Goal: Information Seeking & Learning: Learn about a topic

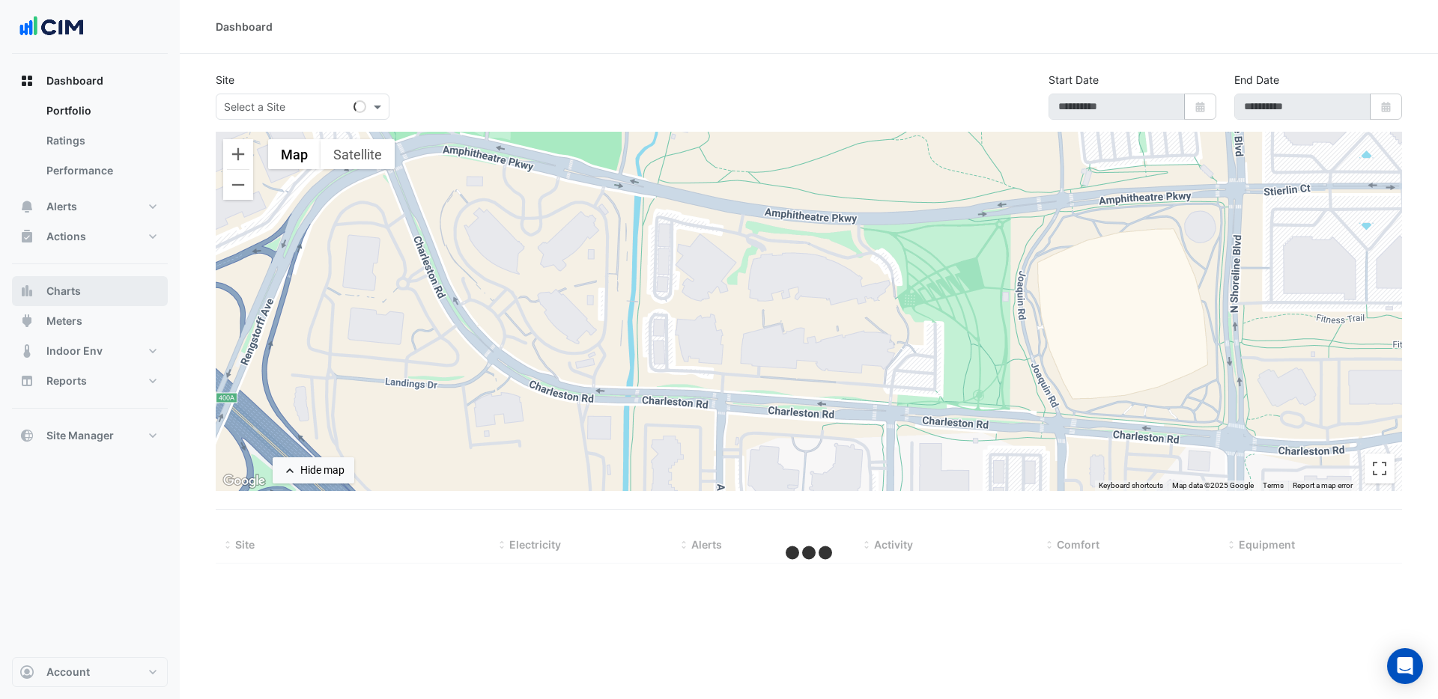
click at [70, 282] on button "Charts" at bounding box center [90, 291] width 156 height 30
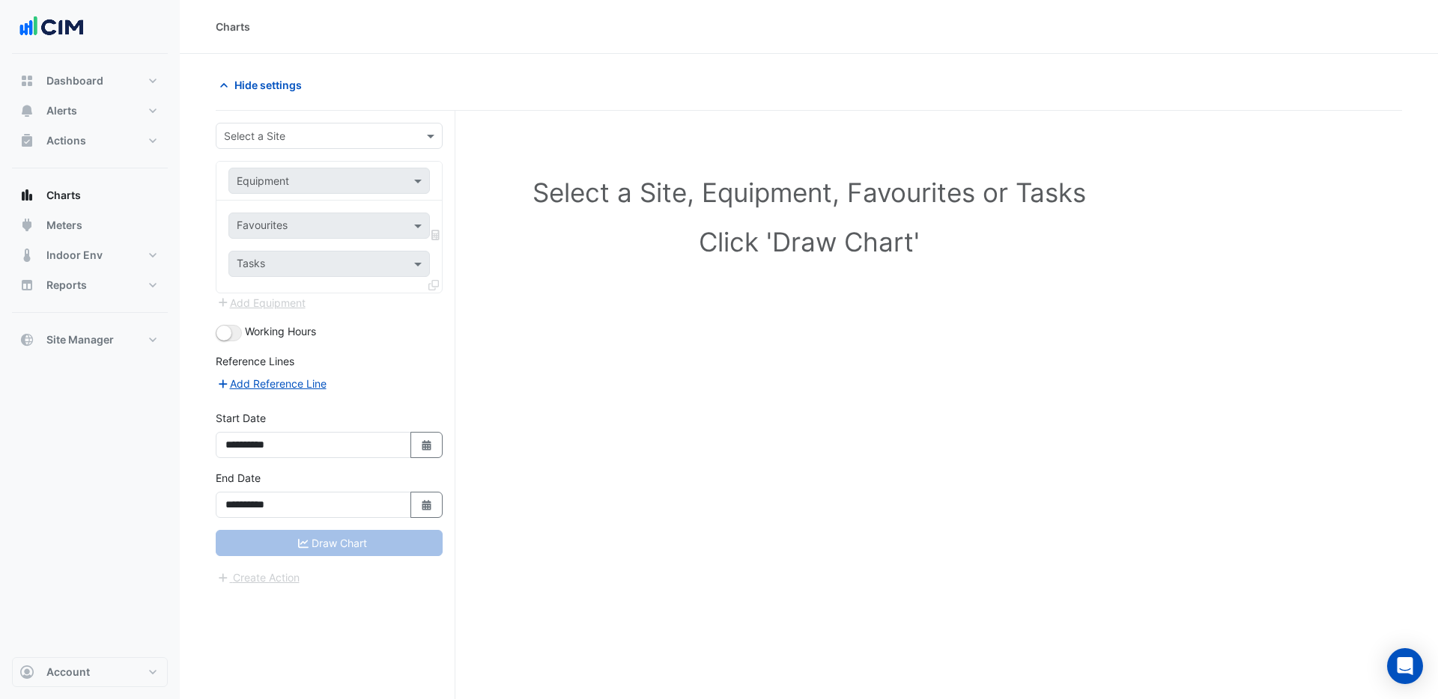
click at [256, 145] on div "Select a Site" at bounding box center [329, 136] width 227 height 26
type input "*****"
click at [276, 168] on span "[STREET_ADDRESS]" at bounding box center [277, 168] width 98 height 13
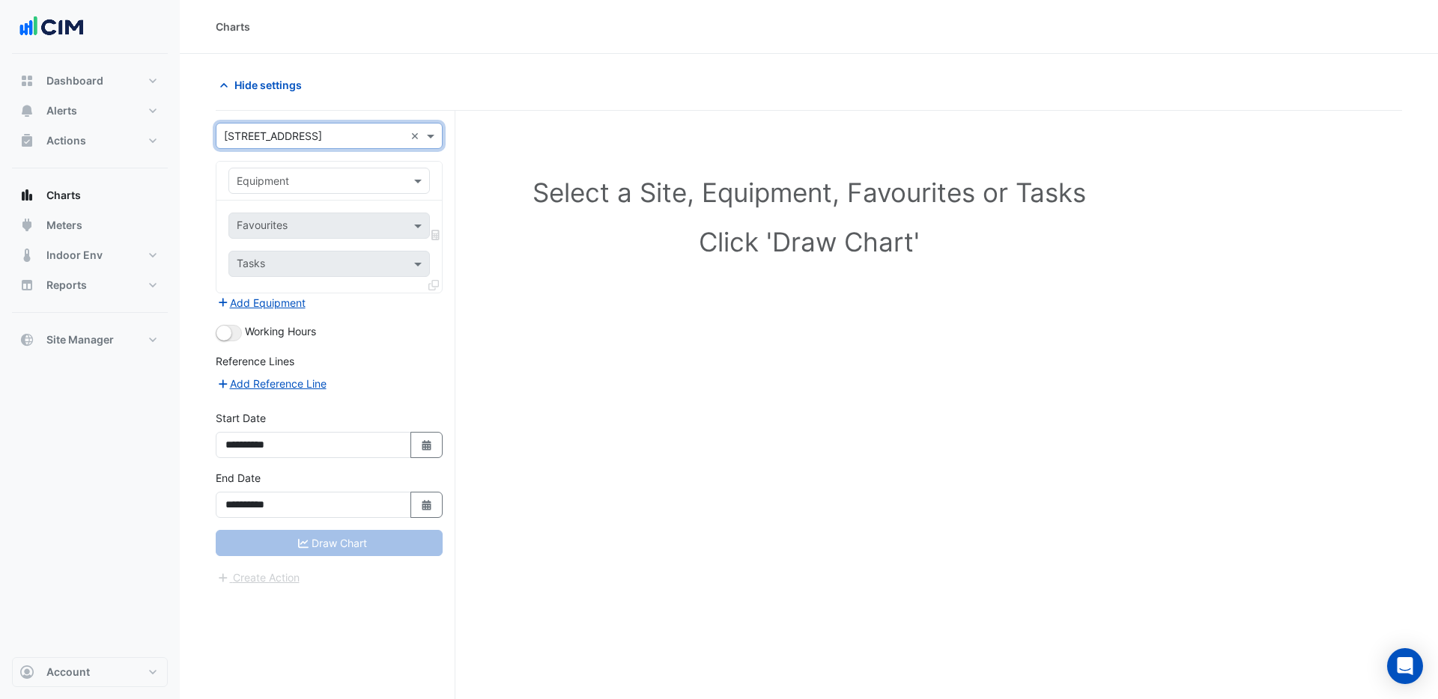
click at [279, 182] on input "text" at bounding box center [314, 182] width 155 height 16
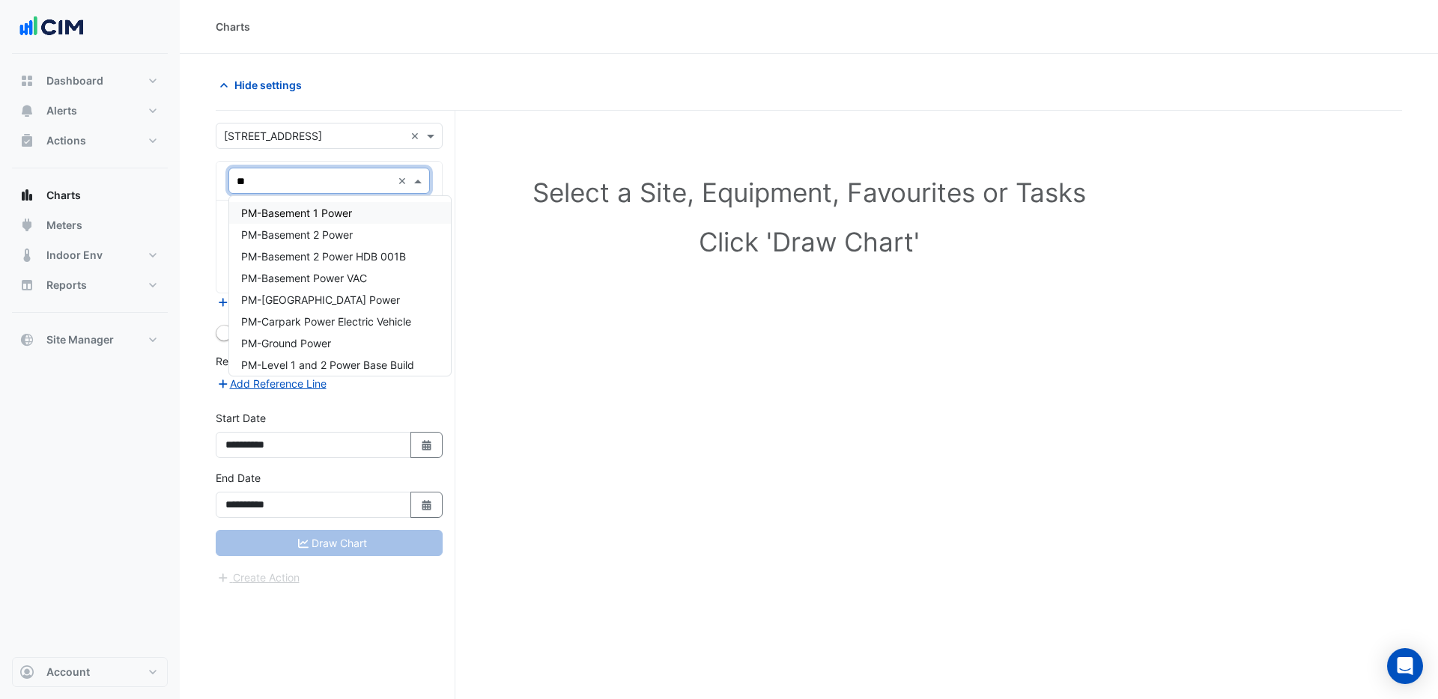
type input "***"
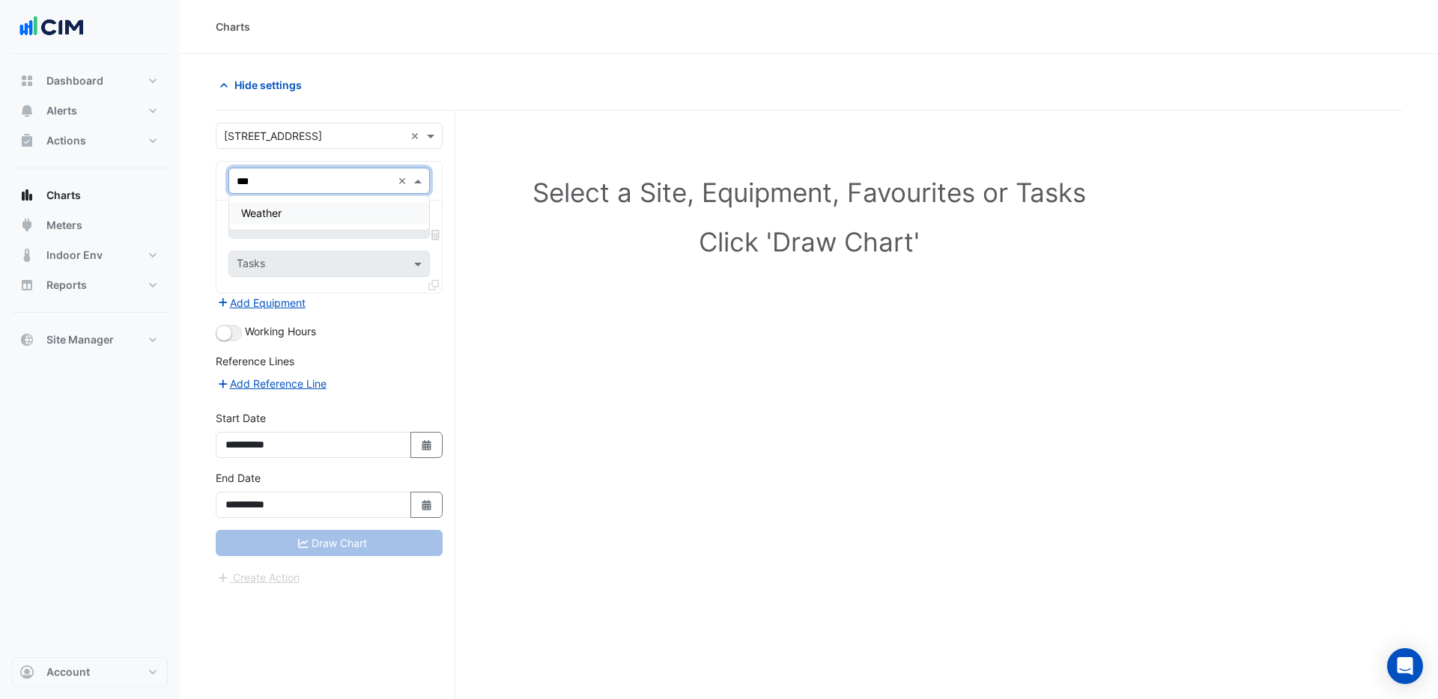
click at [274, 213] on span "Weather" at bounding box center [261, 213] width 40 height 13
click at [289, 227] on input "text" at bounding box center [312, 227] width 151 height 16
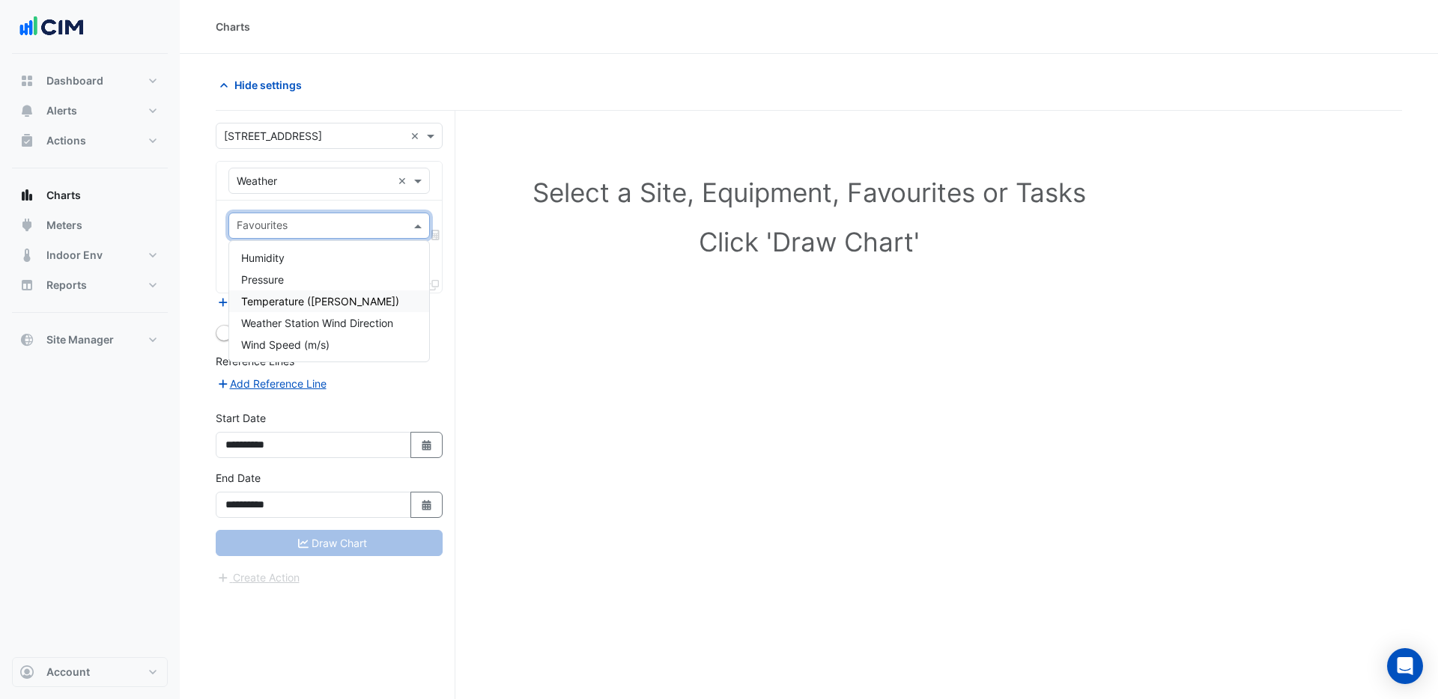
click at [279, 306] on span "Temperature ([PERSON_NAME])" at bounding box center [320, 301] width 158 height 13
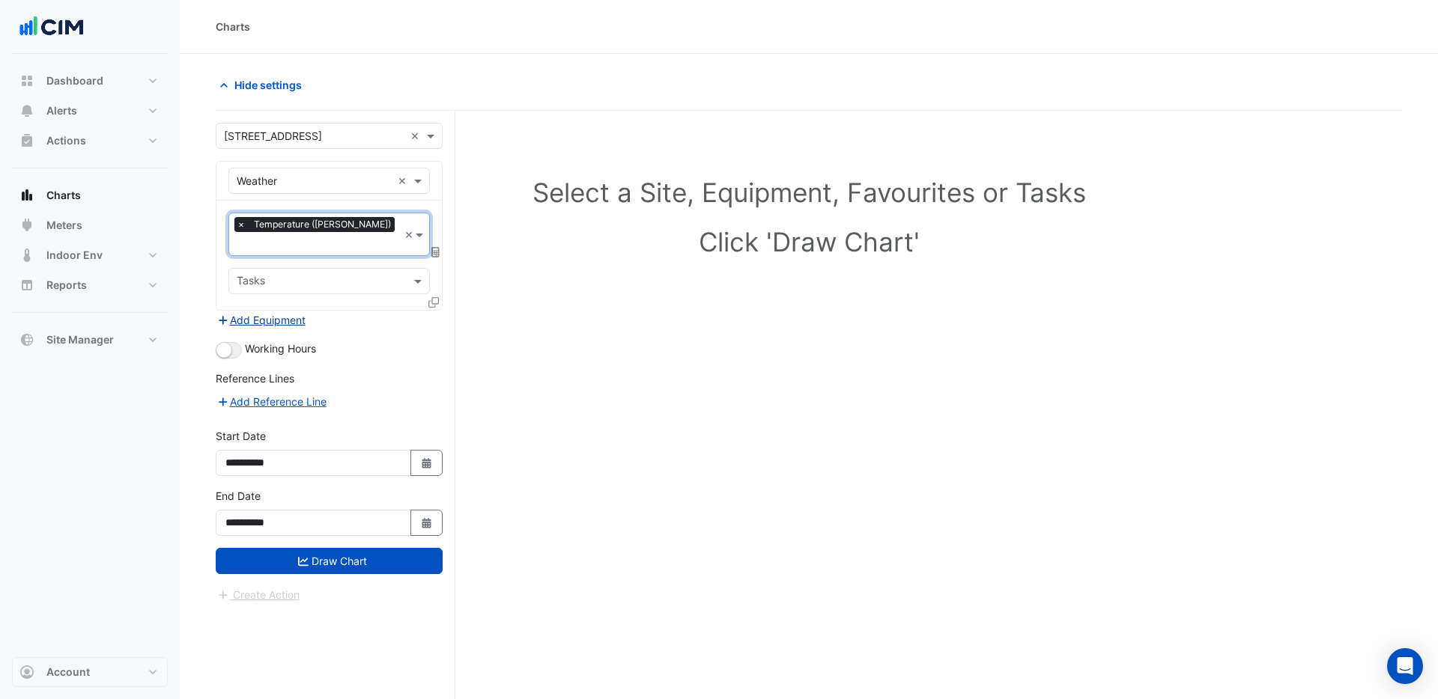
click at [266, 312] on button "Add Equipment" at bounding box center [261, 320] width 91 height 17
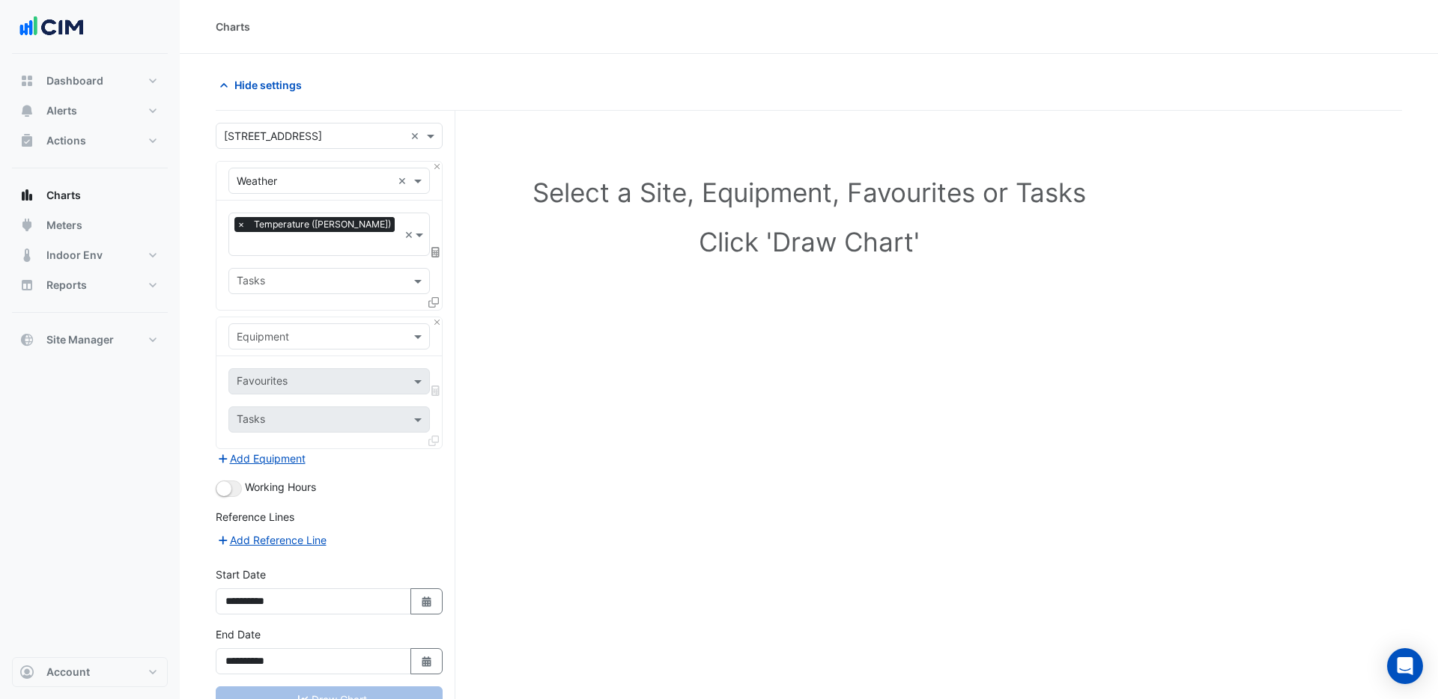
click at [287, 329] on input "text" at bounding box center [314, 337] width 155 height 16
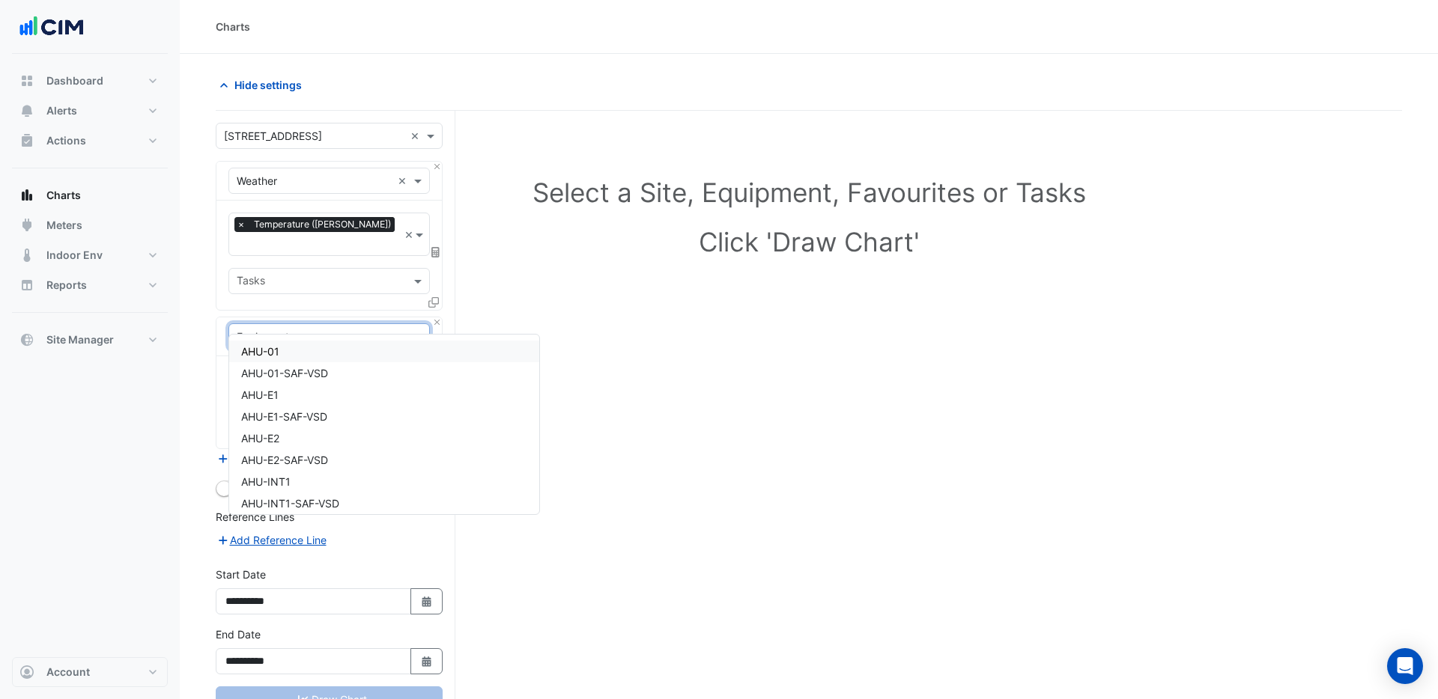
type input "***"
click at [286, 355] on div "AHU-01" at bounding box center [342, 352] width 226 height 22
click at [289, 374] on div at bounding box center [311, 383] width 154 height 19
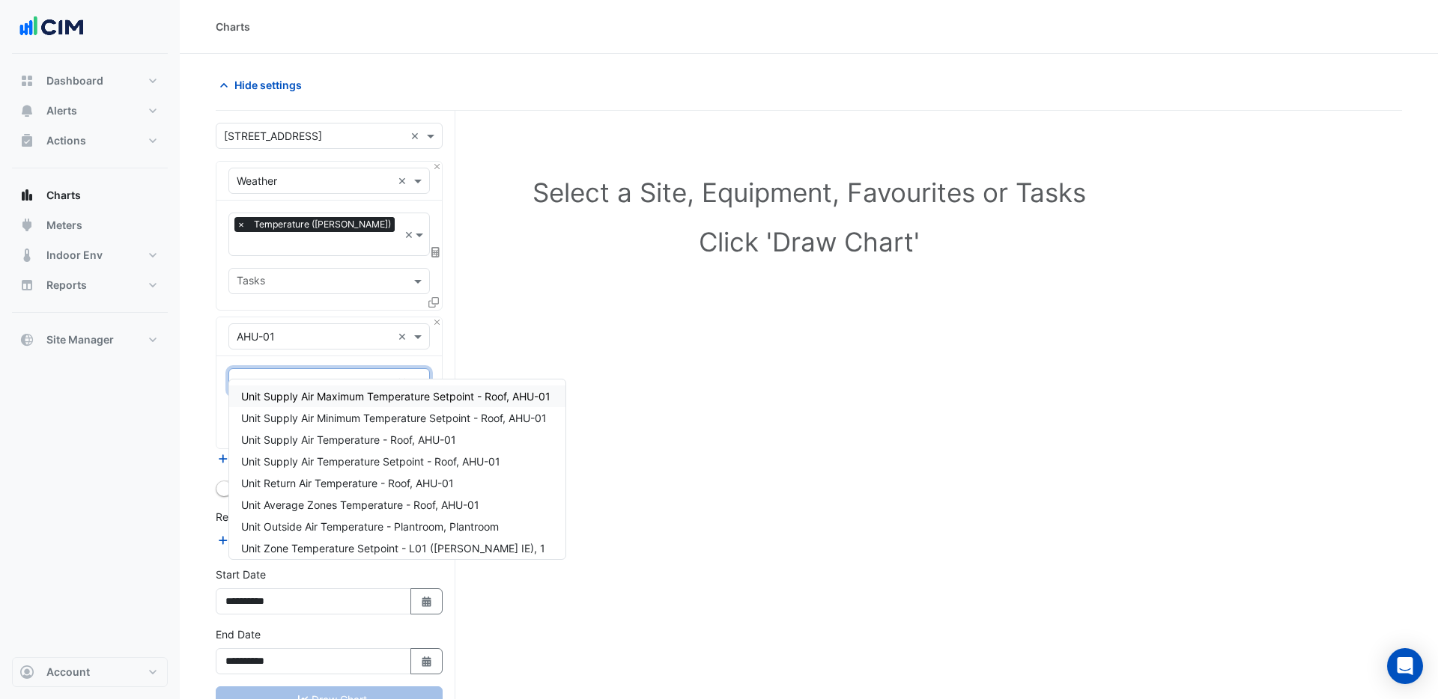
type input "*******"
click at [306, 439] on span "Unit Supply Air Temperature - Roof, AHU-01" at bounding box center [348, 440] width 215 height 13
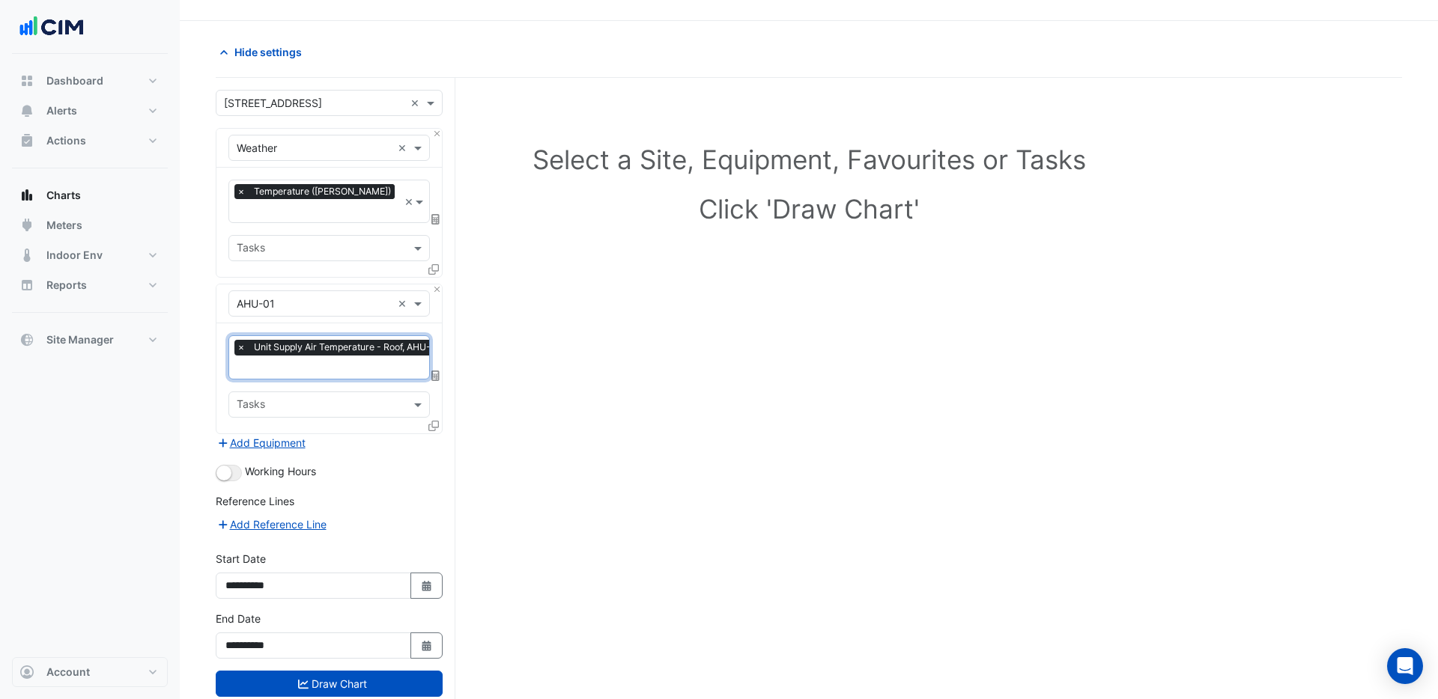
scroll to position [57, 0]
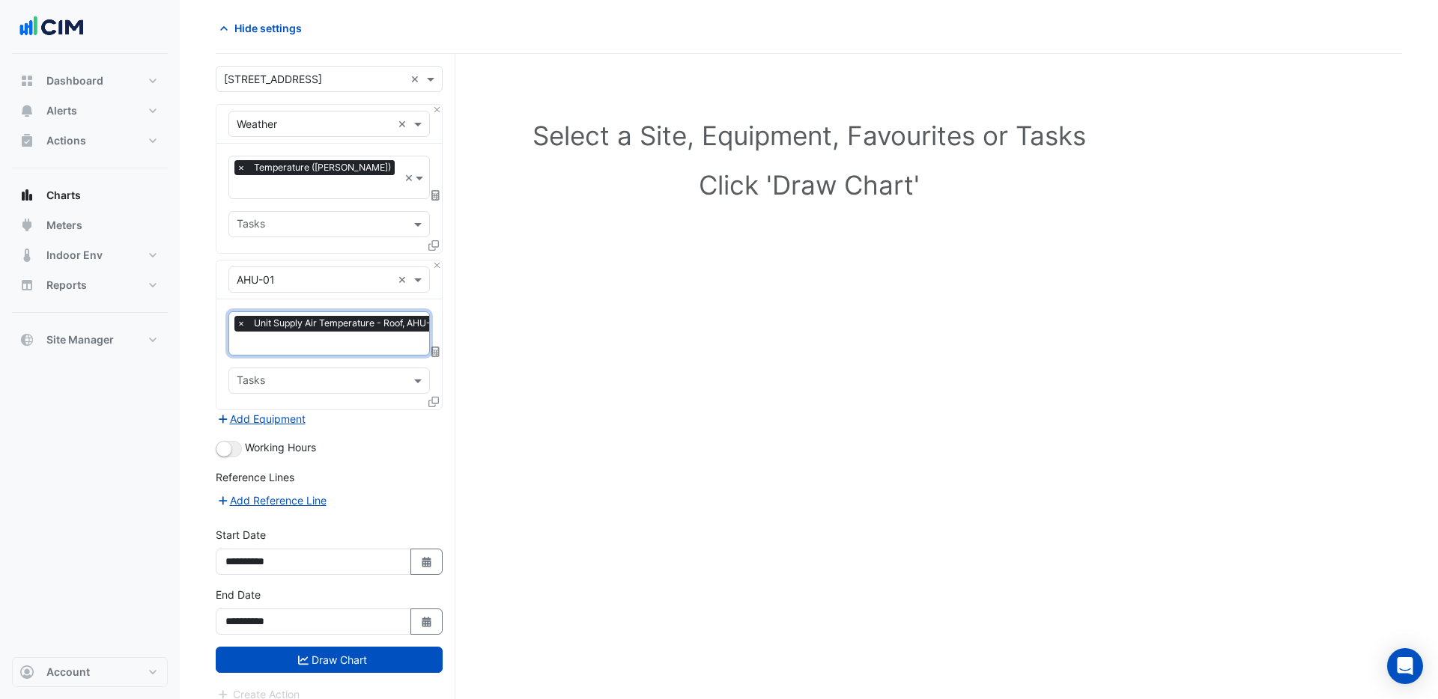
click at [435, 397] on icon at bounding box center [433, 402] width 10 height 10
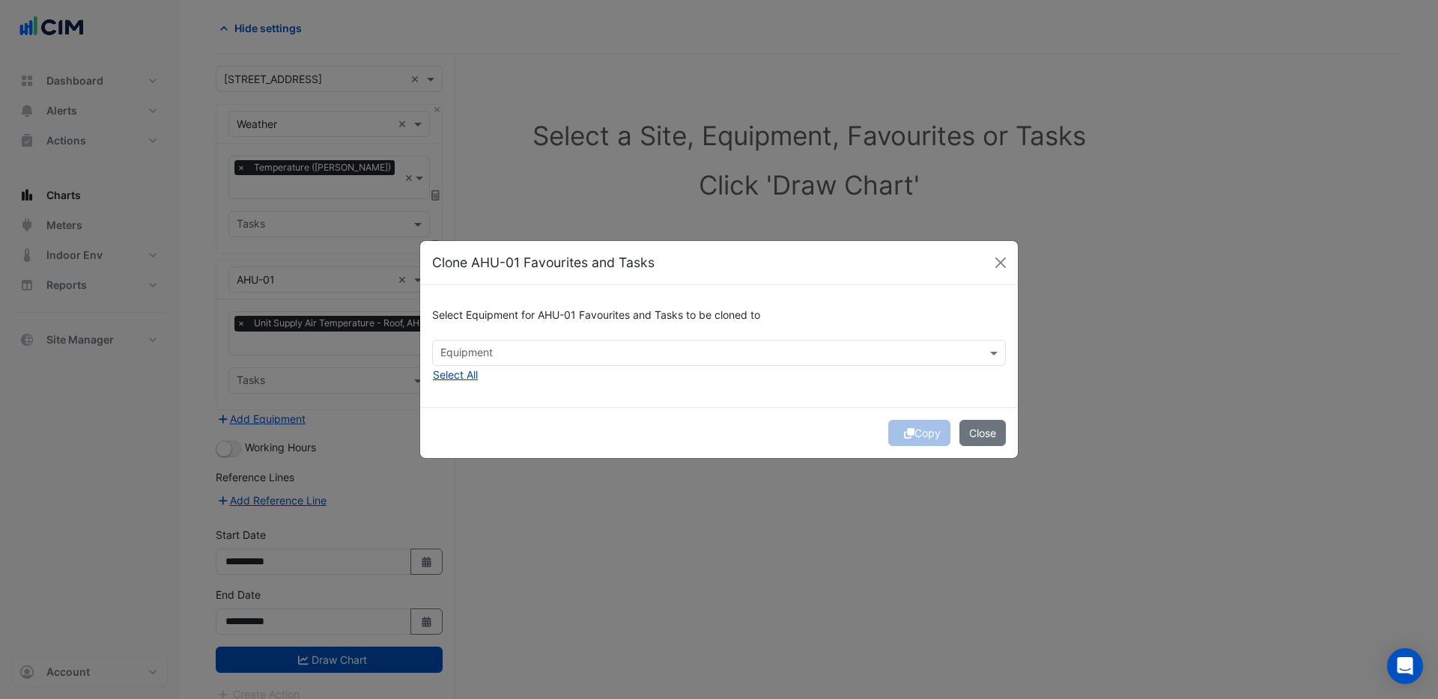
click at [474, 371] on button "Select All" at bounding box center [455, 374] width 46 height 17
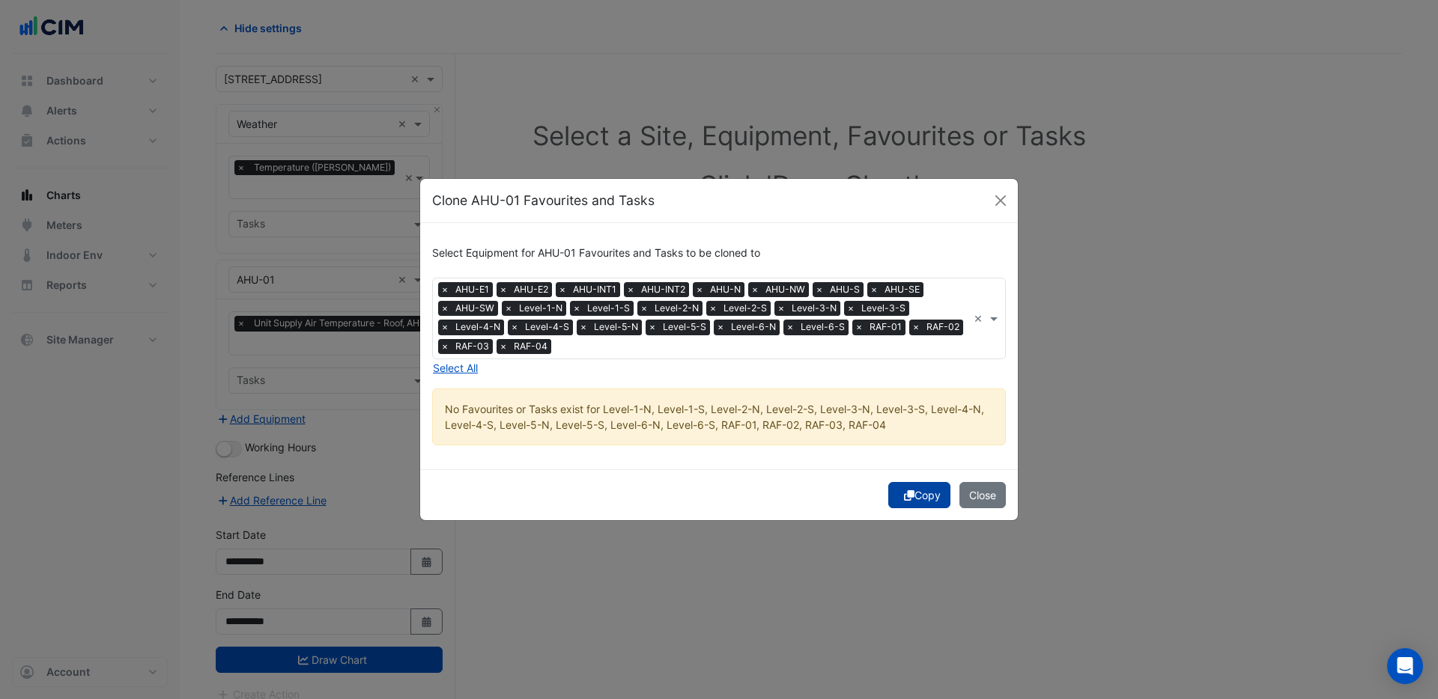
click at [925, 495] on button "Copy" at bounding box center [919, 495] width 62 height 26
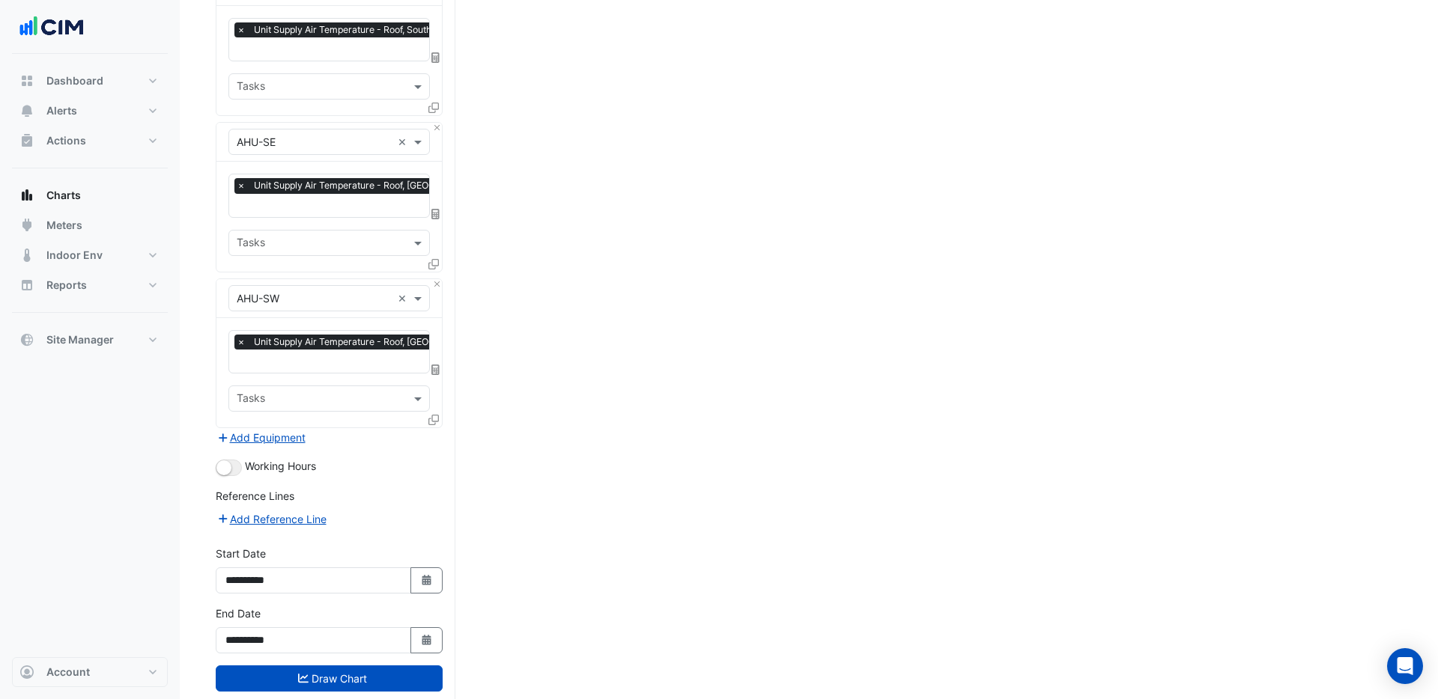
scroll to position [1443, 0]
click at [234, 460] on button "button" at bounding box center [229, 468] width 26 height 16
click at [362, 666] on button "Draw Chart" at bounding box center [329, 679] width 227 height 26
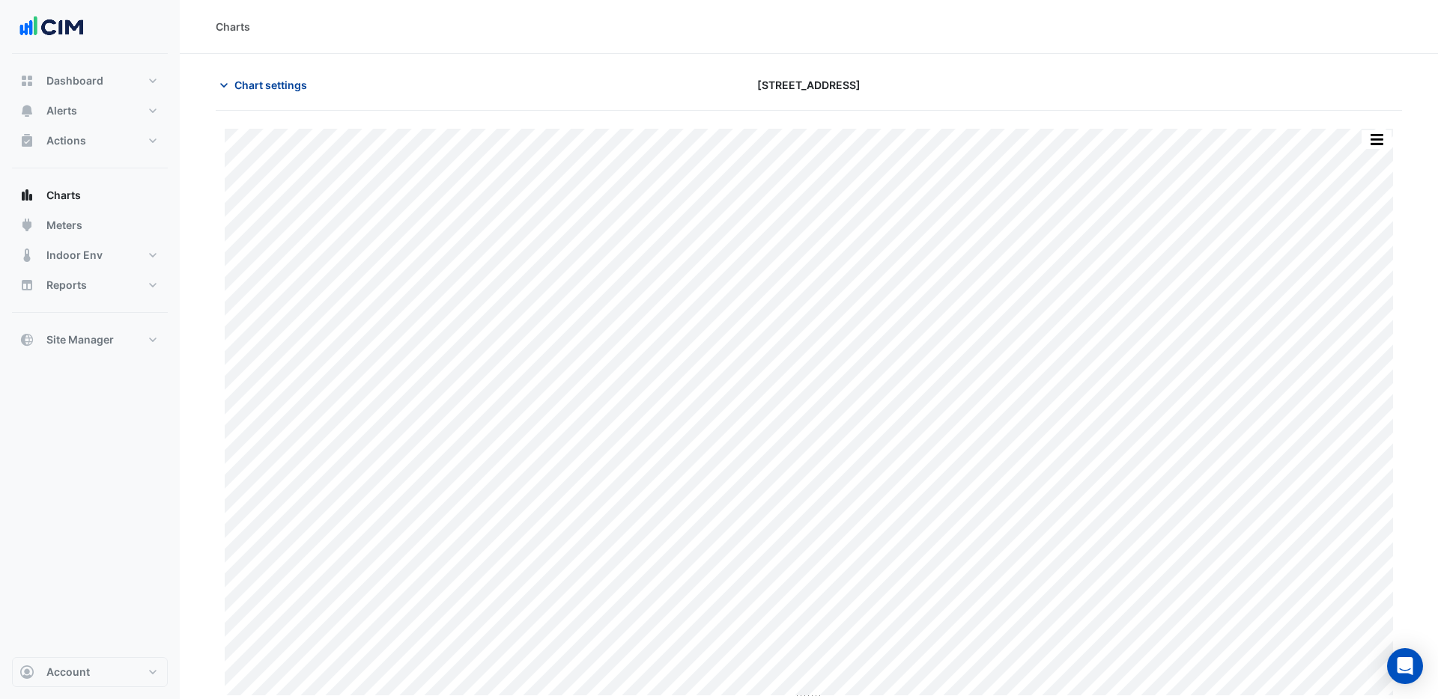
click at [271, 88] on span "Chart settings" at bounding box center [270, 85] width 73 height 16
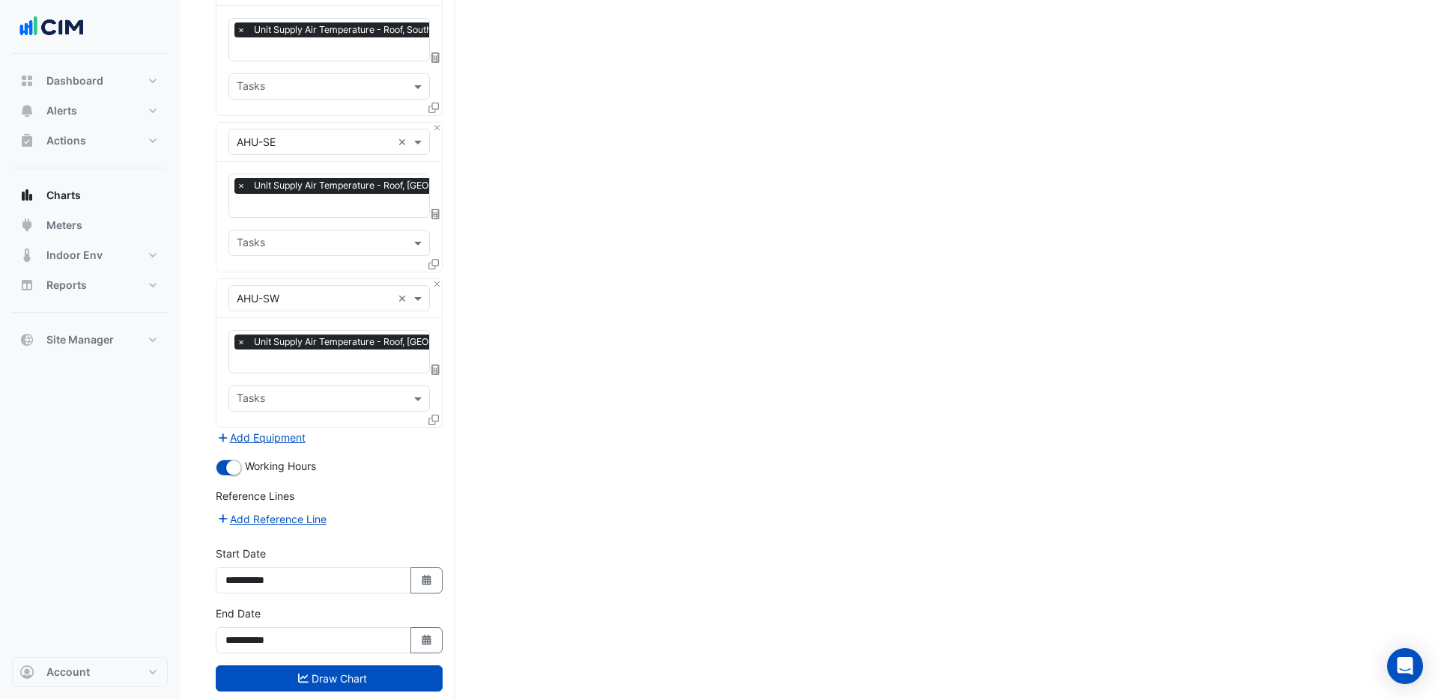
scroll to position [1433, 0]
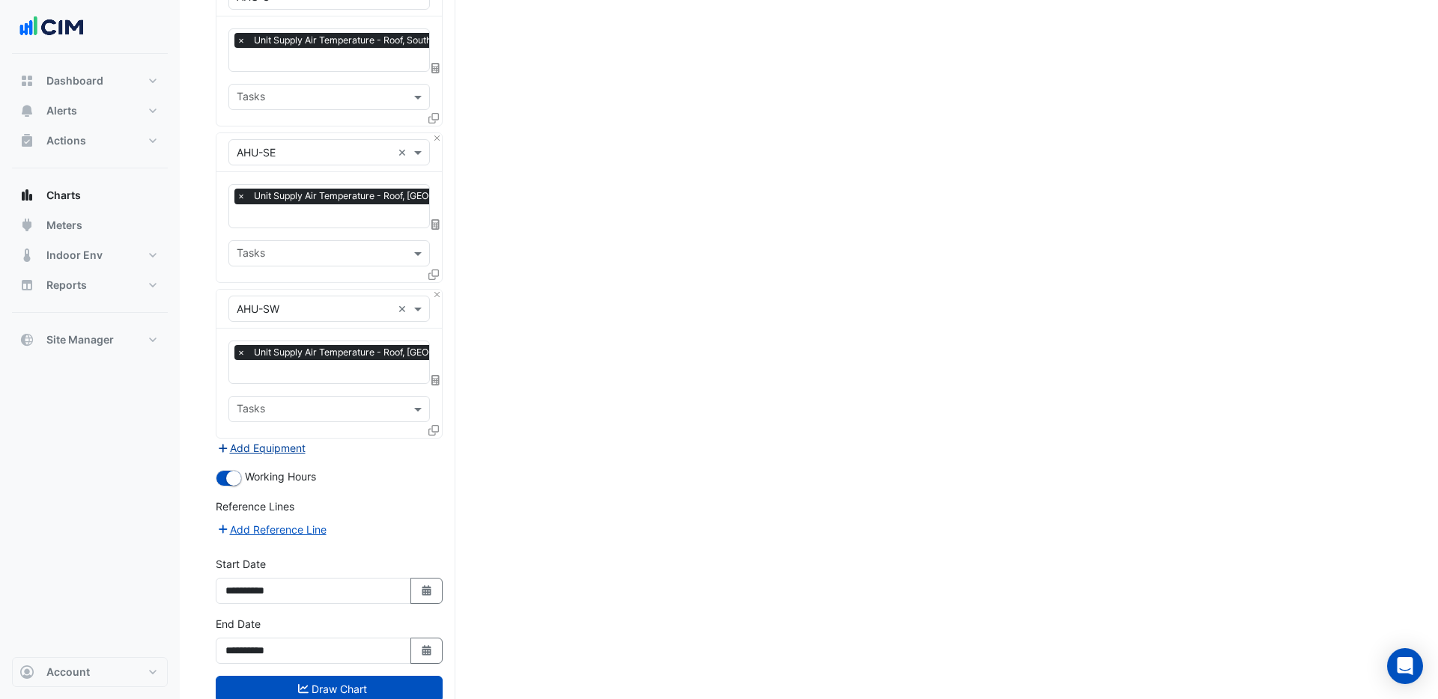
click at [254, 440] on button "Add Equipment" at bounding box center [261, 448] width 91 height 17
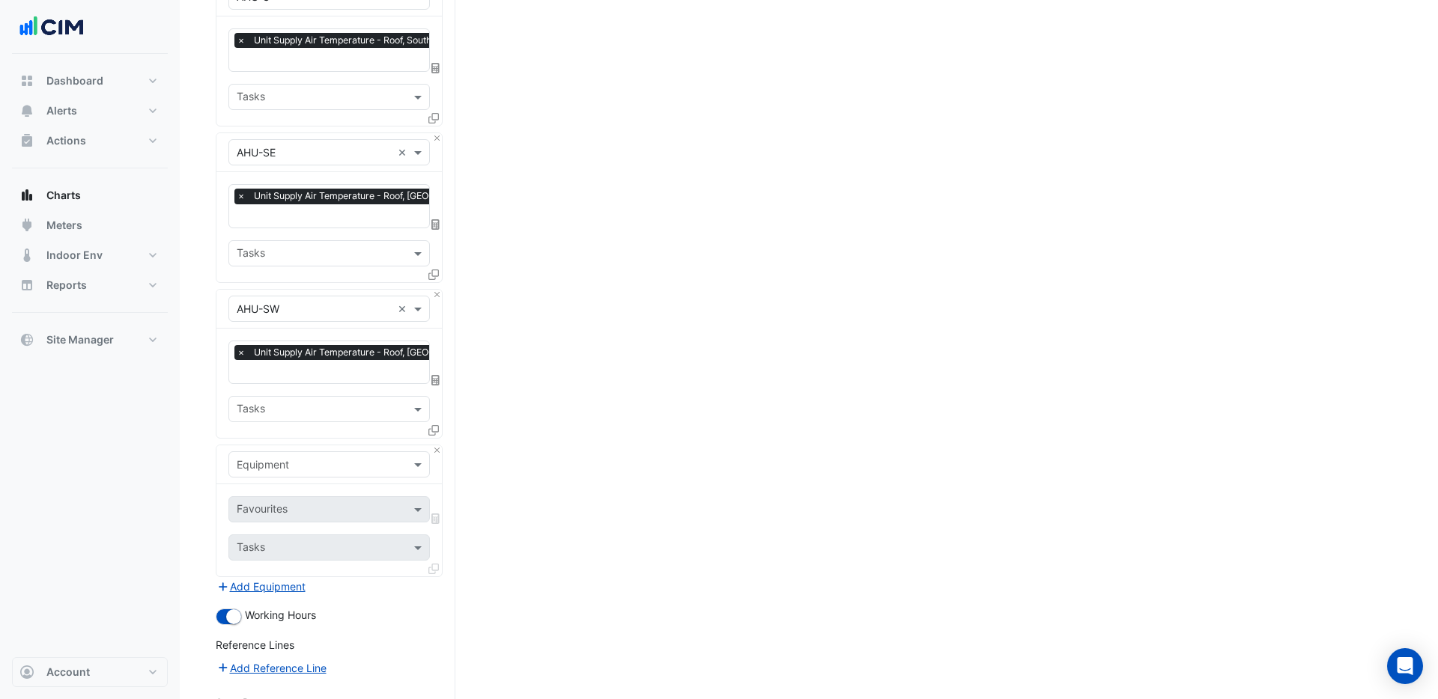
click at [288, 458] on input "text" at bounding box center [314, 466] width 155 height 16
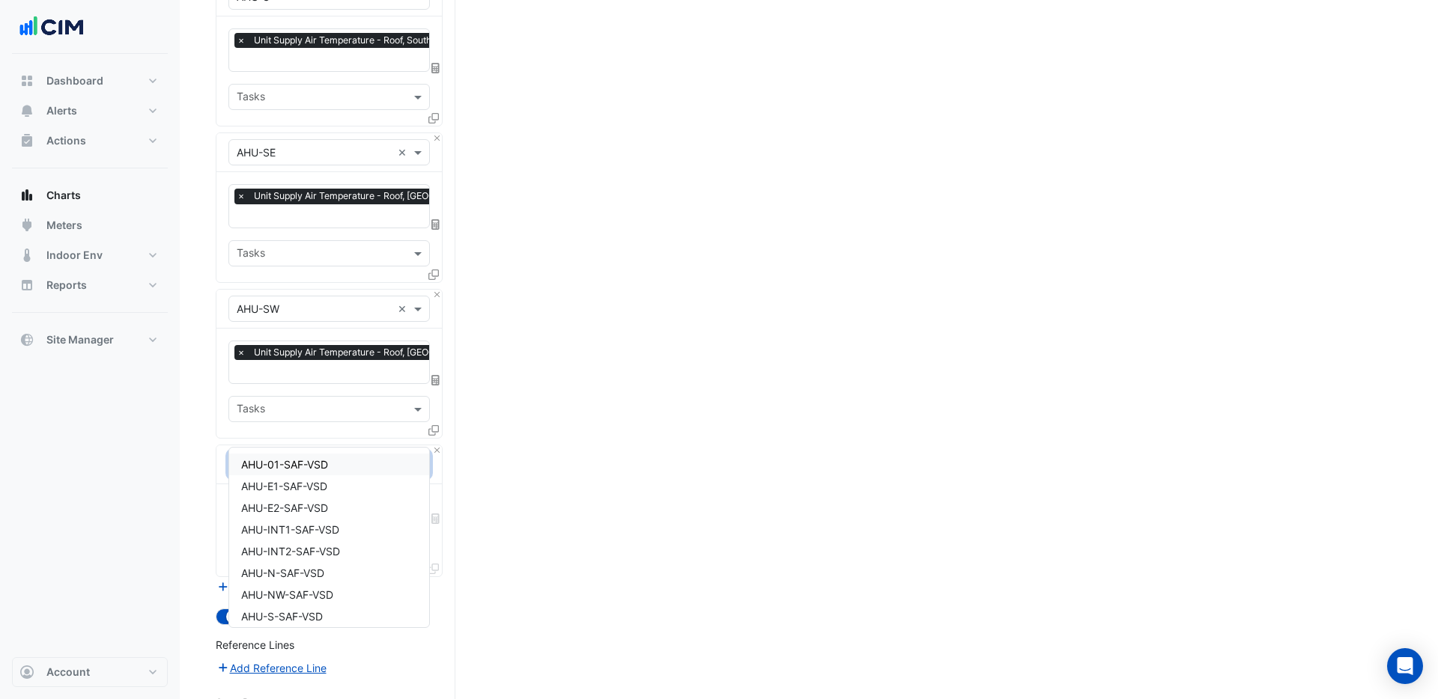
type input "***"
click at [323, 466] on span "AHU-01-SAF-VSD" at bounding box center [284, 464] width 87 height 13
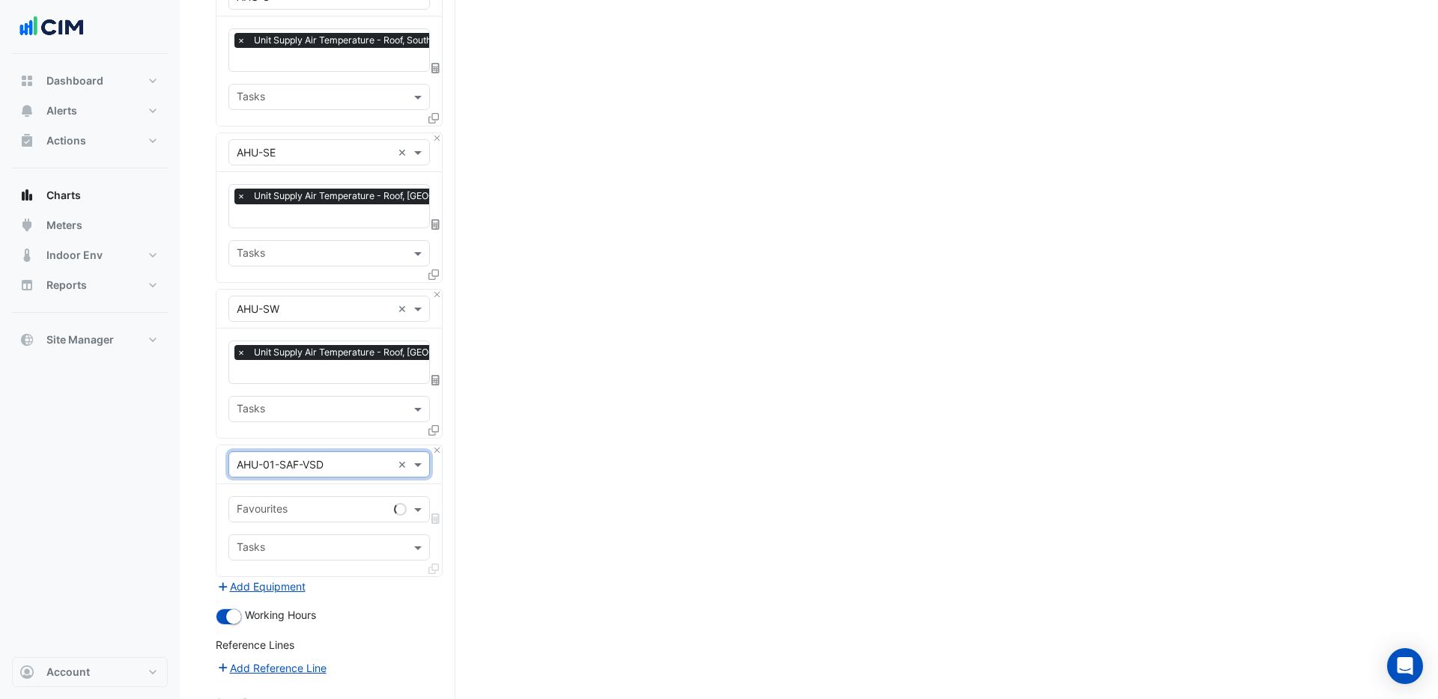
click at [317, 503] on input "text" at bounding box center [312, 511] width 151 height 16
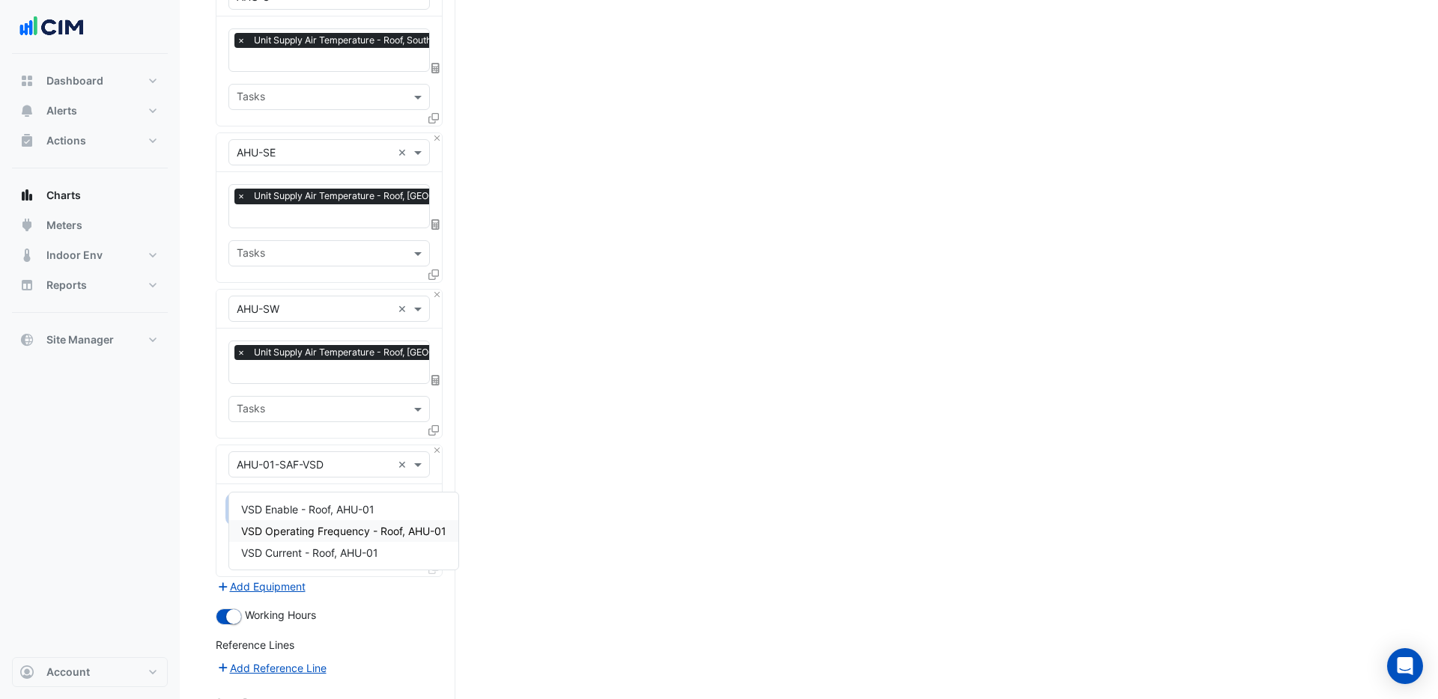
click at [311, 531] on span "VSD Operating Frequency - Roof, AHU-01" at bounding box center [343, 531] width 205 height 13
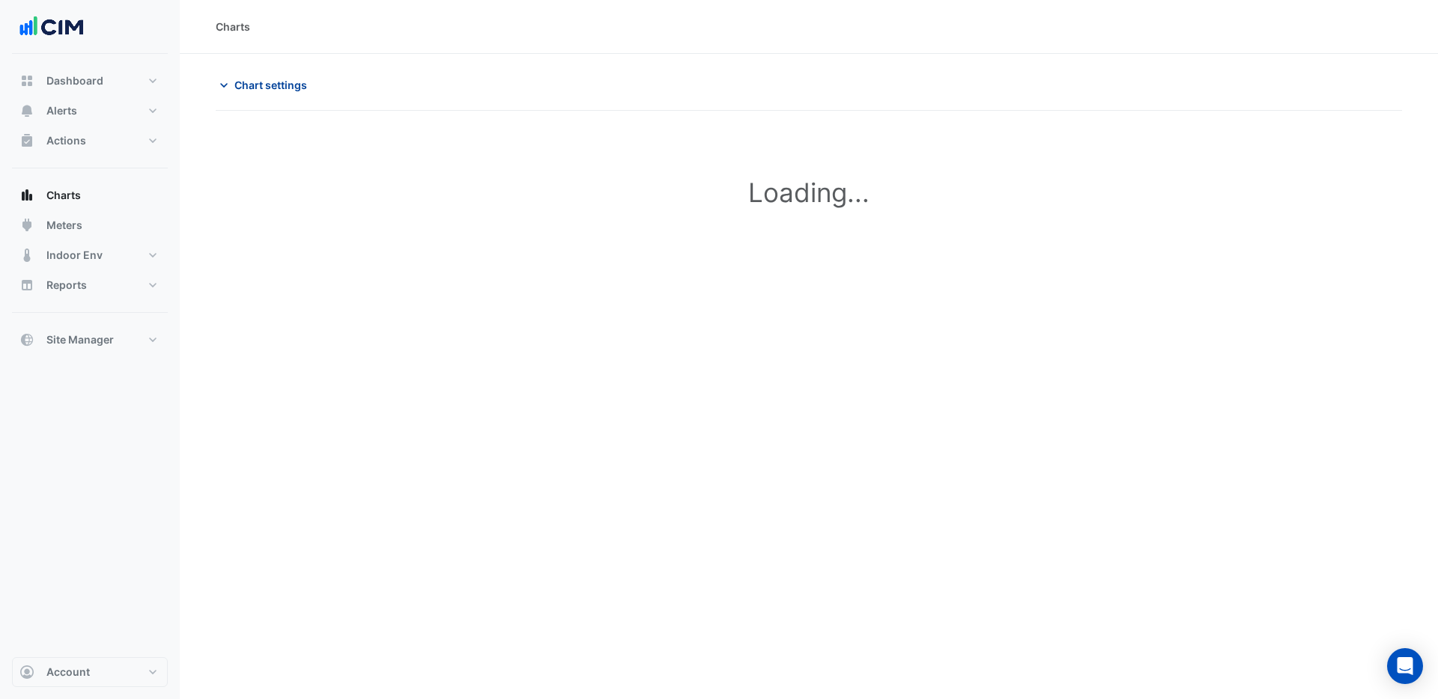
click at [264, 89] on span "Chart settings" at bounding box center [270, 85] width 73 height 16
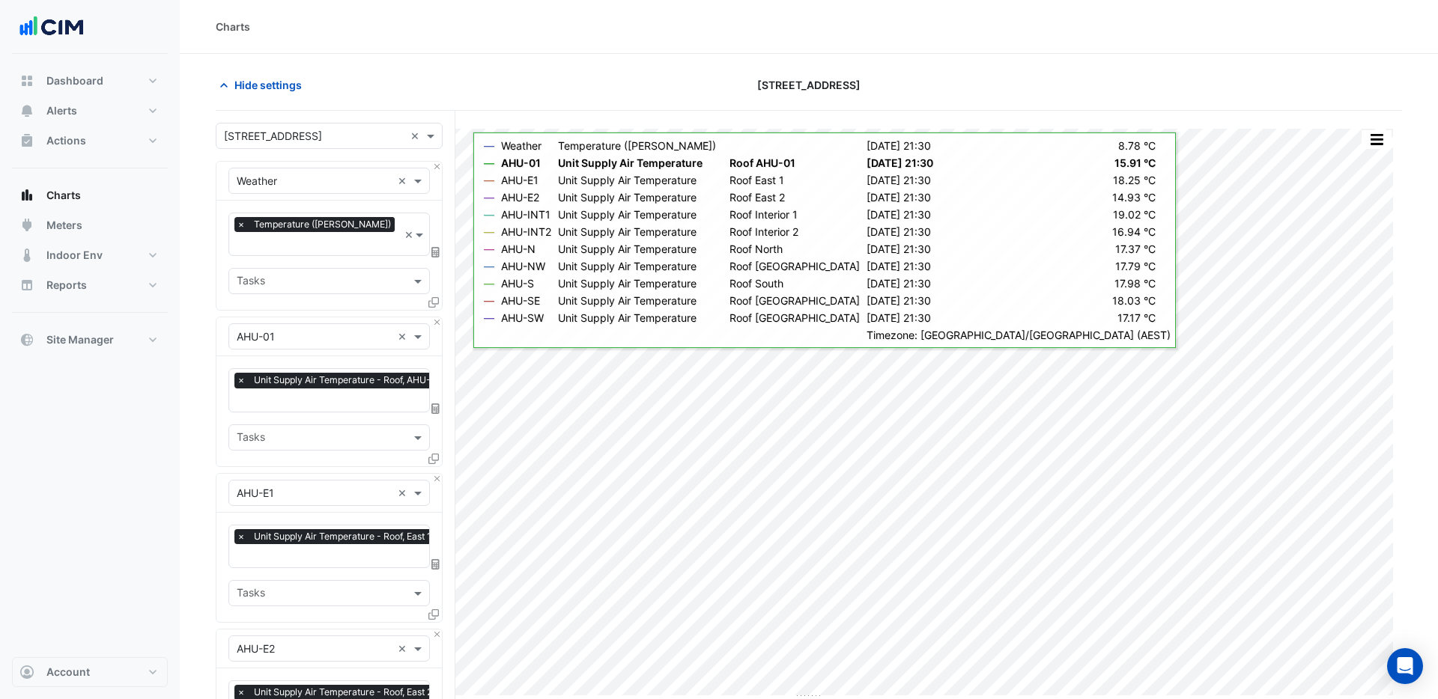
click at [380, 394] on input "text" at bounding box center [343, 402] width 212 height 16
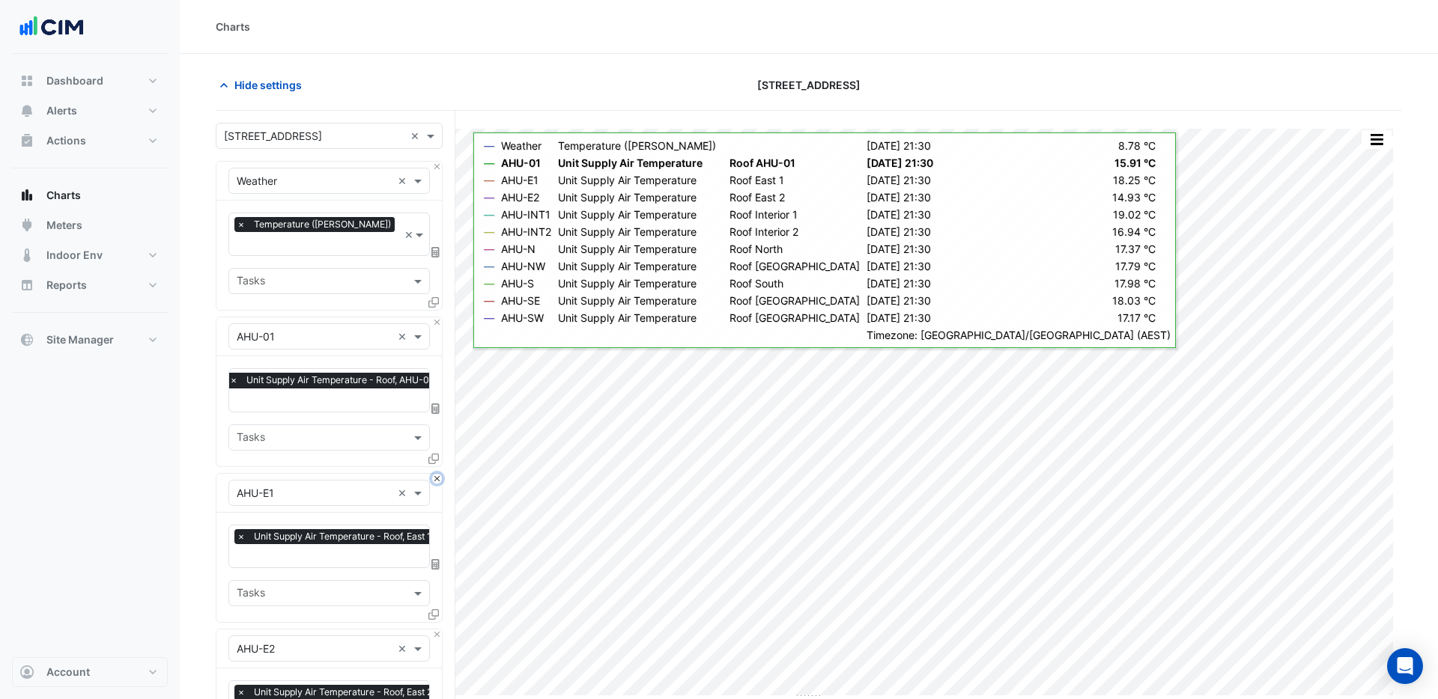
click at [437, 474] on button "Close" at bounding box center [437, 479] width 10 height 10
click at [437, 630] on button "Close" at bounding box center [437, 635] width 10 height 10
click at [437, 474] on button "Close" at bounding box center [437, 479] width 10 height 10
click at [437, 630] on button "Close" at bounding box center [437, 635] width 10 height 10
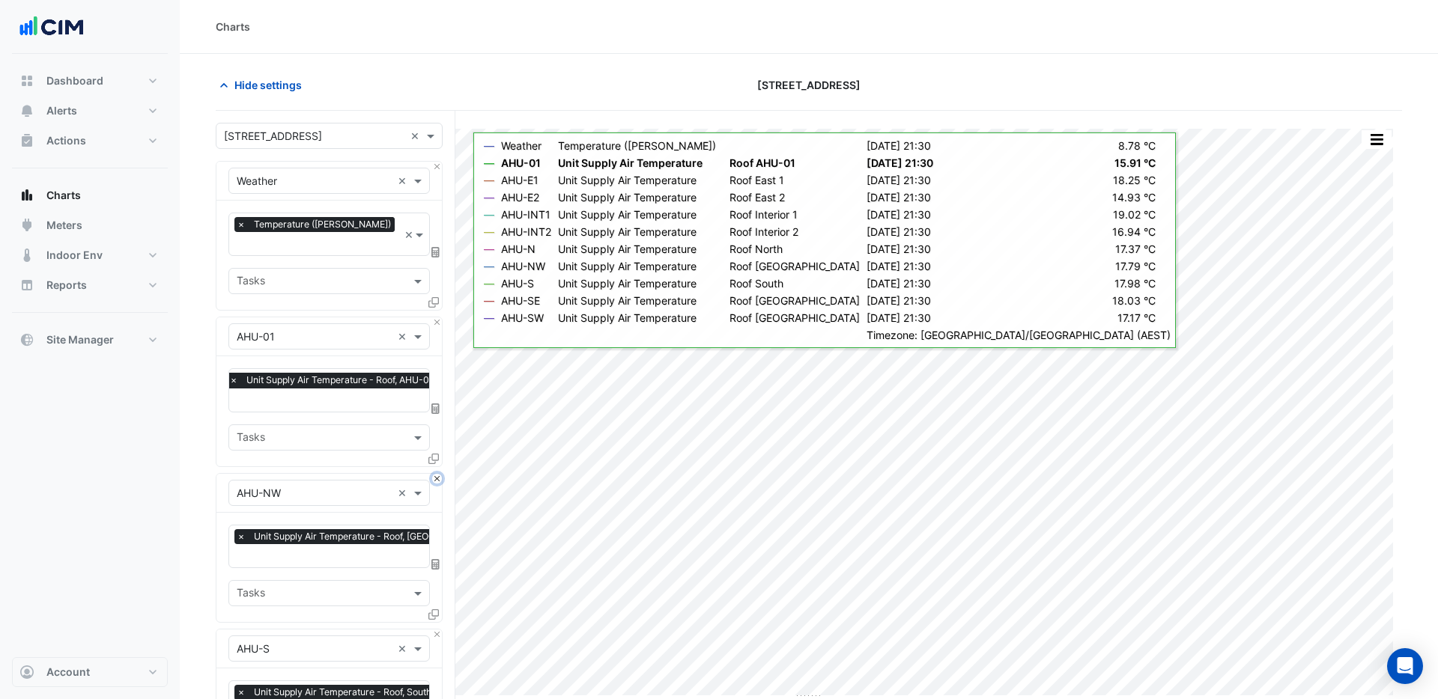
click at [437, 474] on button "Close" at bounding box center [437, 479] width 10 height 10
click at [437, 630] on button "Close" at bounding box center [437, 635] width 10 height 10
click at [437, 474] on button "Close" at bounding box center [437, 479] width 10 height 10
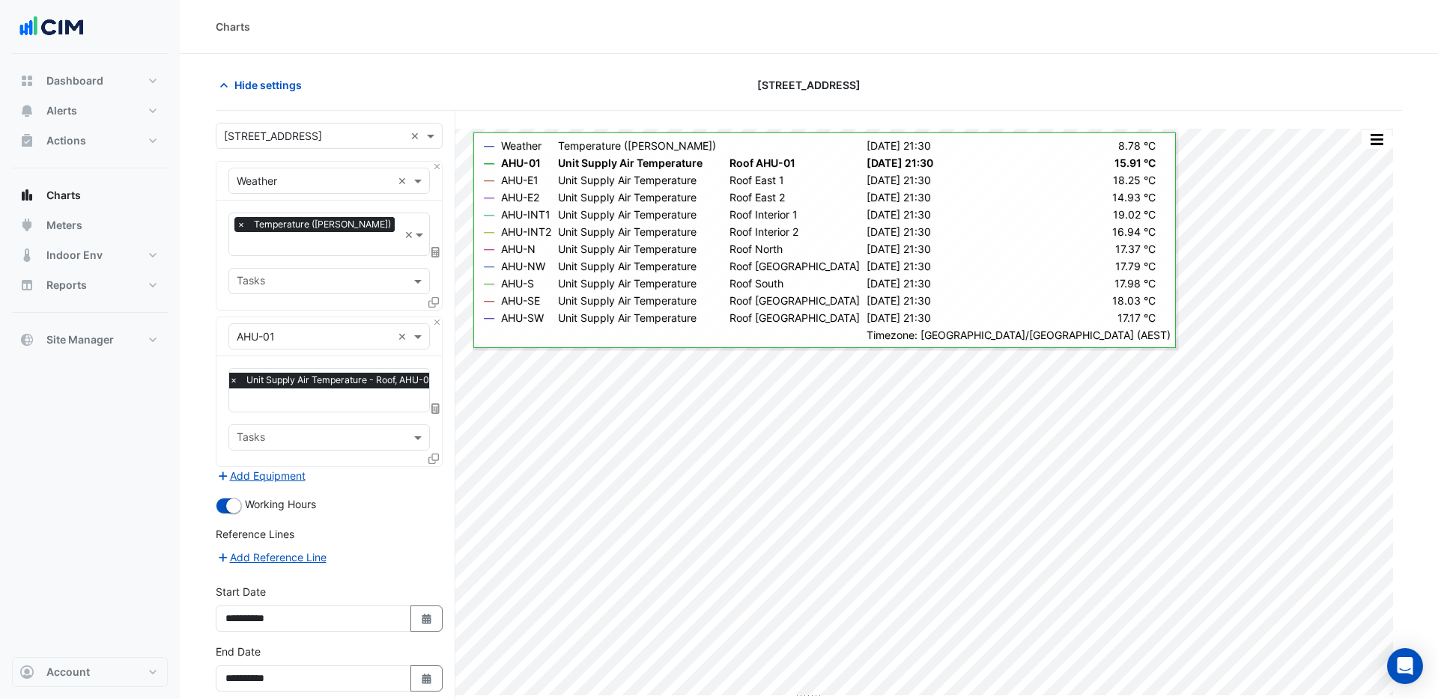
click at [437, 467] on div "Add Equipment" at bounding box center [329, 476] width 227 height 18
click at [358, 394] on input "text" at bounding box center [335, 402] width 212 height 16
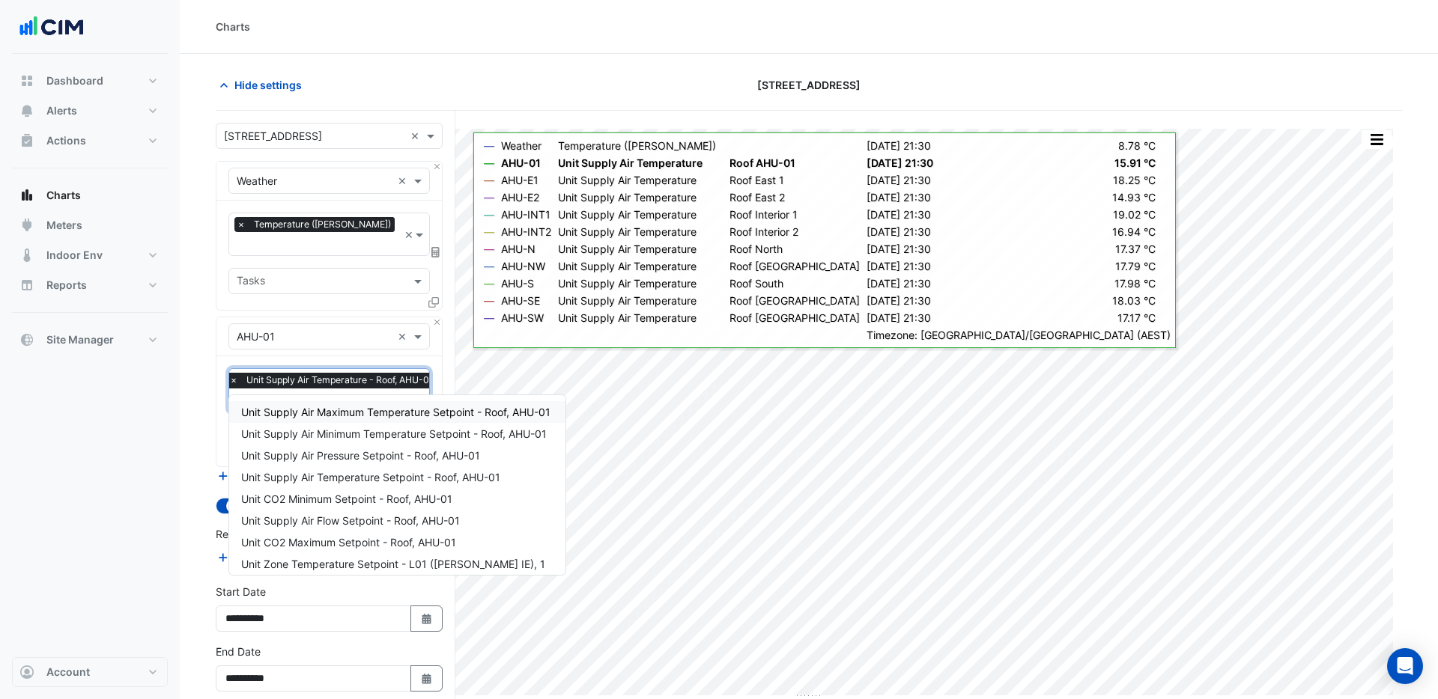
type input "*******"
click at [414, 459] on span "Unit Supply Air Pressure Setpoint - Roof, AHU-01" at bounding box center [360, 455] width 239 height 13
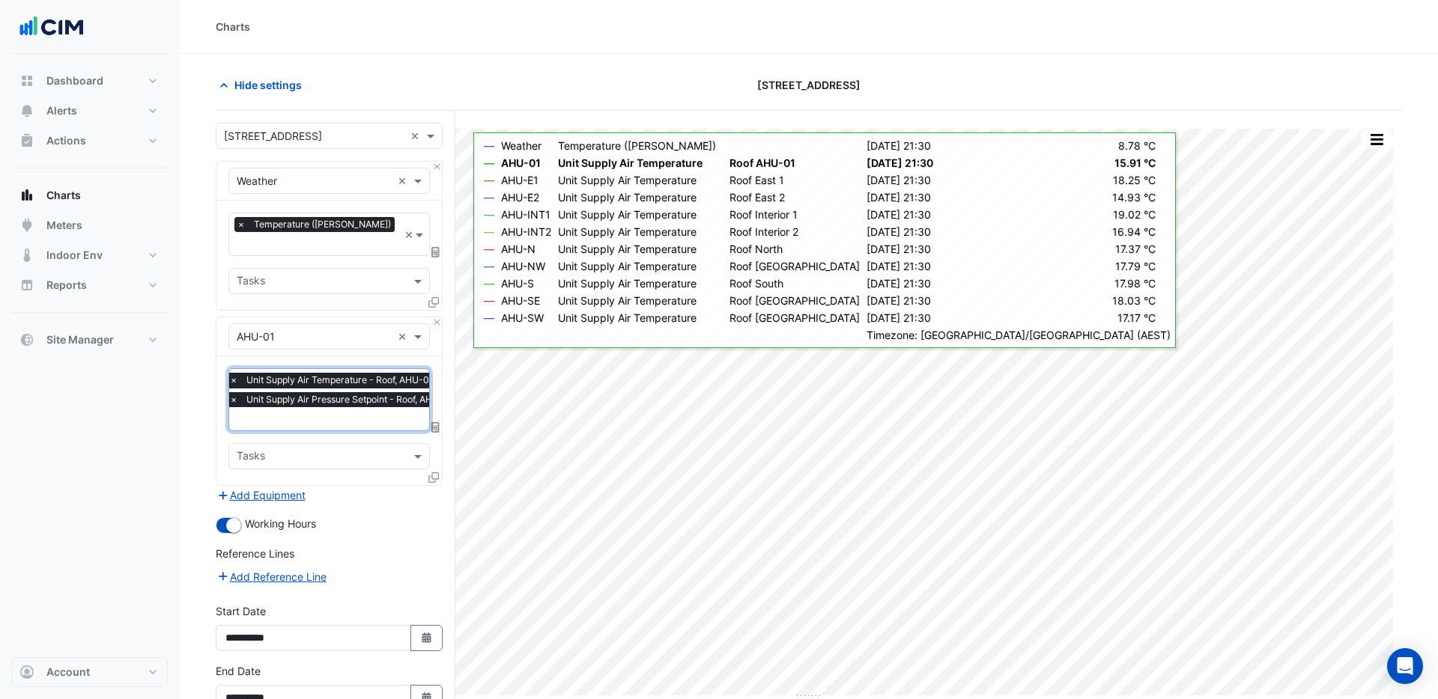
click at [233, 373] on span "×" at bounding box center [233, 380] width 13 height 15
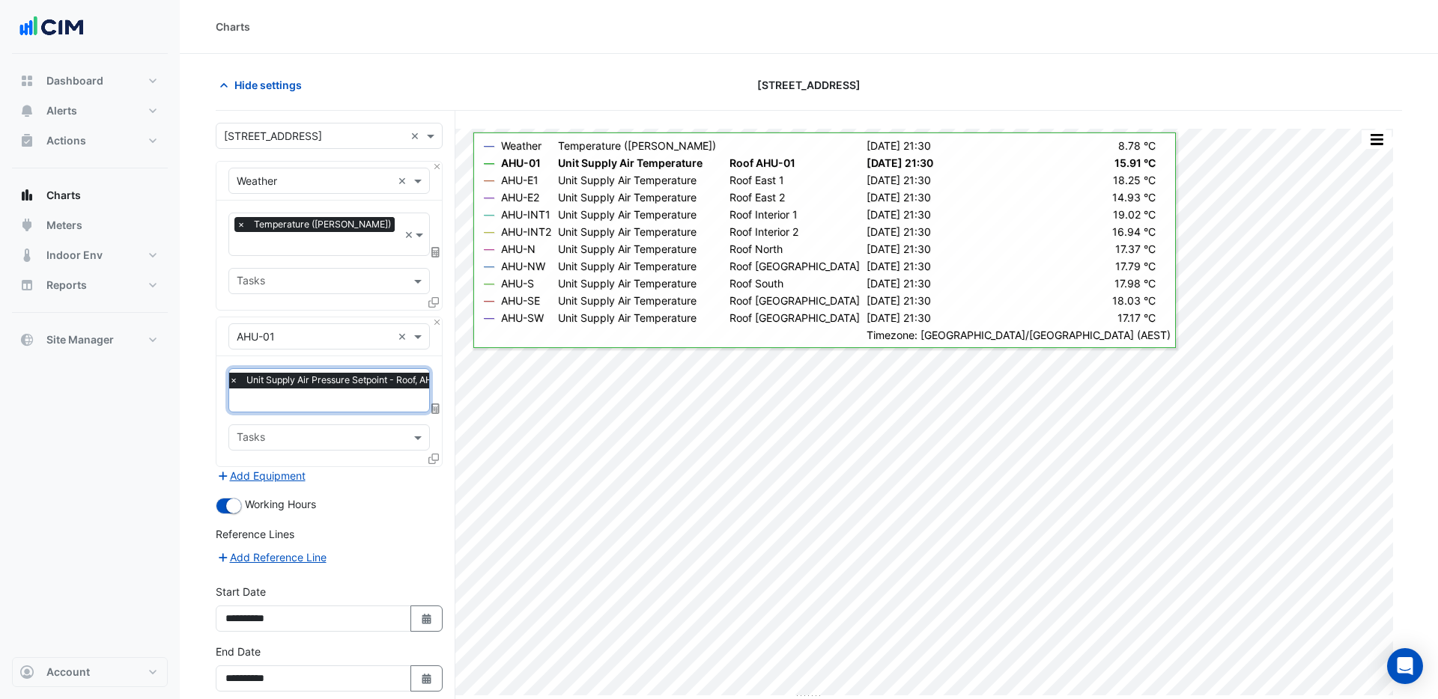
click at [234, 373] on span "×" at bounding box center [233, 380] width 13 height 15
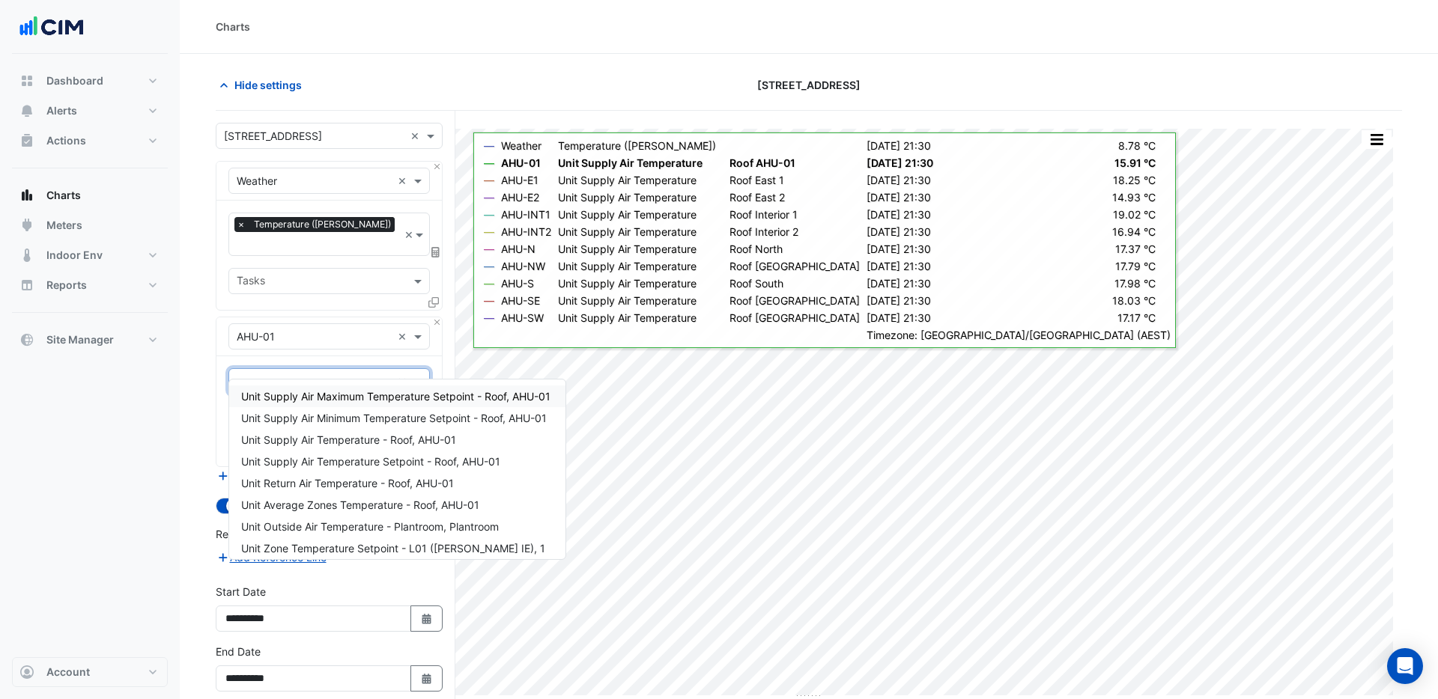
type input "**********"
click at [343, 464] on span "Unit Supply Air Temperature Setpoint - Roof, AHU-01" at bounding box center [370, 461] width 259 height 13
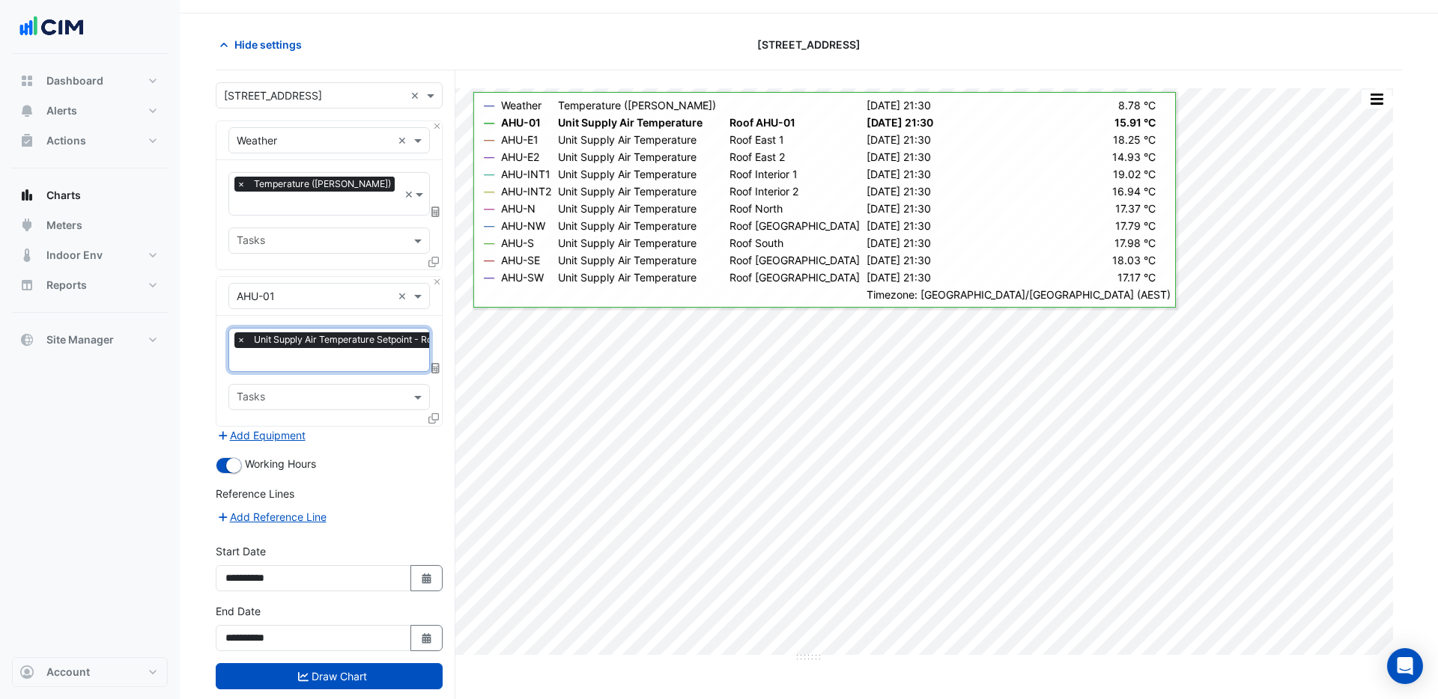
scroll to position [41, 0]
click at [434, 413] on icon at bounding box center [433, 418] width 10 height 10
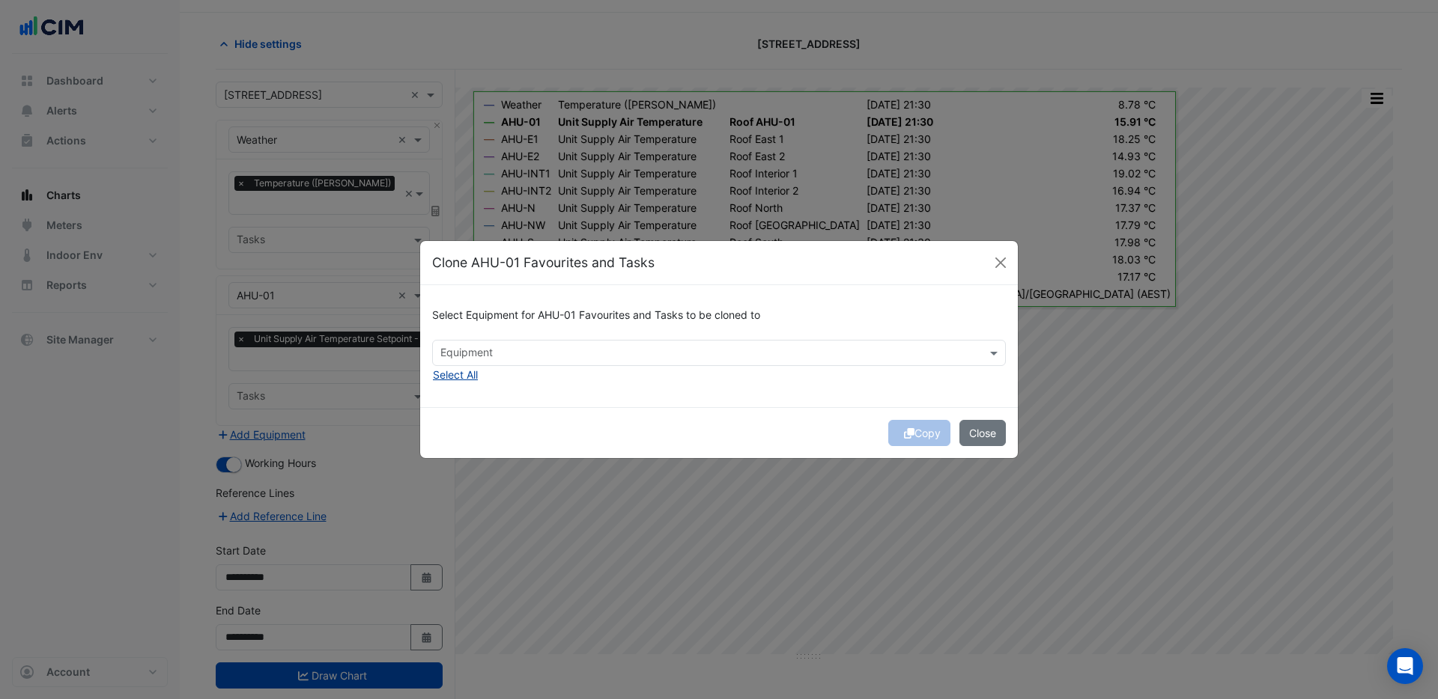
click at [455, 378] on button "Select All" at bounding box center [455, 374] width 46 height 17
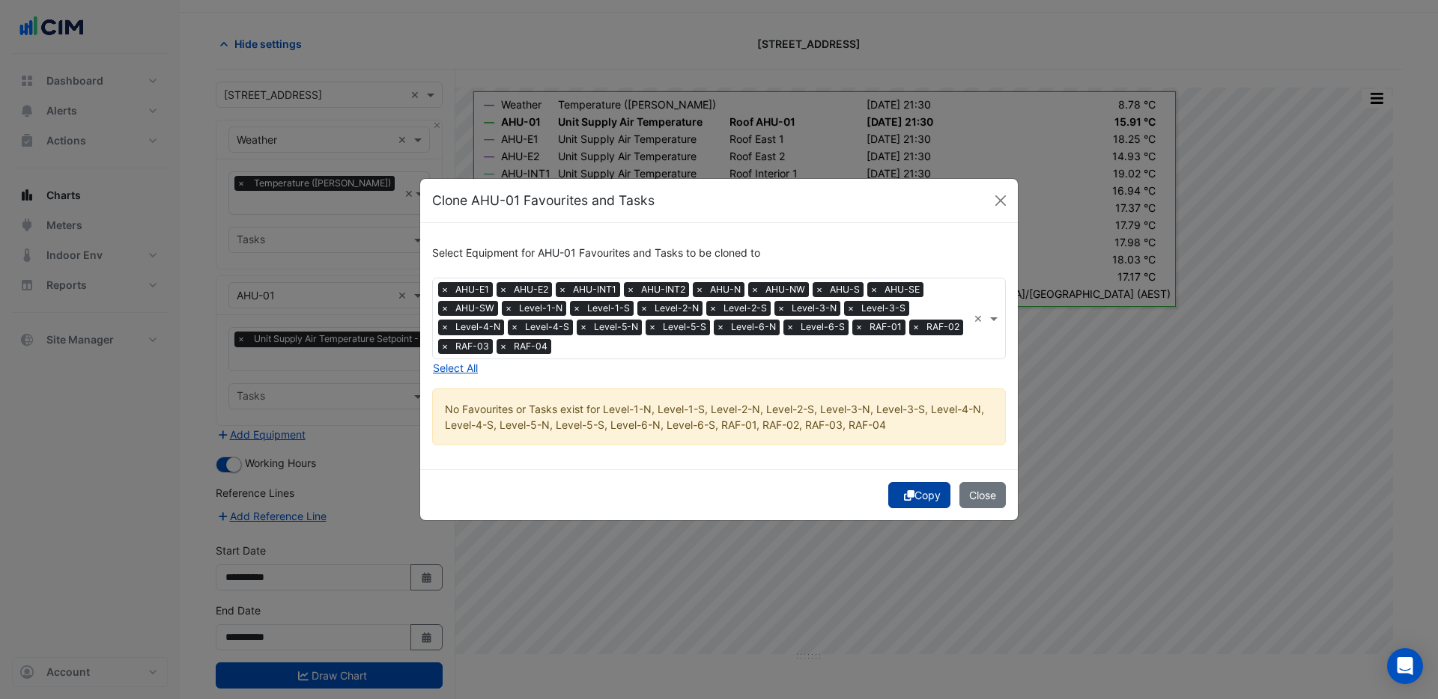
click at [909, 484] on button "Copy" at bounding box center [919, 495] width 62 height 26
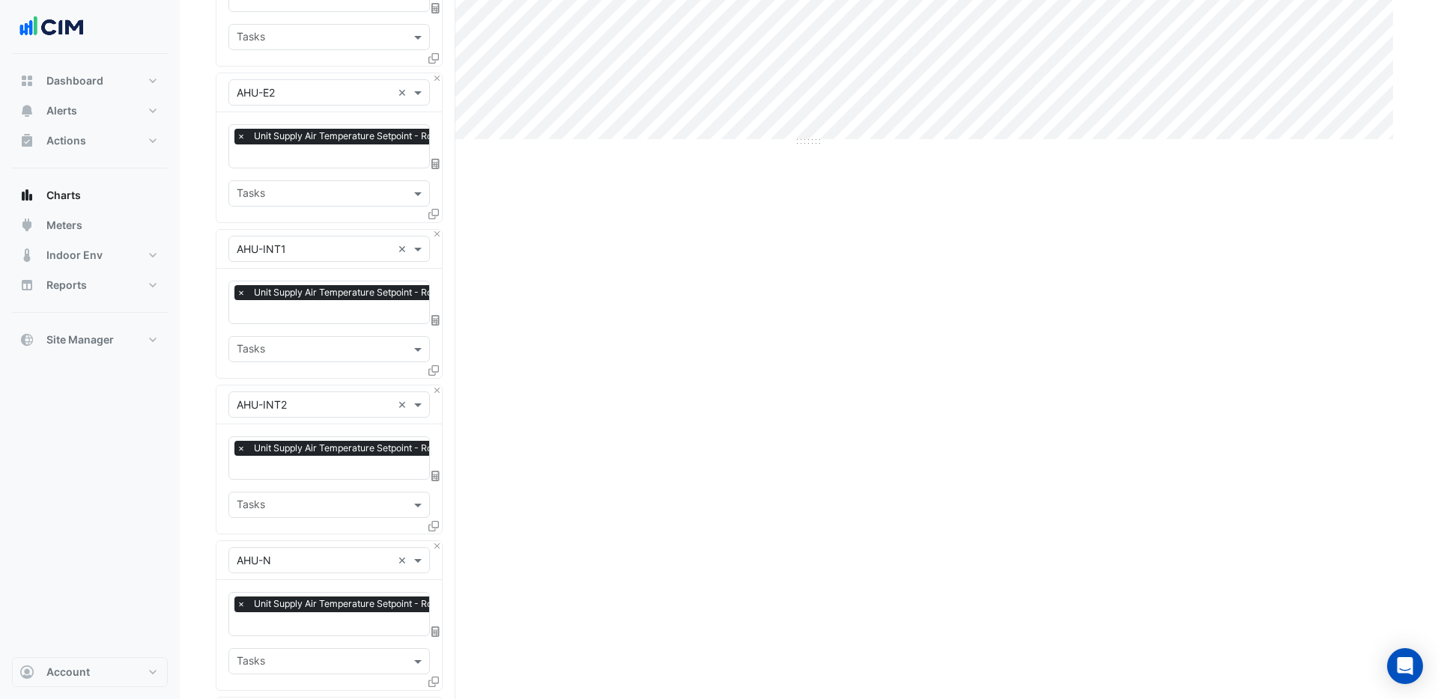
scroll to position [1443, 0]
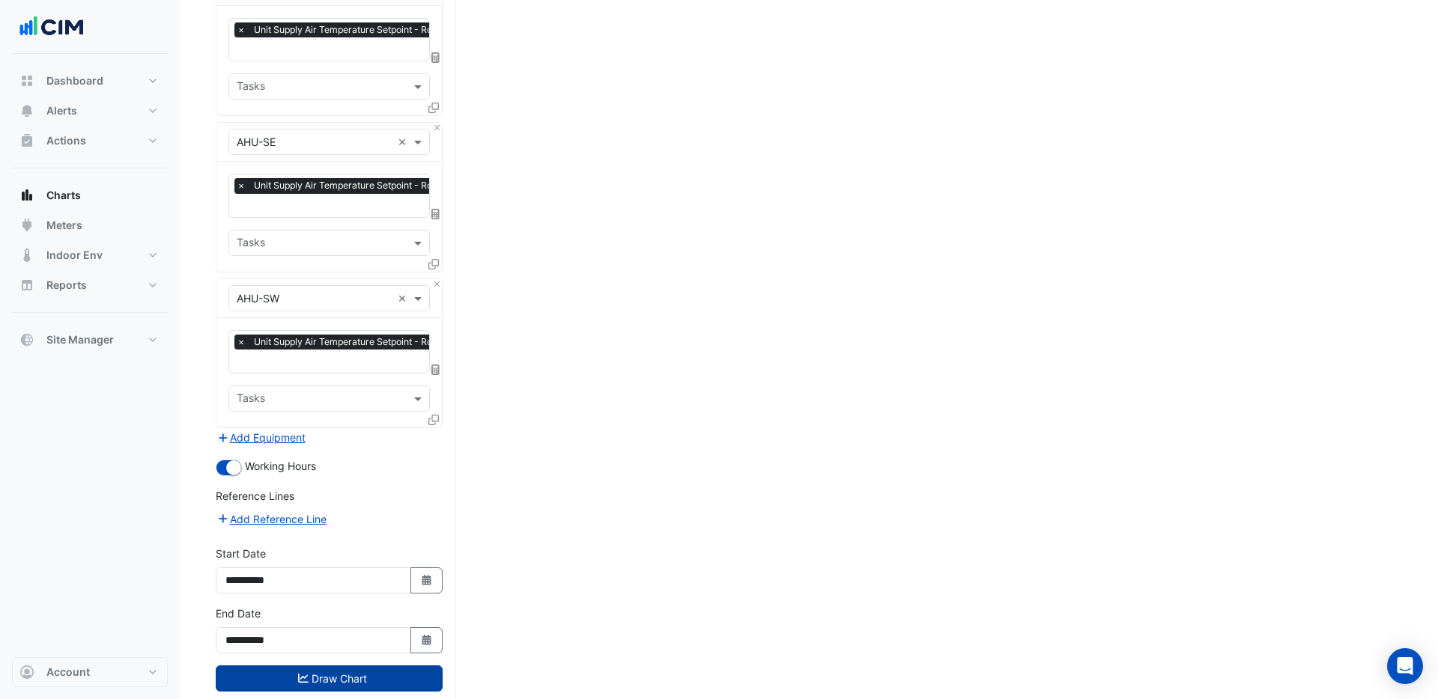
click at [309, 666] on button "Draw Chart" at bounding box center [329, 679] width 227 height 26
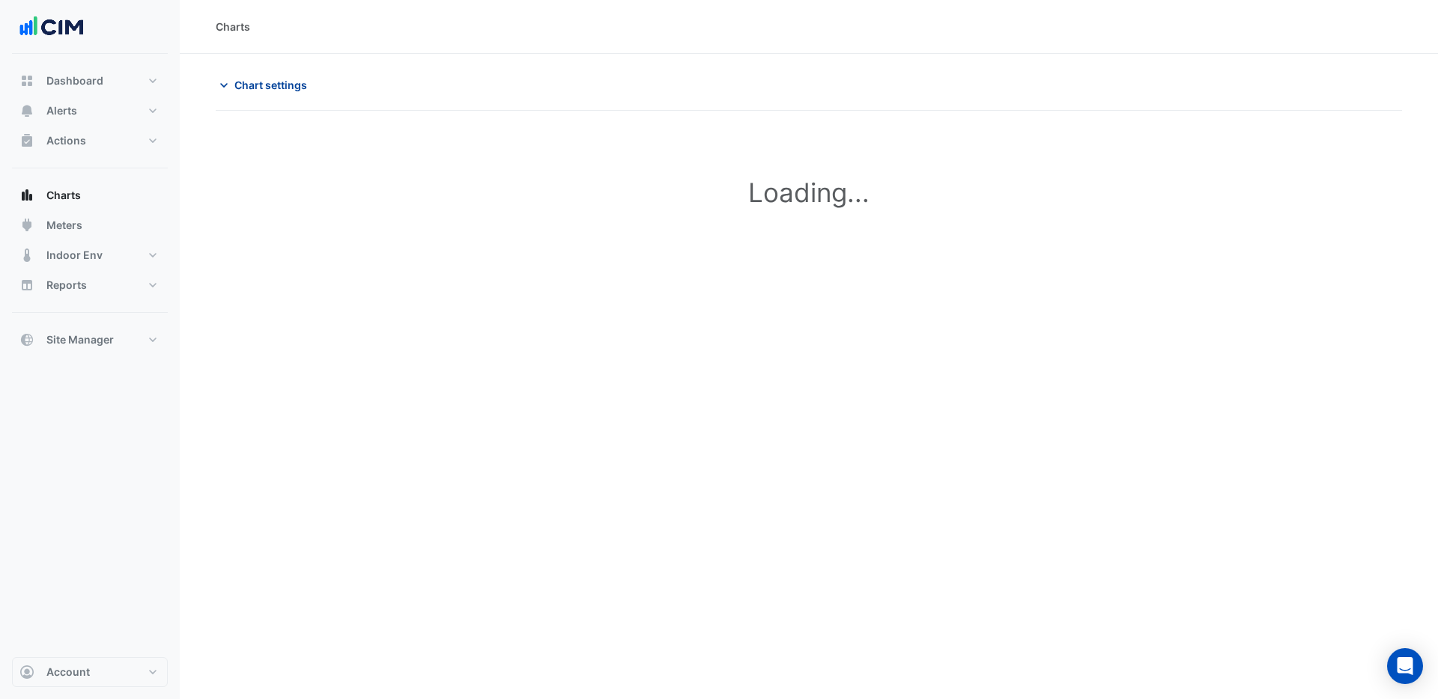
click at [267, 86] on span "Chart settings" at bounding box center [270, 85] width 73 height 16
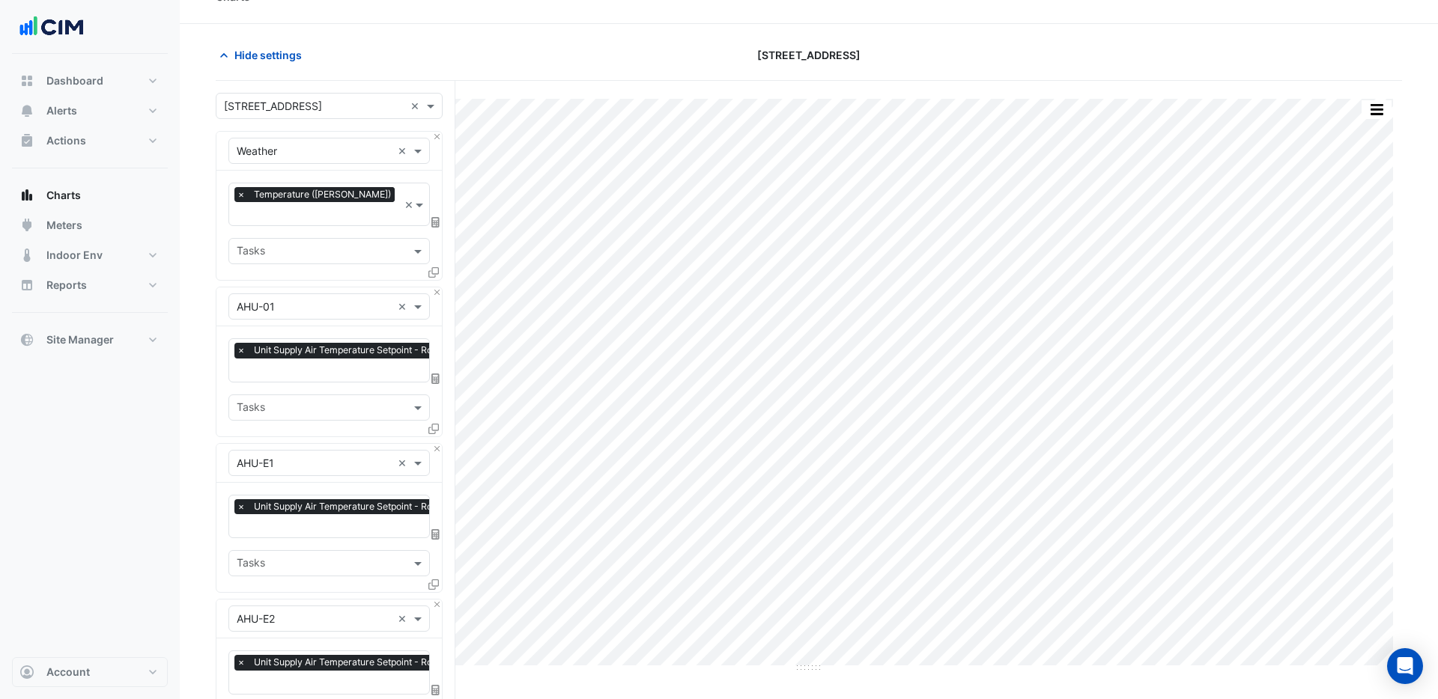
scroll to position [35, 0]
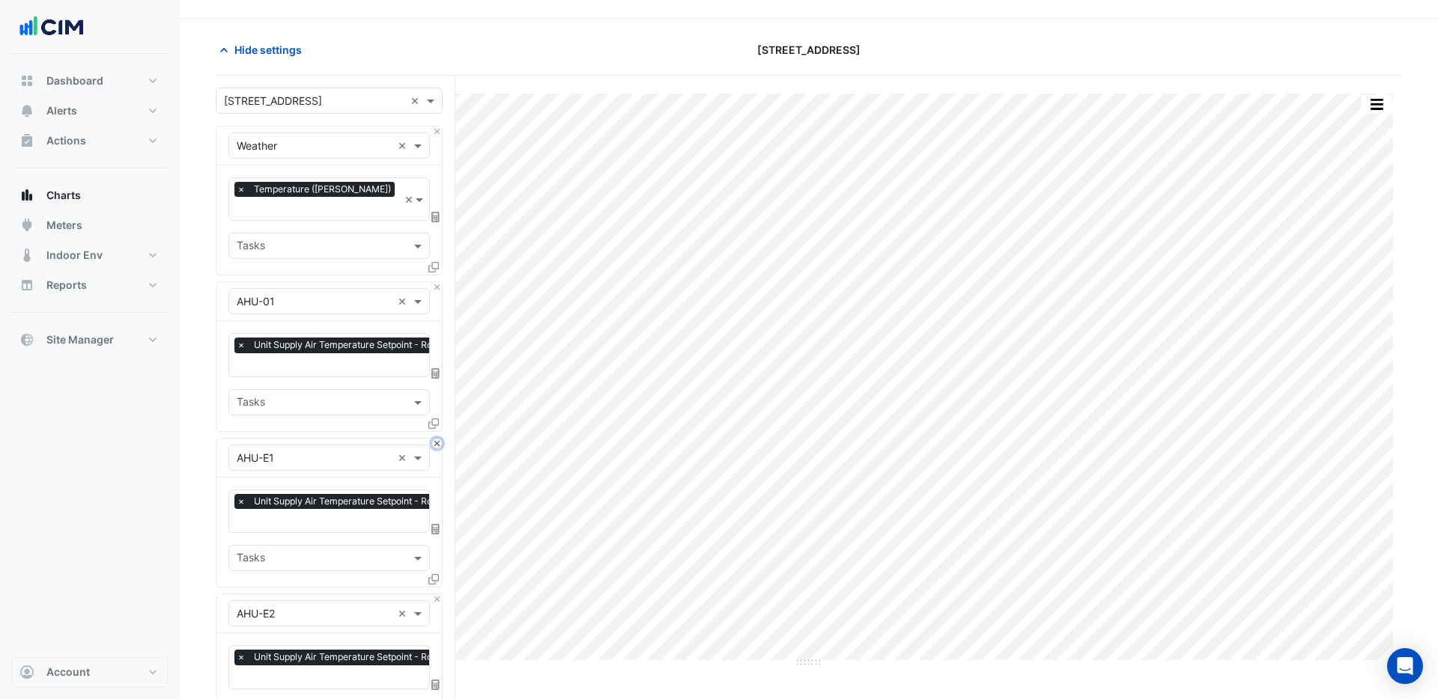
click at [436, 439] on button "Close" at bounding box center [437, 444] width 10 height 10
click at [436, 595] on button "Close" at bounding box center [437, 600] width 10 height 10
click at [436, 439] on button "Close" at bounding box center [437, 444] width 10 height 10
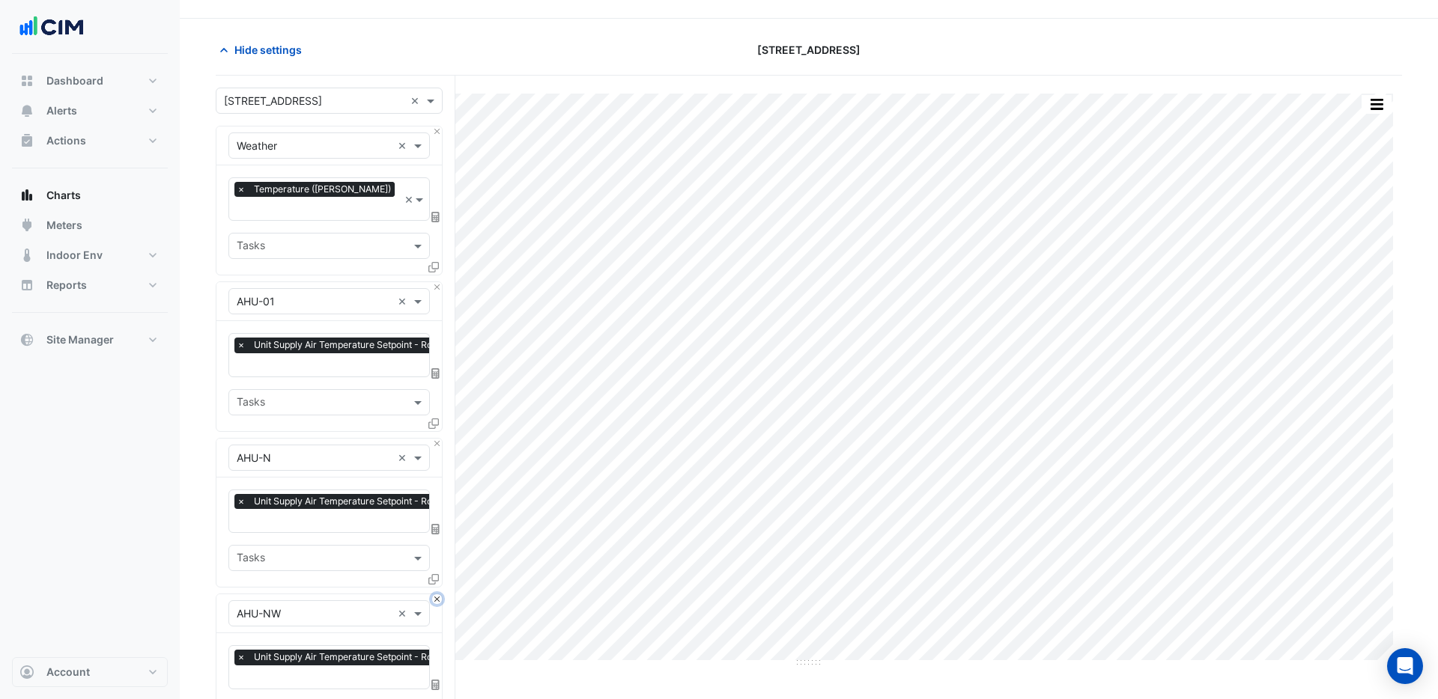
click at [436, 595] on button "Close" at bounding box center [437, 600] width 10 height 10
click at [436, 439] on button "Close" at bounding box center [437, 444] width 10 height 10
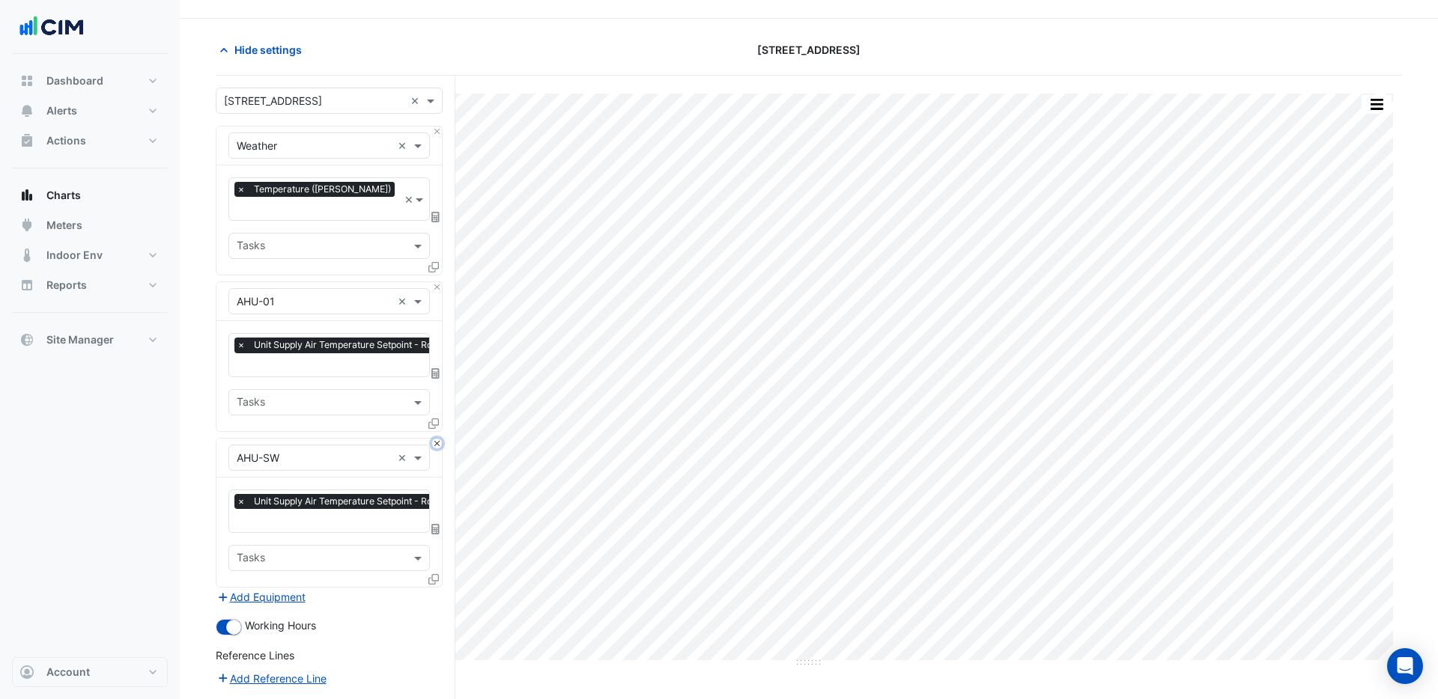
click at [436, 439] on button "Close" at bounding box center [437, 444] width 10 height 10
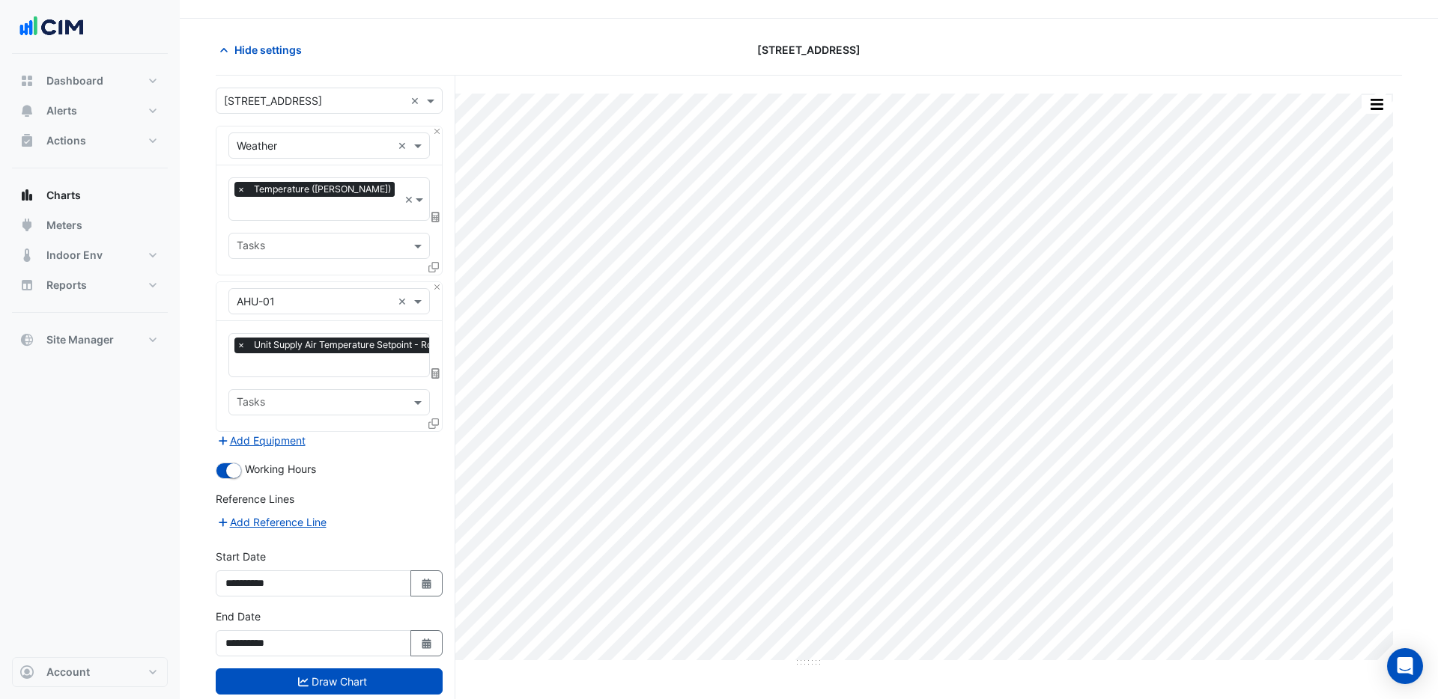
click at [436, 432] on div "Add Equipment" at bounding box center [329, 441] width 227 height 18
click at [259, 432] on button "Add Equipment" at bounding box center [261, 440] width 91 height 17
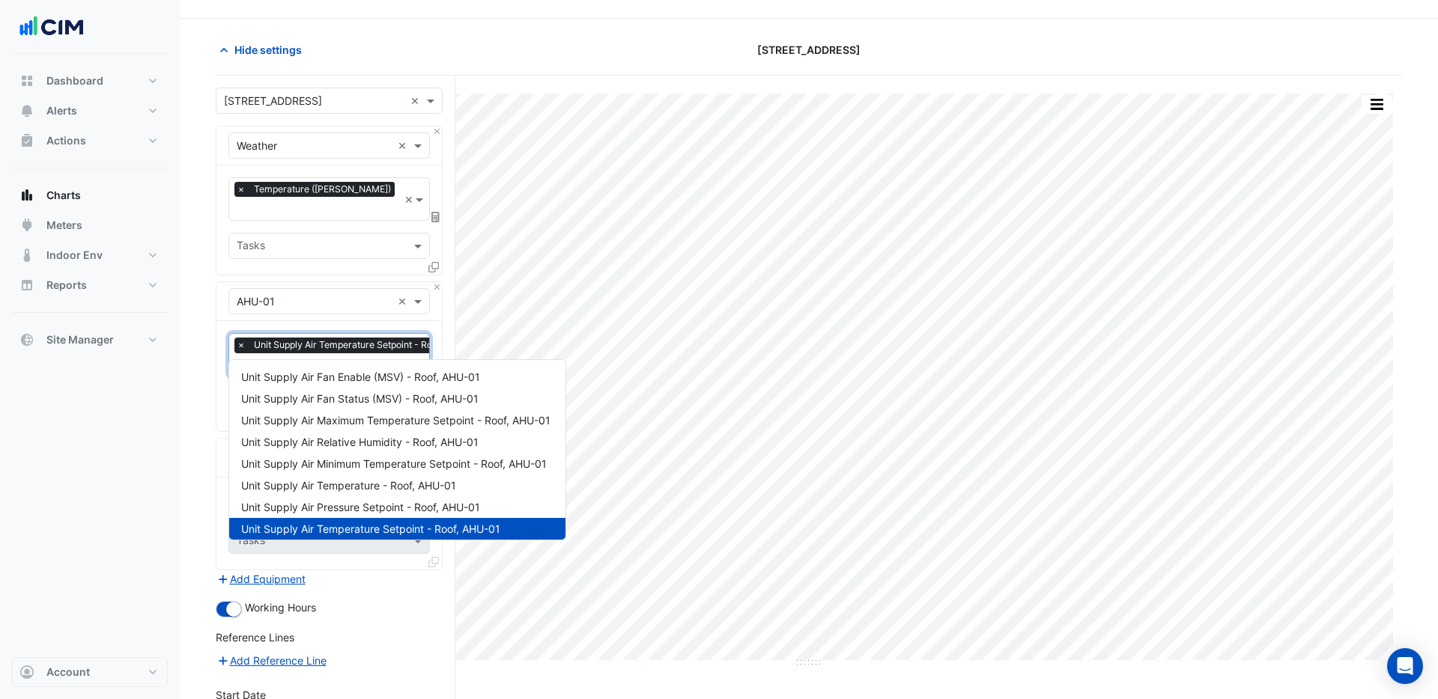
click at [338, 359] on input "text" at bounding box center [361, 367] width 249 height 16
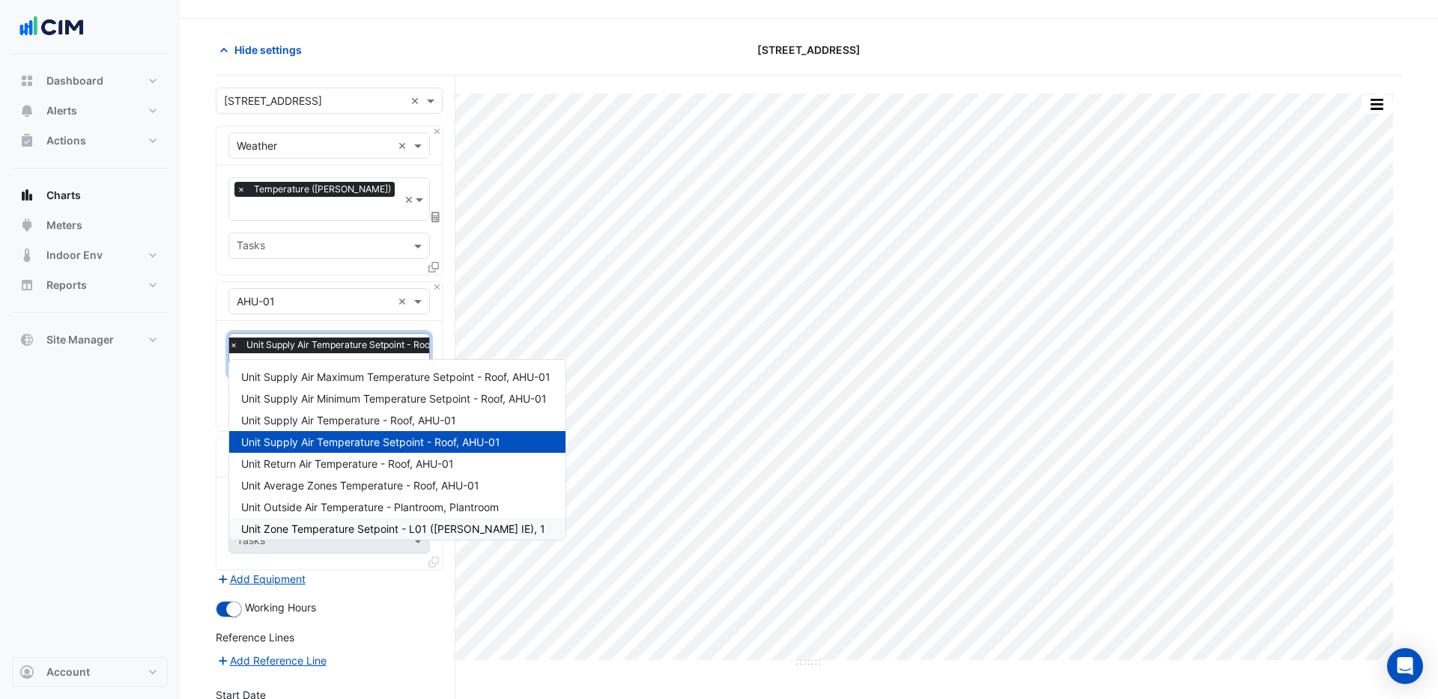
type input "**********"
click at [363, 421] on span "Unit Supply Air Temperature - Roof, AHU-01" at bounding box center [348, 420] width 215 height 13
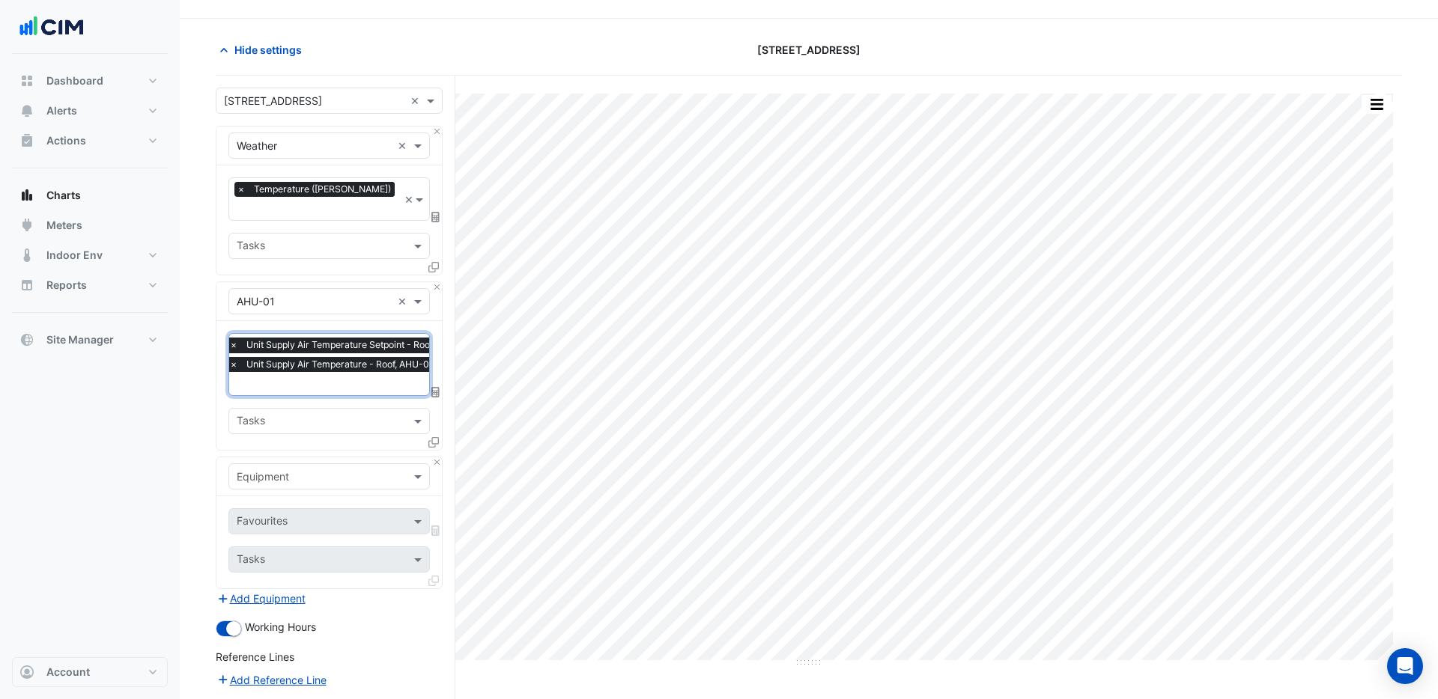
click at [278, 470] on input "text" at bounding box center [314, 478] width 155 height 16
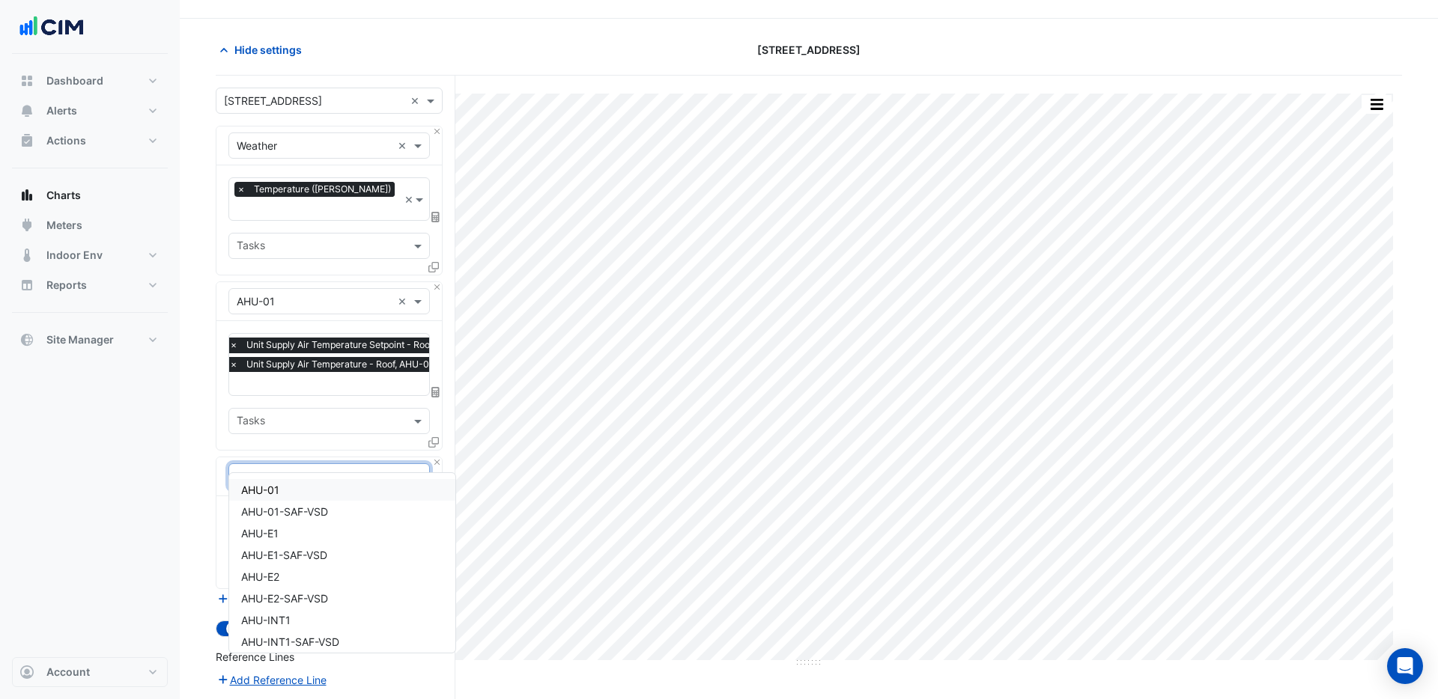
type input "***"
click at [148, 481] on div "Dashboard Portfolio Ratings Performance Alerts Site Rules Templates Actions Sit…" at bounding box center [90, 356] width 156 height 604
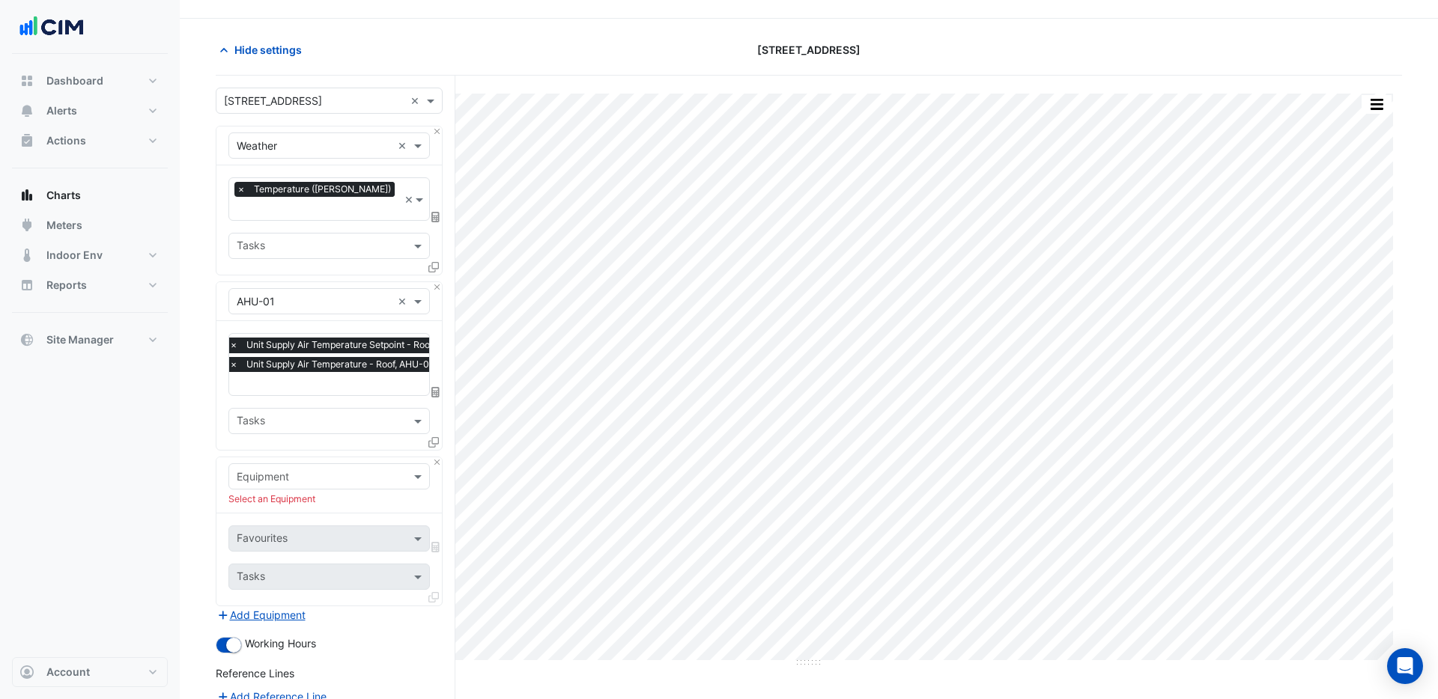
click at [267, 470] on input "text" at bounding box center [314, 478] width 155 height 16
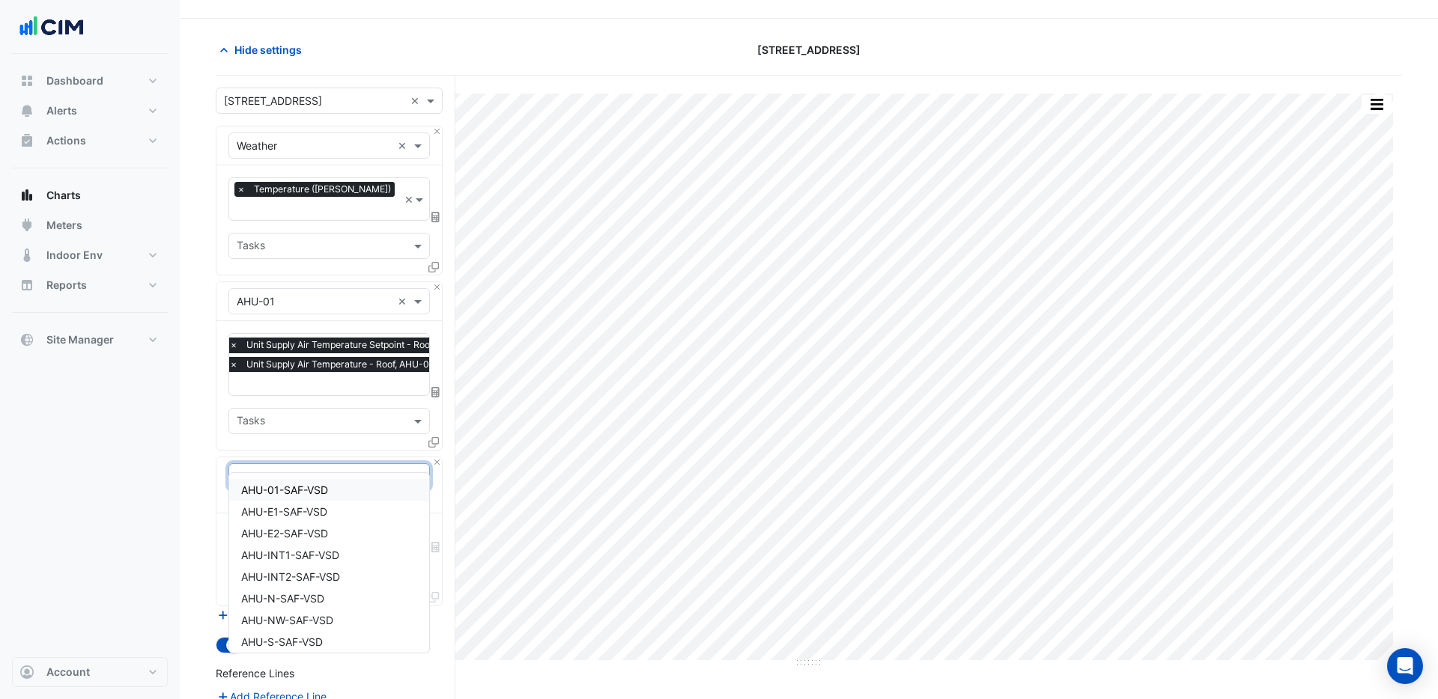
type input "***"
click at [267, 492] on span "AHU-01-SAF-VSD" at bounding box center [284, 490] width 87 height 13
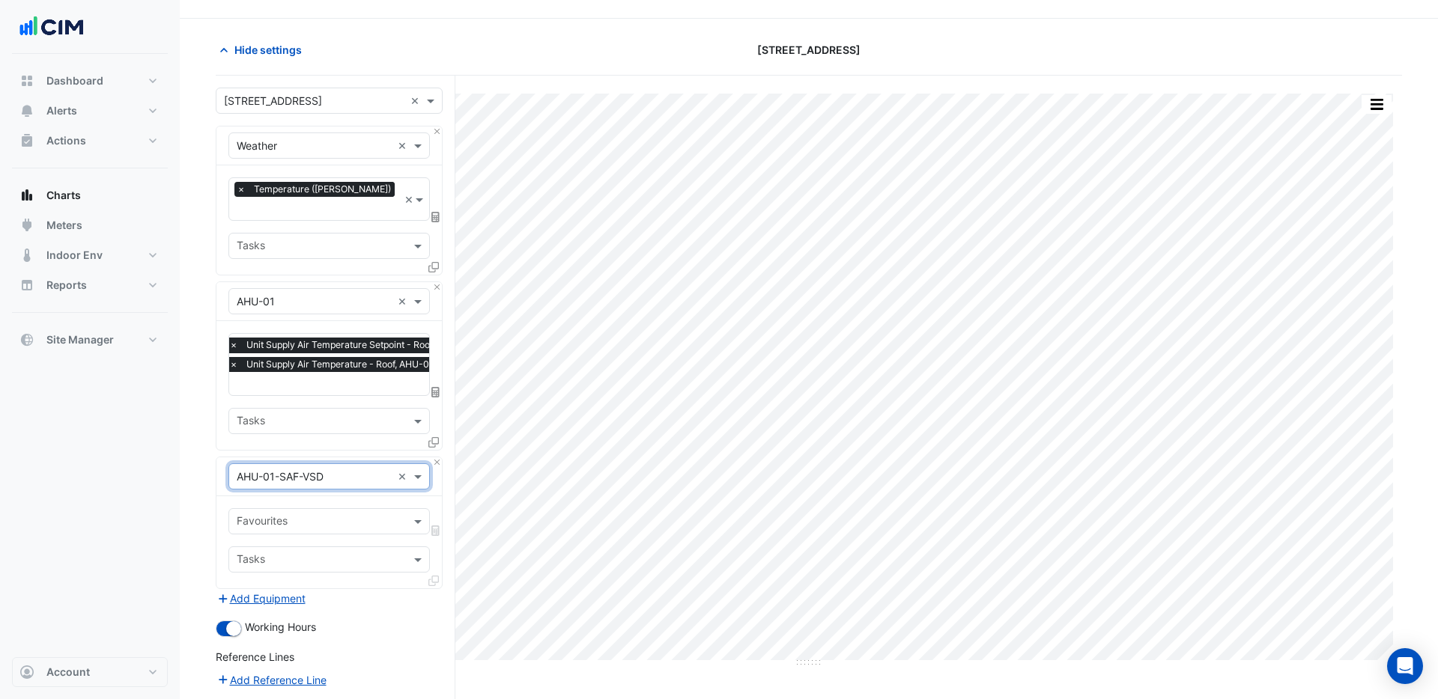
scroll to position [36, 0]
click at [285, 512] on div "Favourites" at bounding box center [260, 521] width 53 height 19
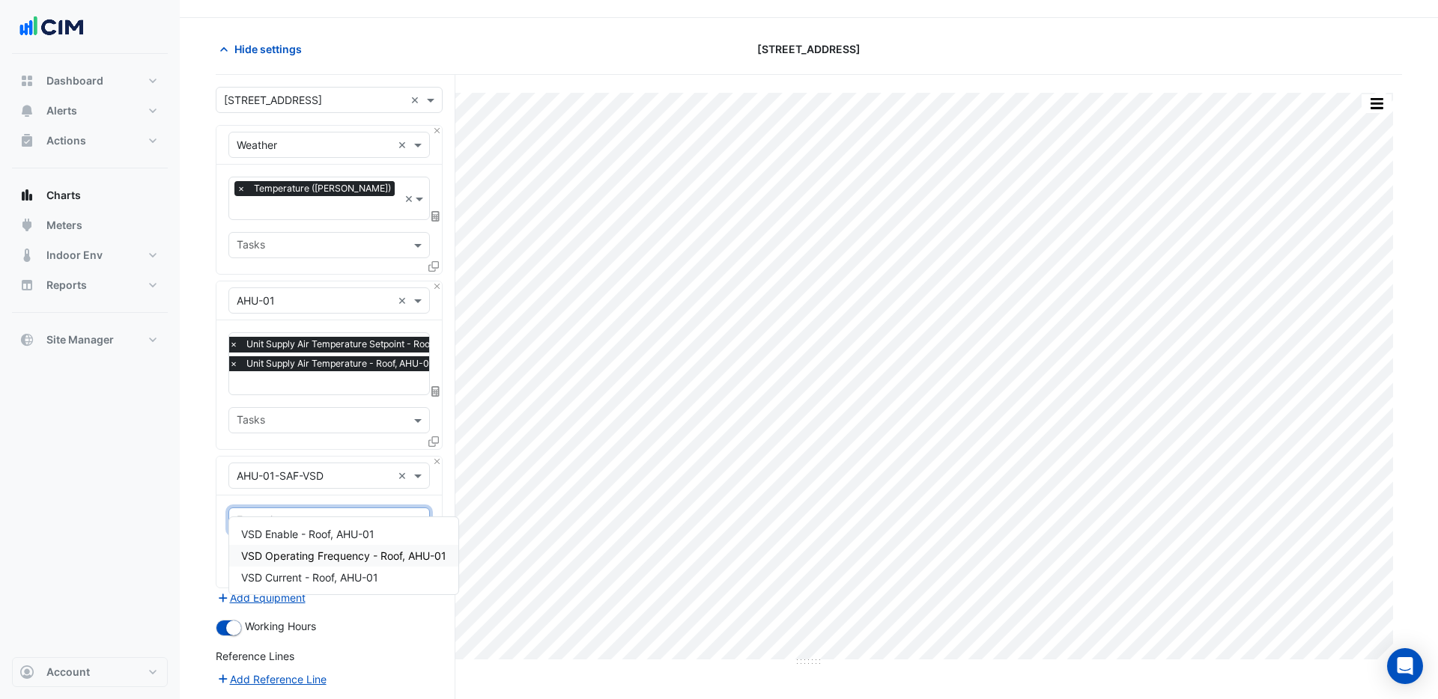
click at [395, 552] on span "VSD Operating Frequency - Roof, AHU-01" at bounding box center [343, 556] width 205 height 13
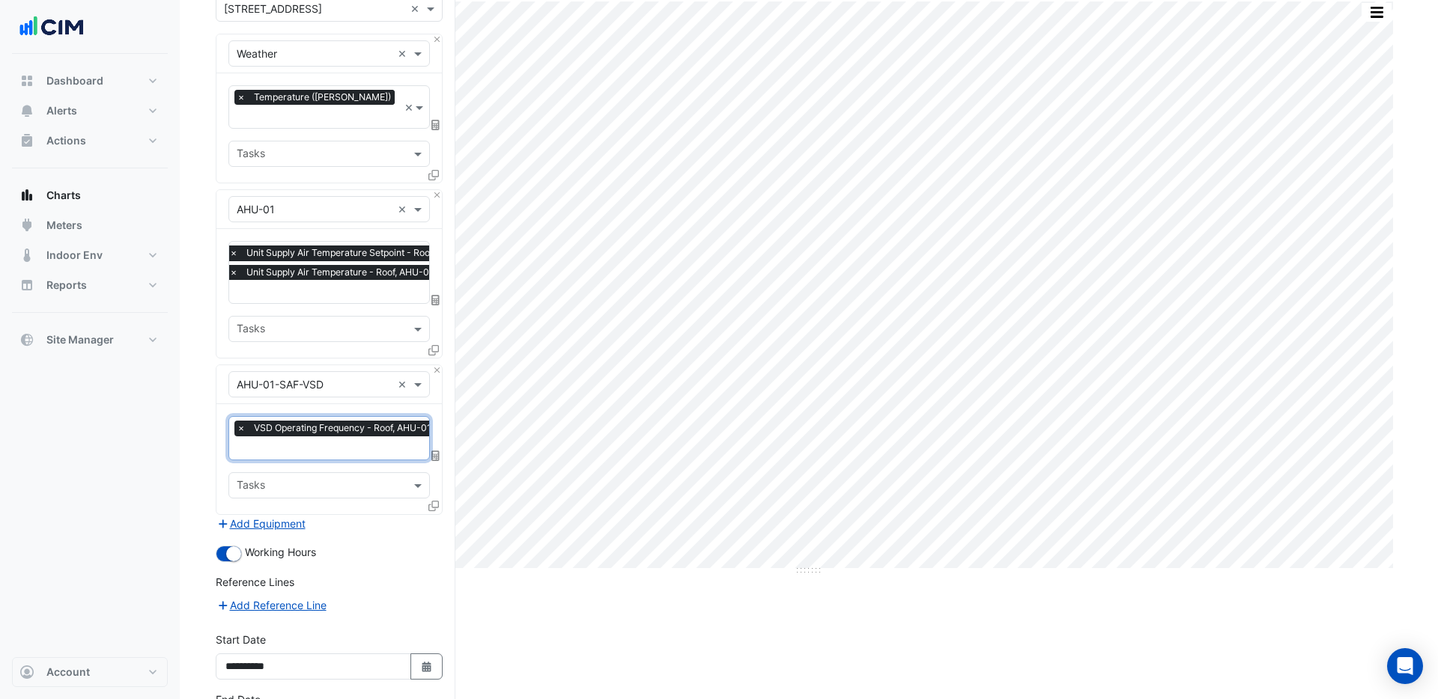
scroll to position [184, 0]
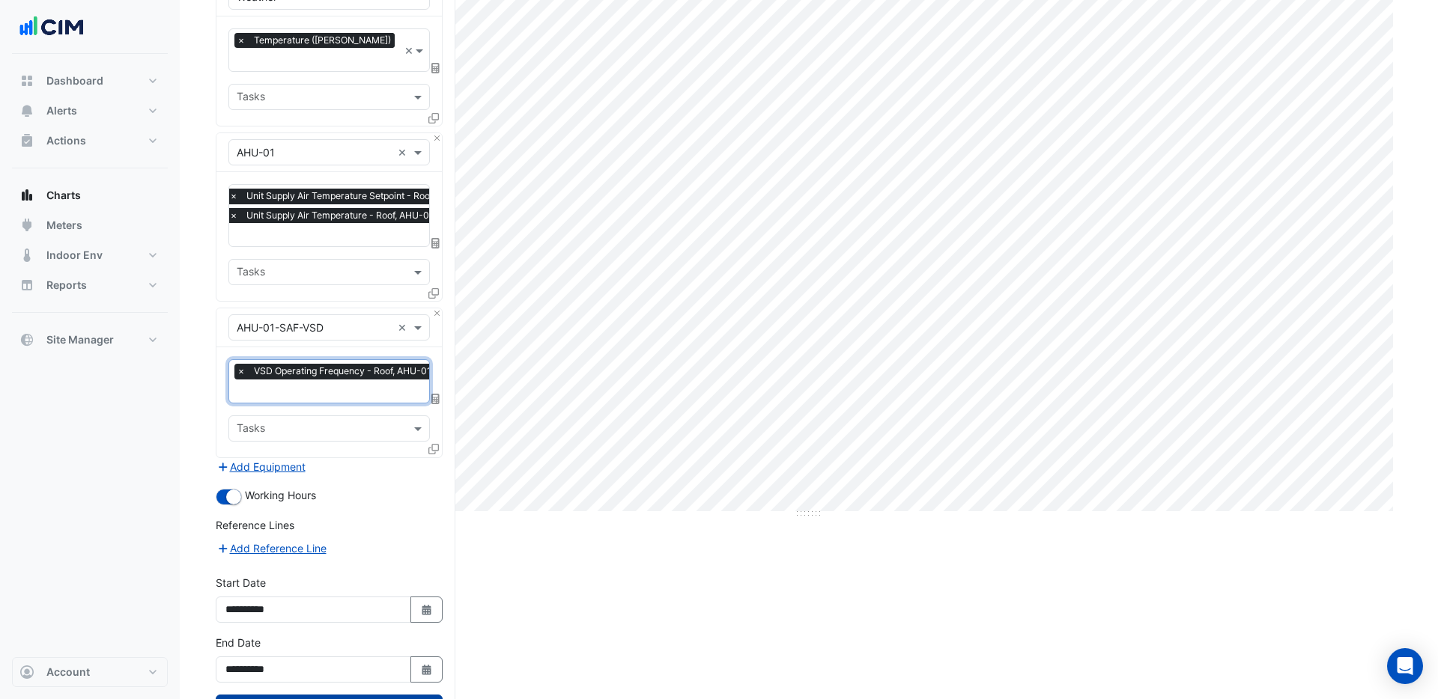
click at [372, 695] on button "Draw Chart" at bounding box center [329, 708] width 227 height 26
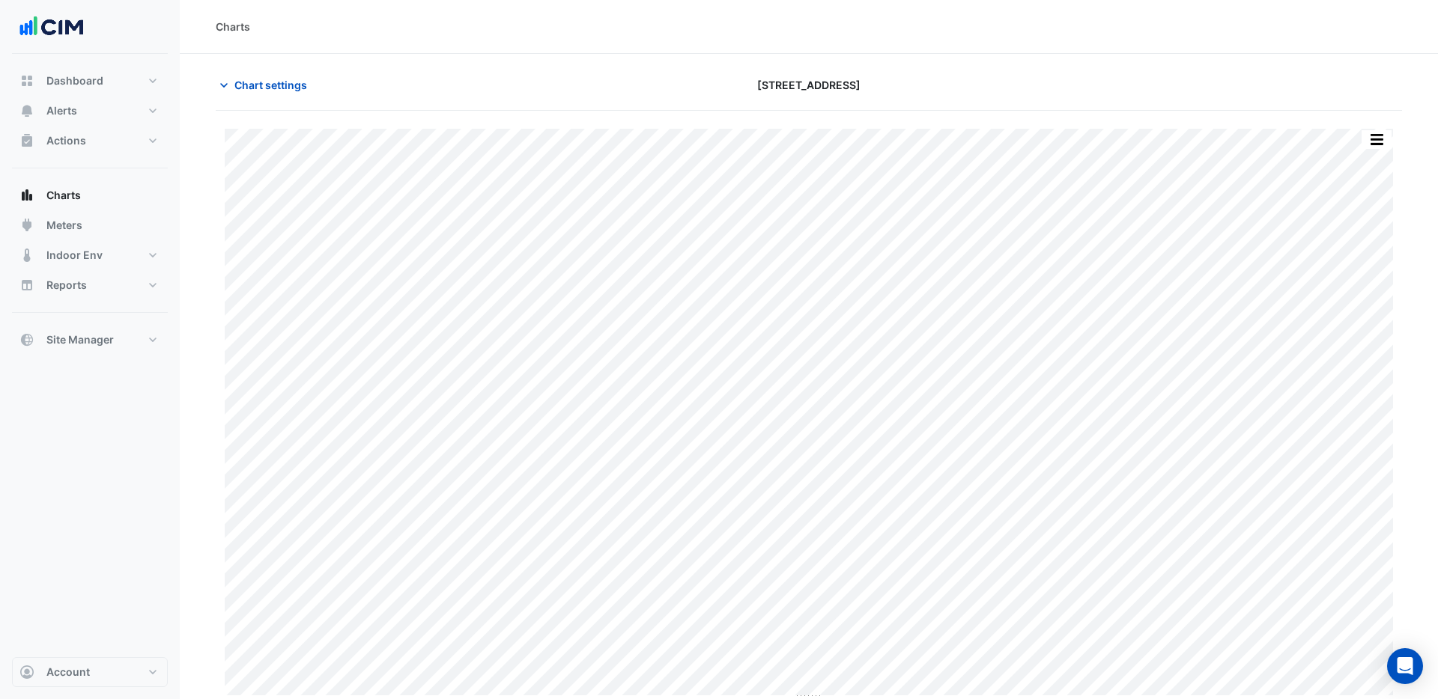
scroll to position [3, 0]
click at [1387, 136] on button "button" at bounding box center [1376, 136] width 30 height 19
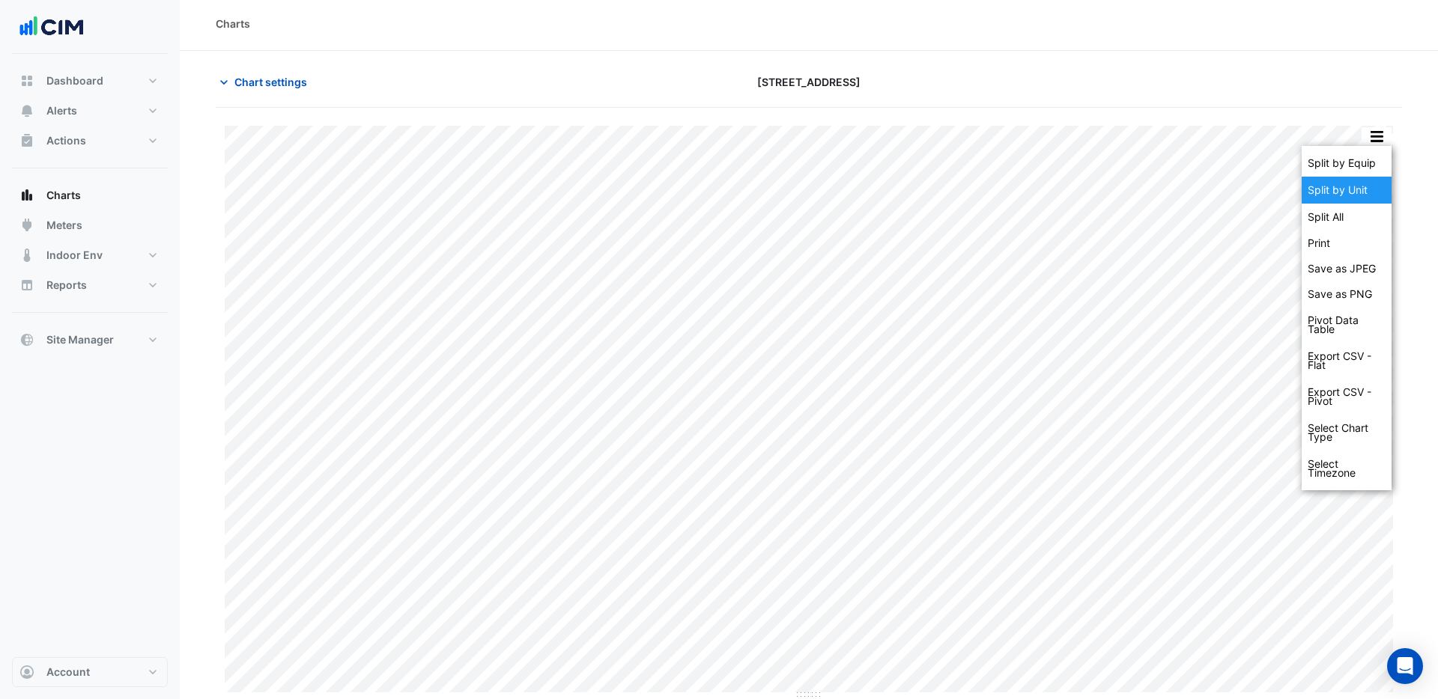
click at [1346, 189] on div "Split by Unit" at bounding box center [1346, 190] width 90 height 27
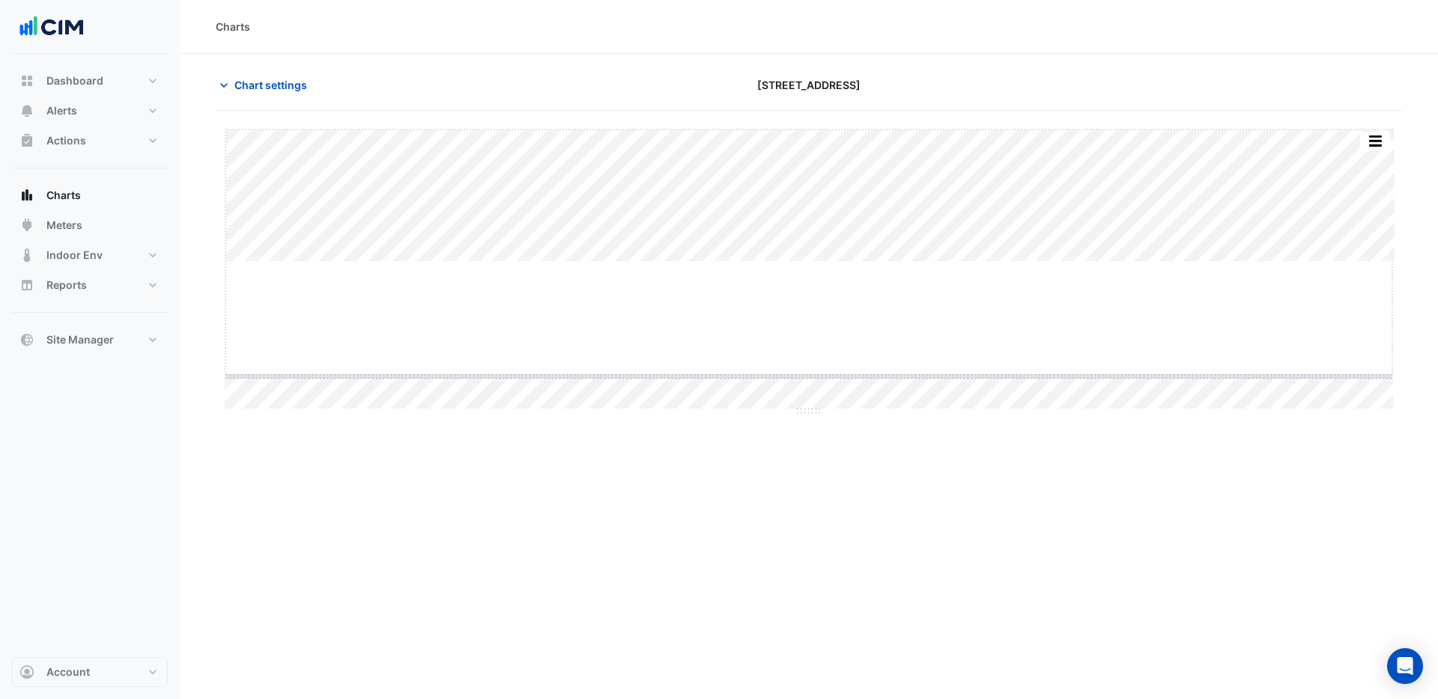
drag, startPoint x: 812, startPoint y: 262, endPoint x: 812, endPoint y: 386, distance: 124.3
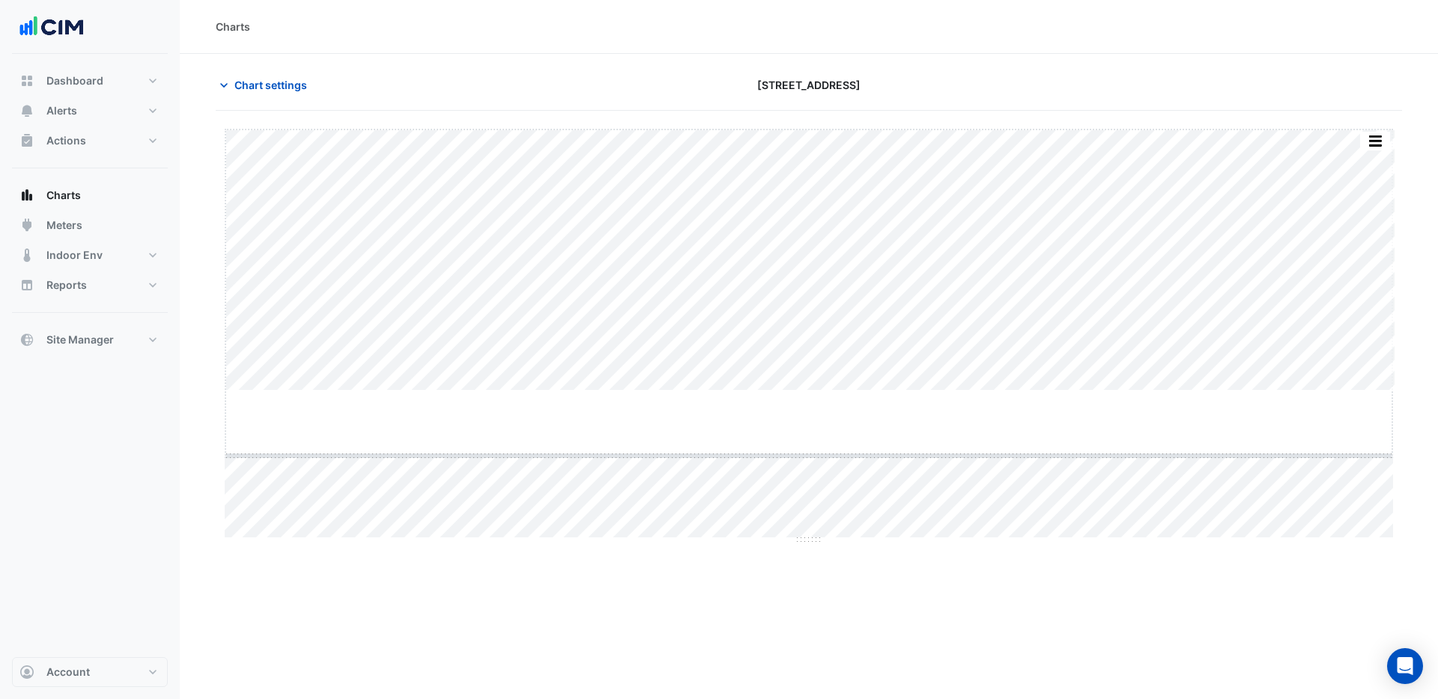
drag, startPoint x: 808, startPoint y: 390, endPoint x: 806, endPoint y: 471, distance: 80.9
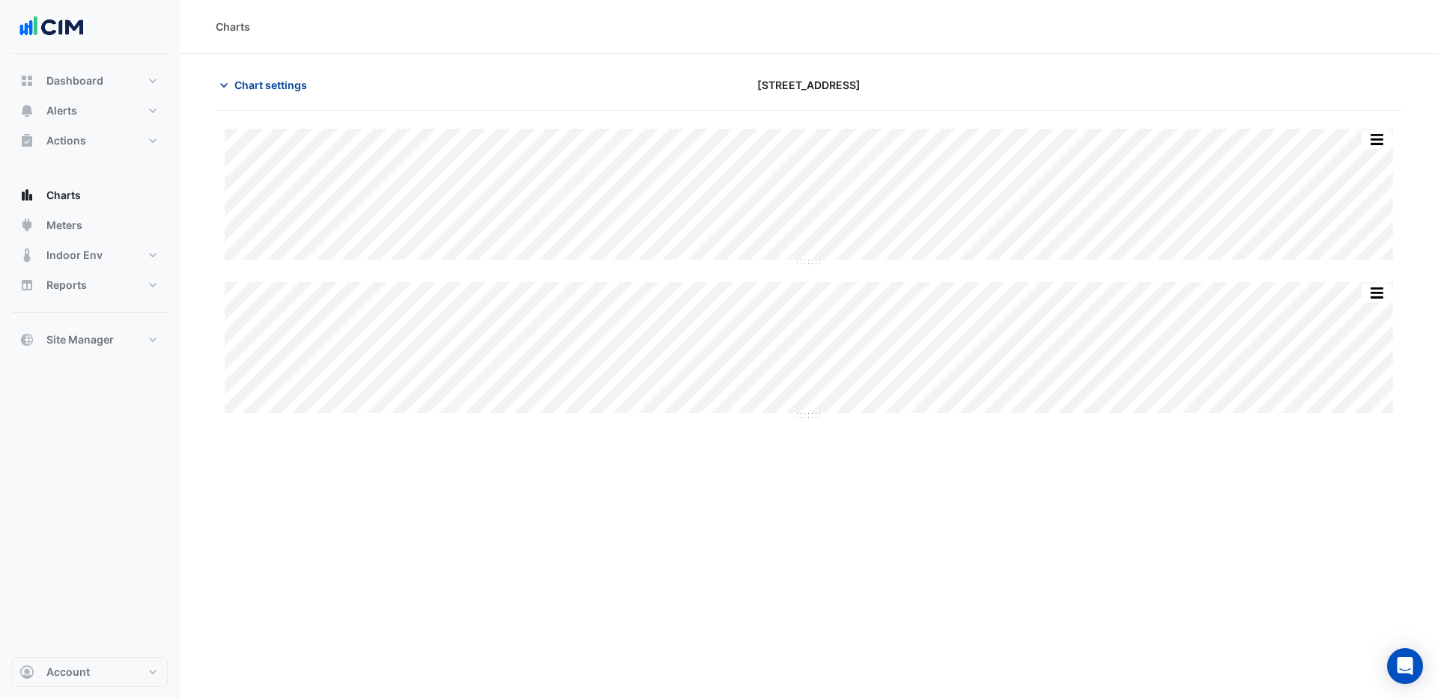
click at [257, 90] on span "Chart settings" at bounding box center [270, 85] width 73 height 16
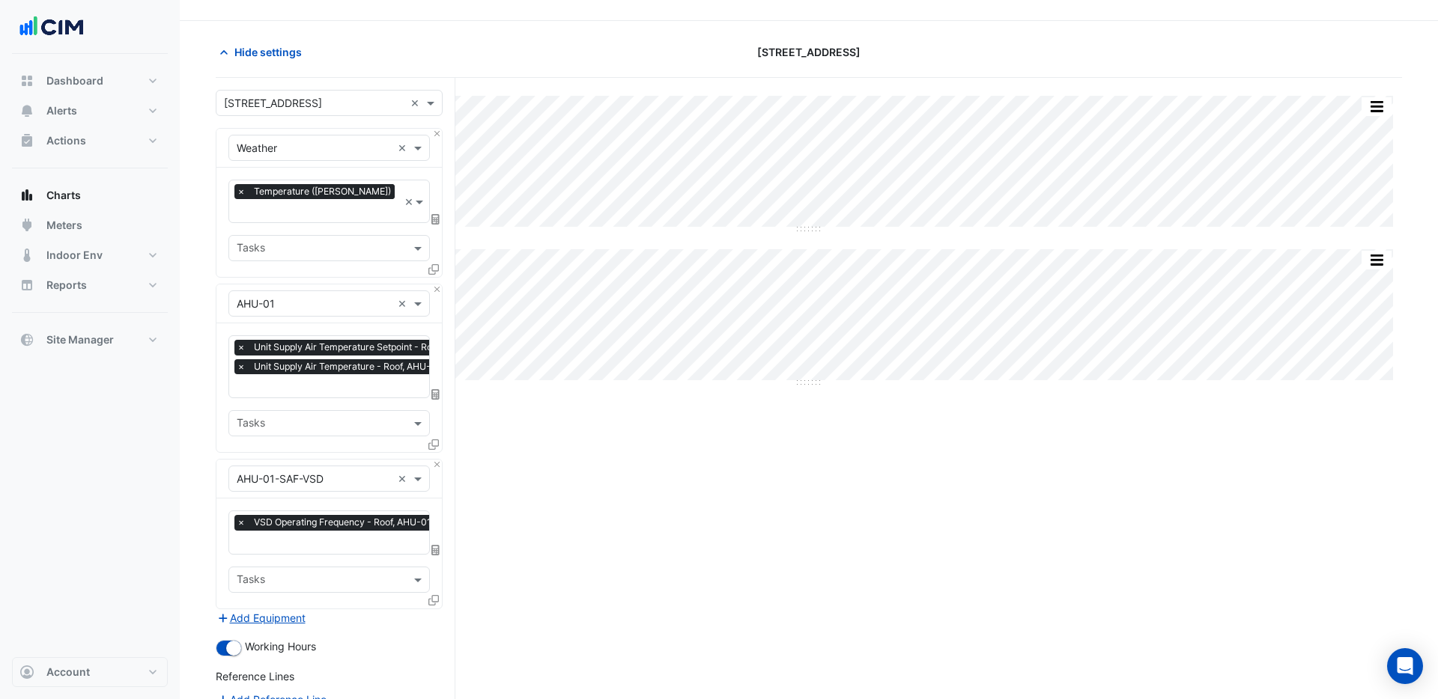
scroll to position [36, 0]
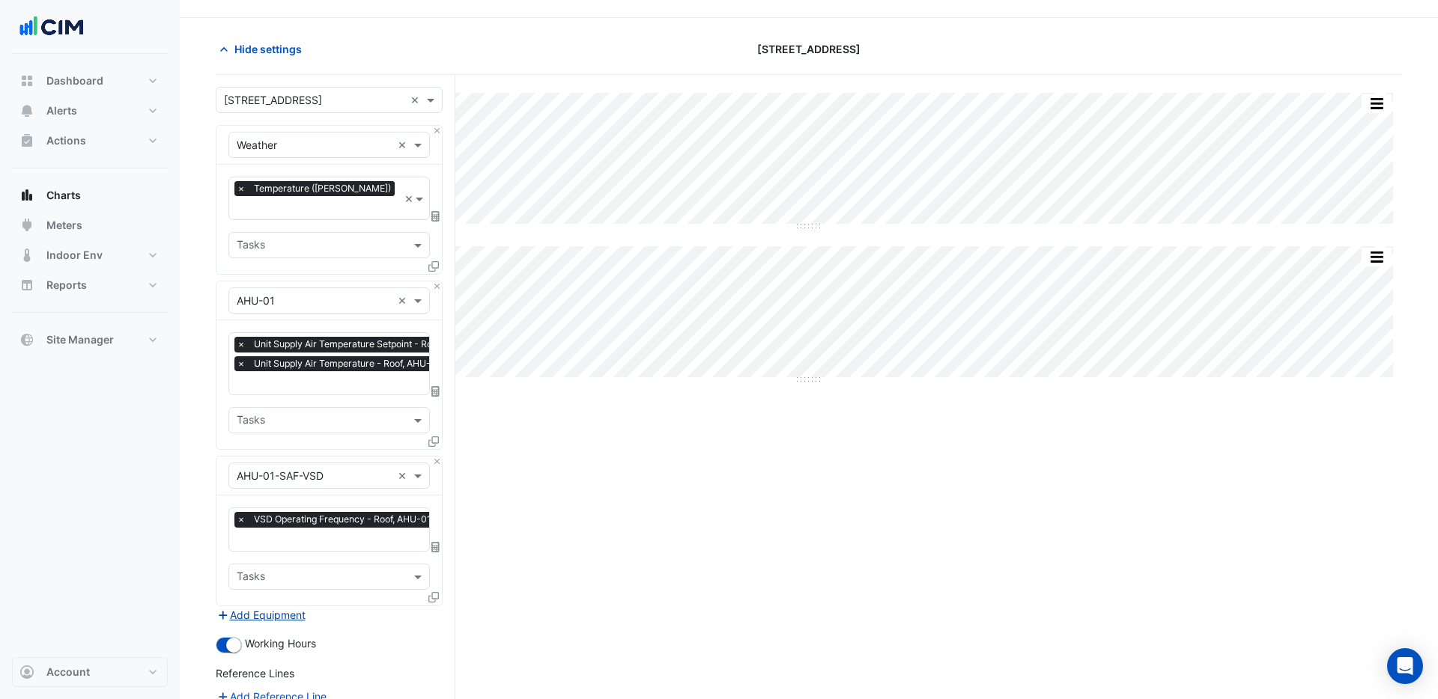
click at [276, 607] on button "Add Equipment" at bounding box center [261, 615] width 91 height 17
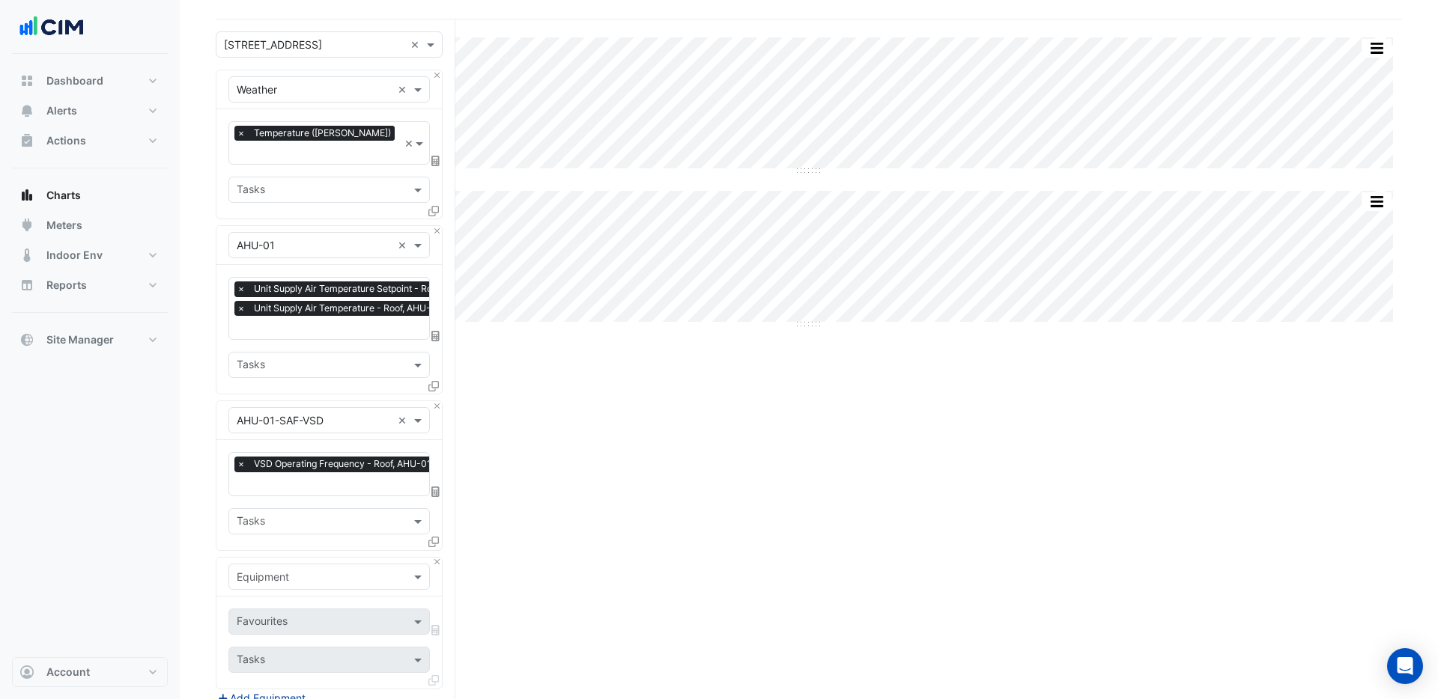
scroll to position [145, 0]
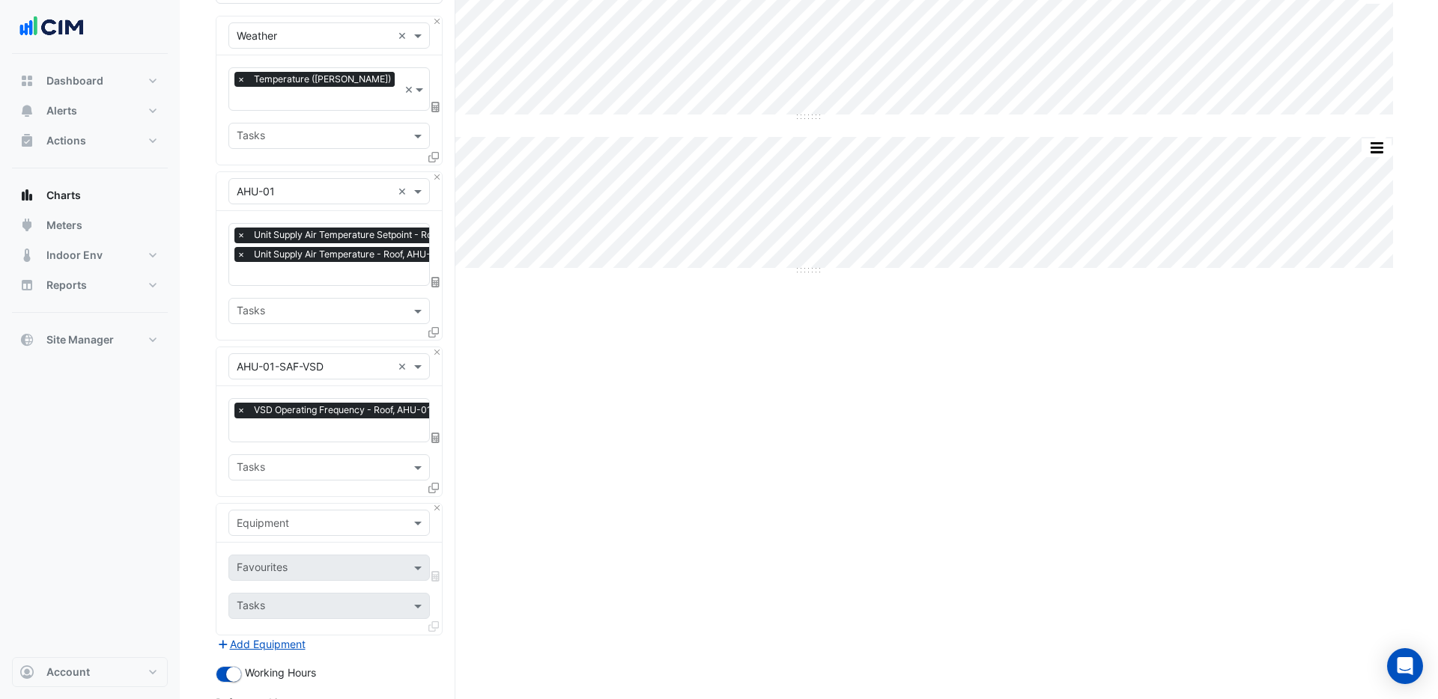
click at [298, 516] on input "text" at bounding box center [314, 524] width 155 height 16
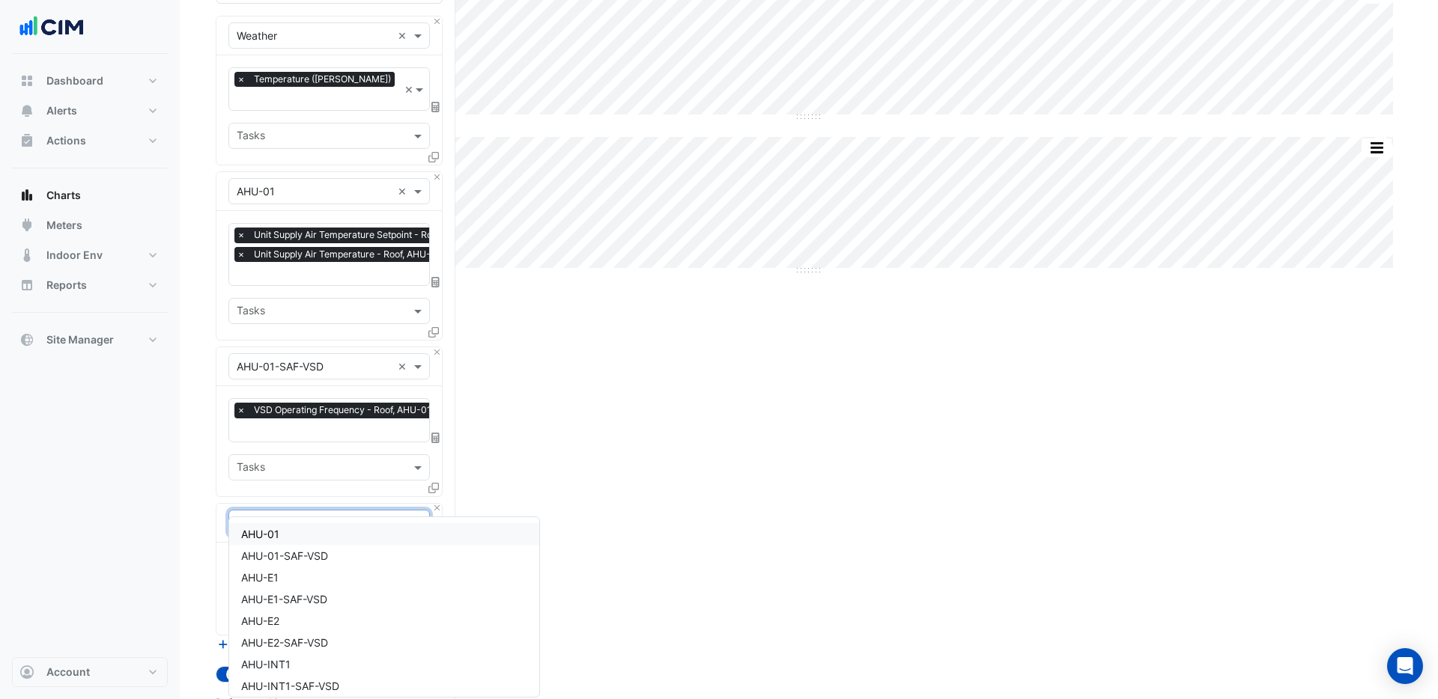
click at [296, 530] on div "AHU-01" at bounding box center [384, 534] width 310 height 22
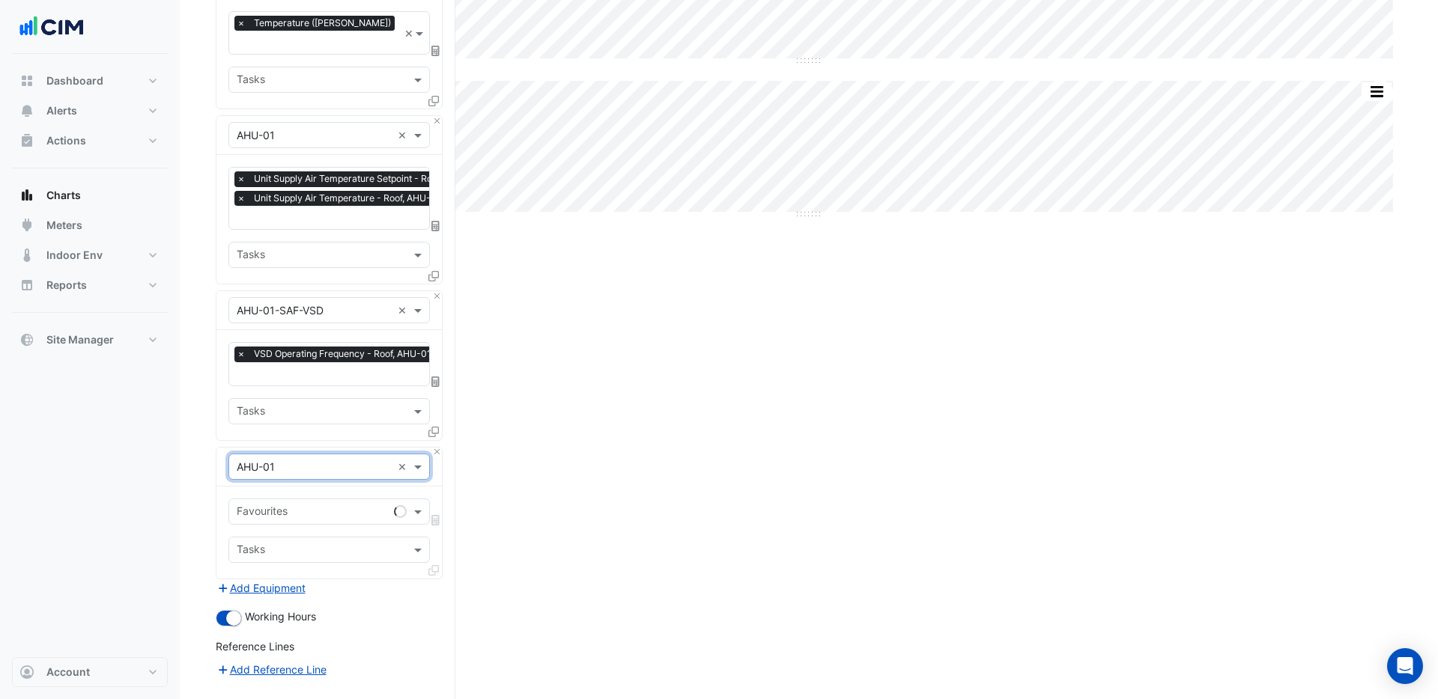
scroll to position [212, 0]
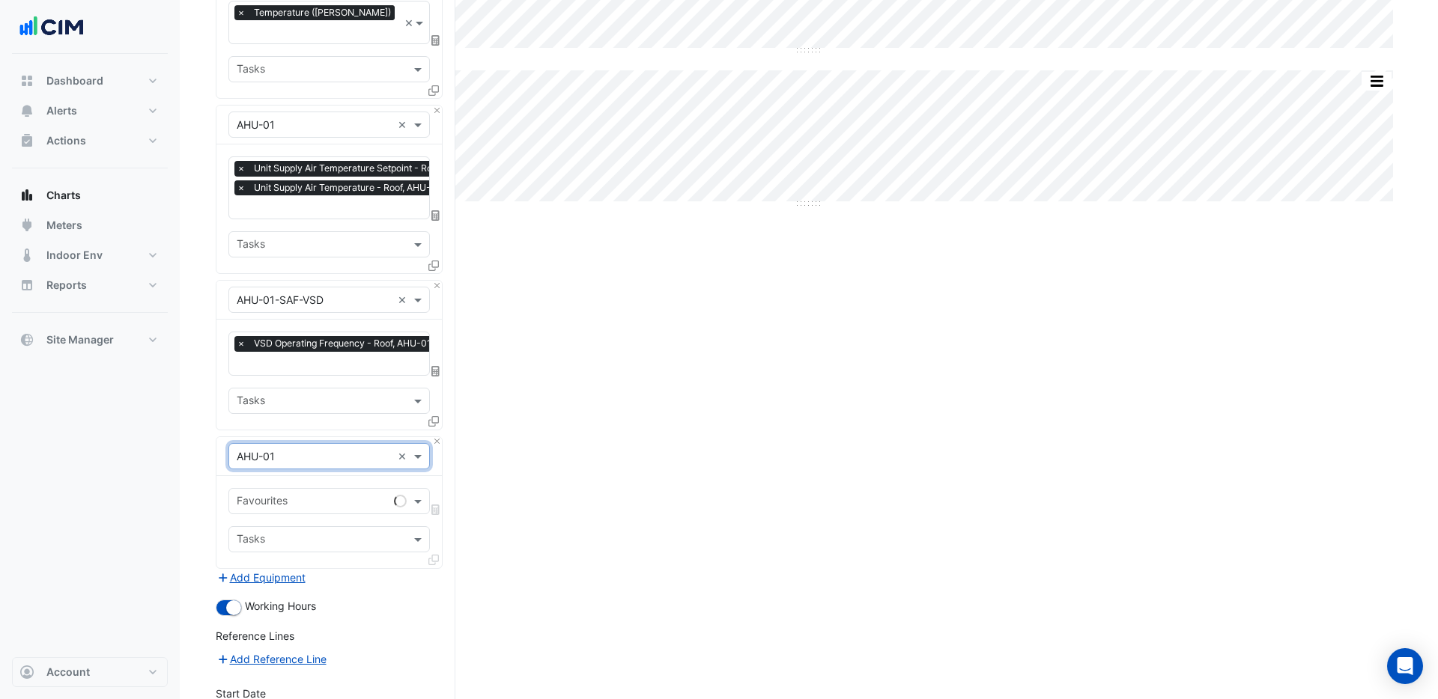
click at [334, 495] on input "text" at bounding box center [312, 503] width 151 height 16
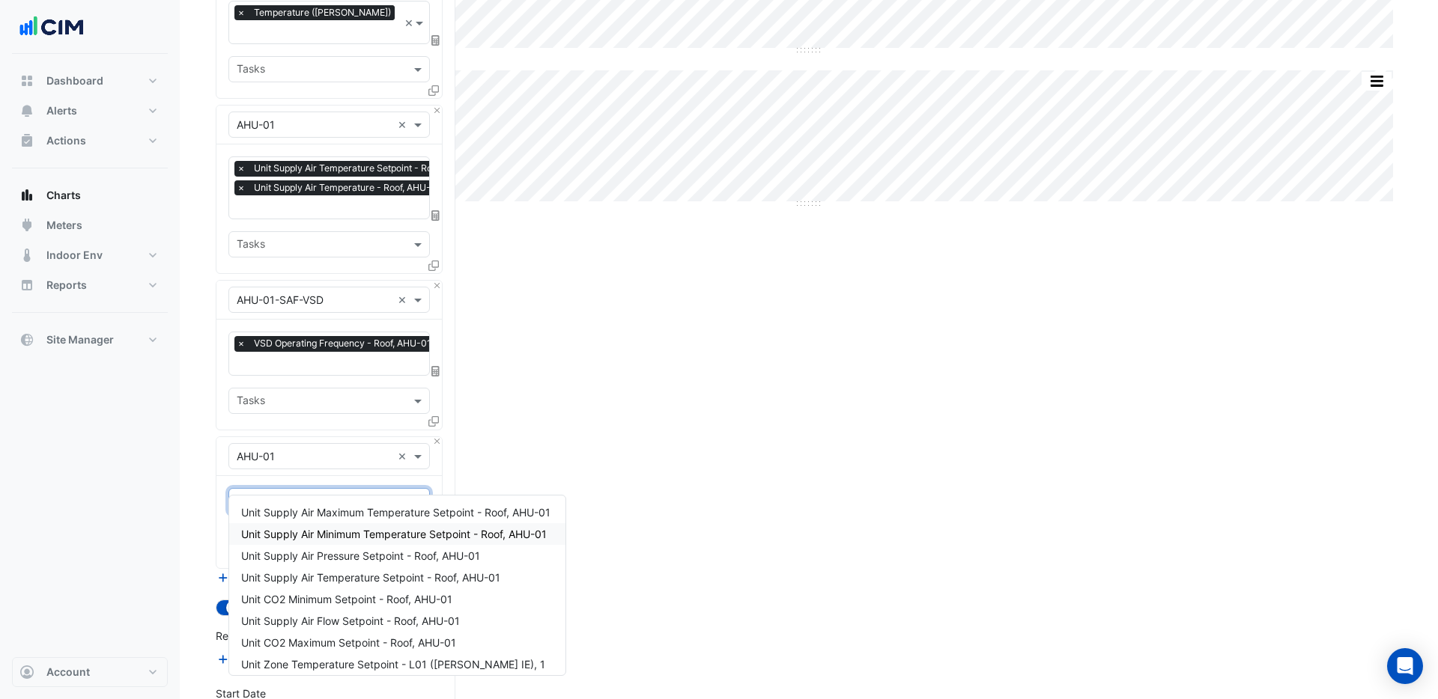
type input "*"
type input "********"
click at [474, 579] on span "Unit Supply Air Temperature Setpoint - Roof, AHU-01" at bounding box center [370, 577] width 259 height 13
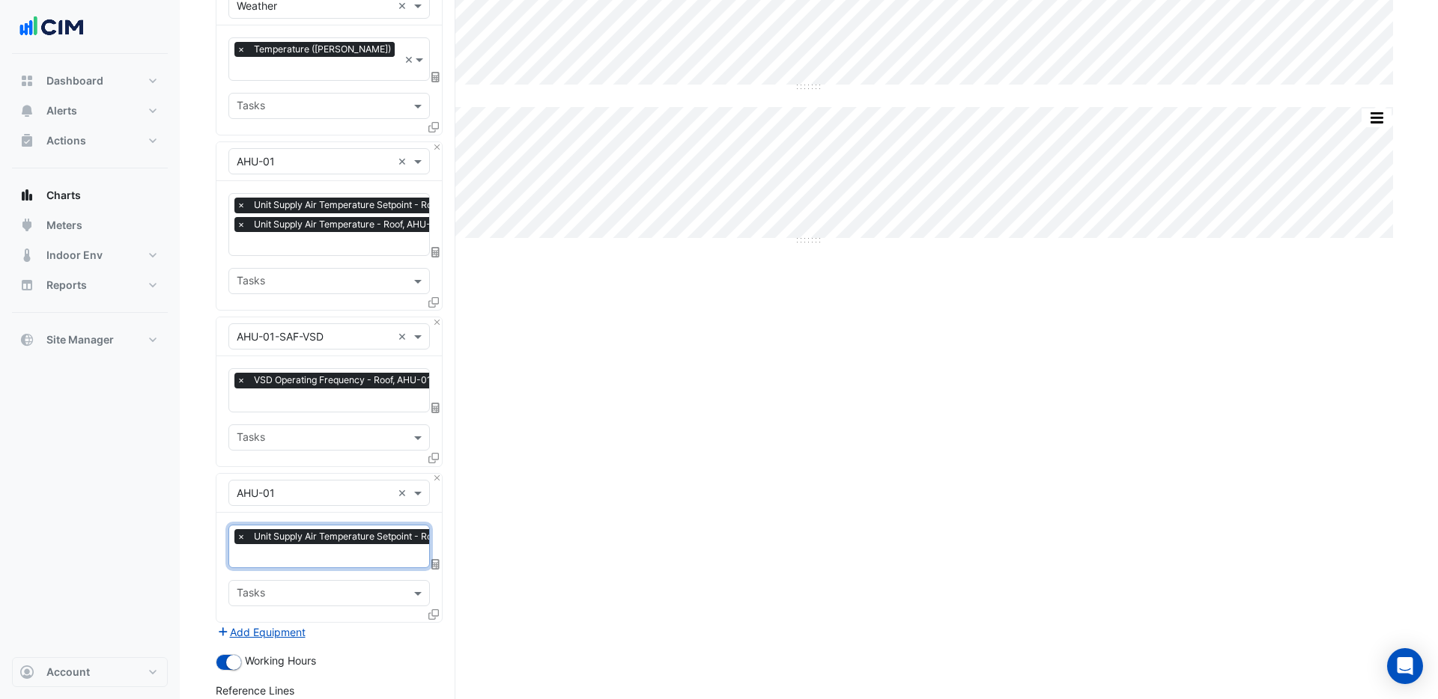
scroll to position [173, 0]
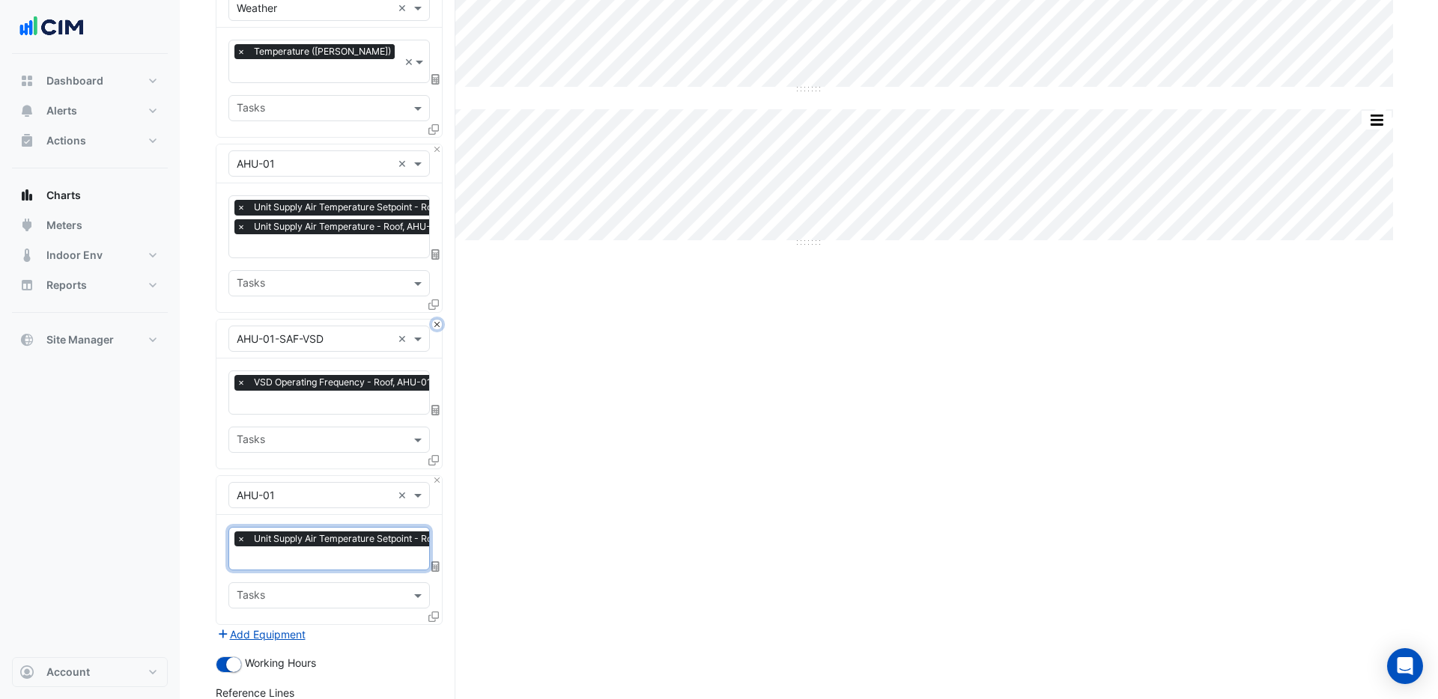
click at [436, 320] on button "Close" at bounding box center [437, 325] width 10 height 10
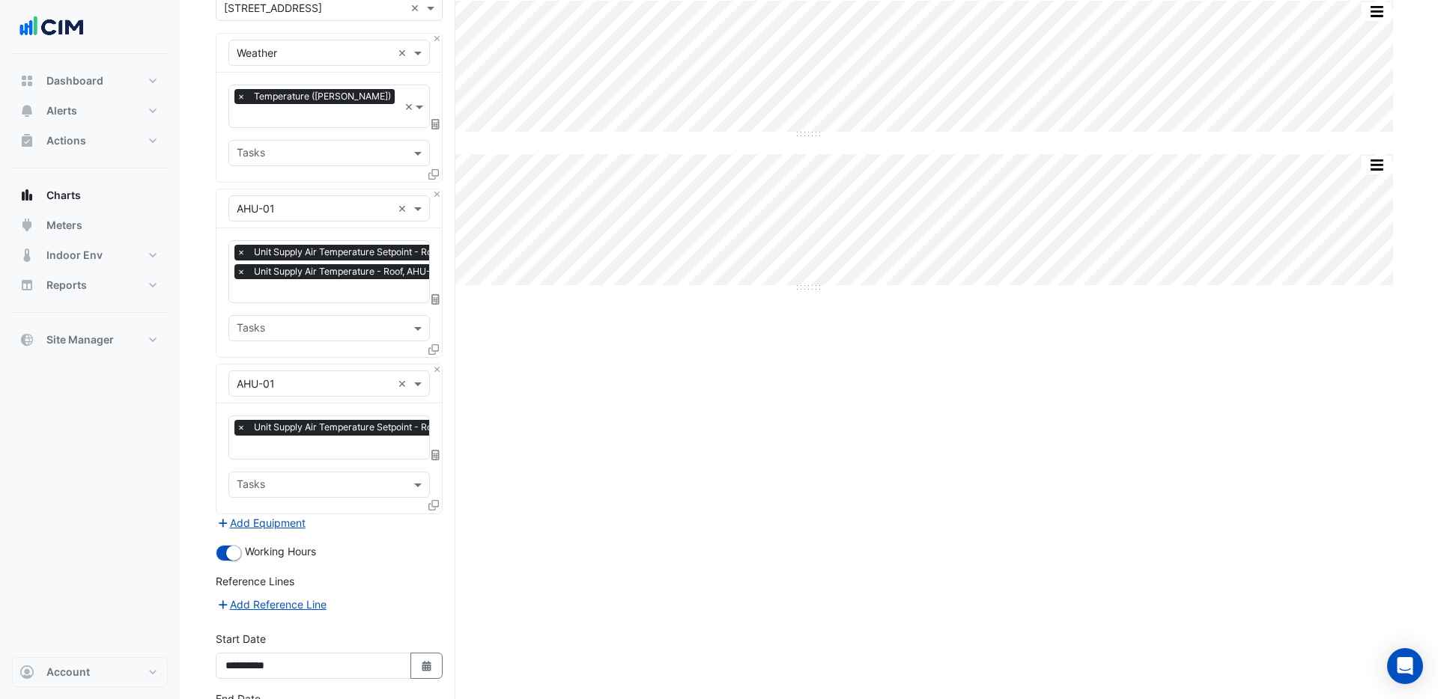
scroll to position [127, 0]
click at [435, 38] on button "Close" at bounding box center [437, 40] width 10 height 10
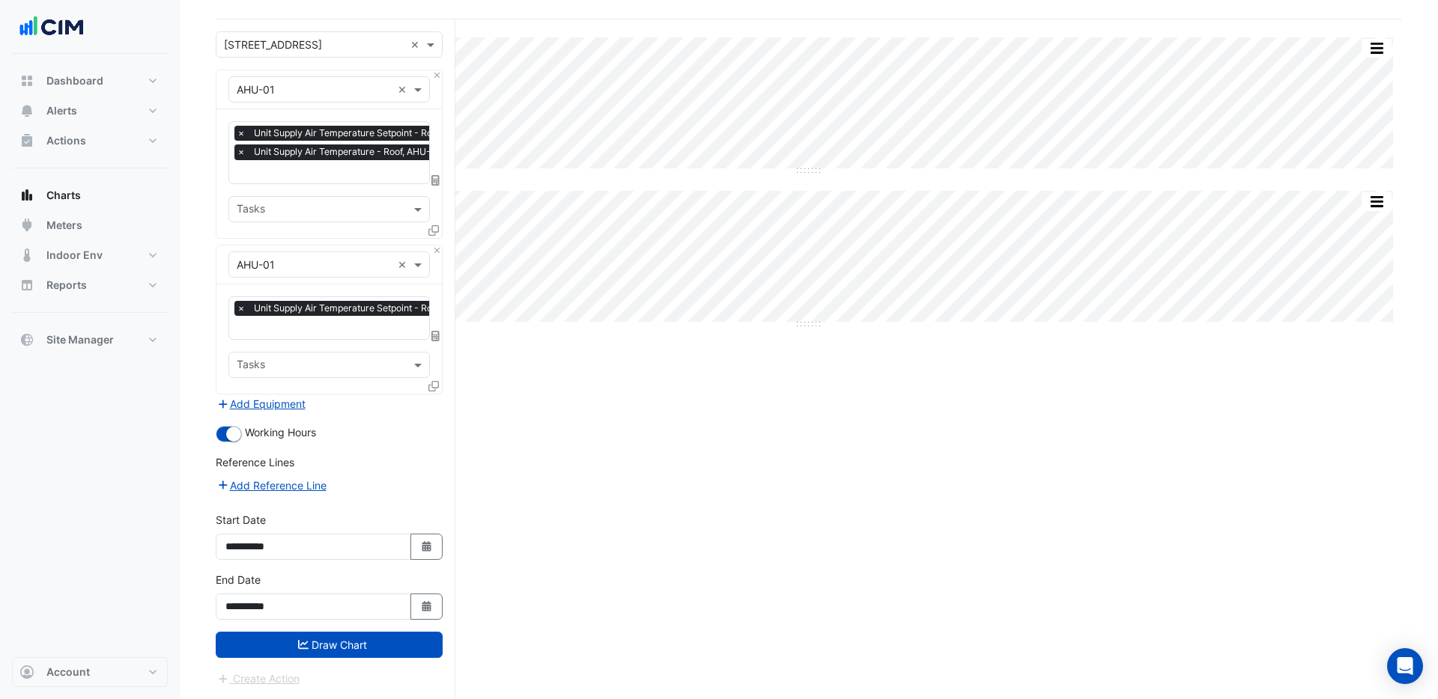
scroll to position [87, 0]
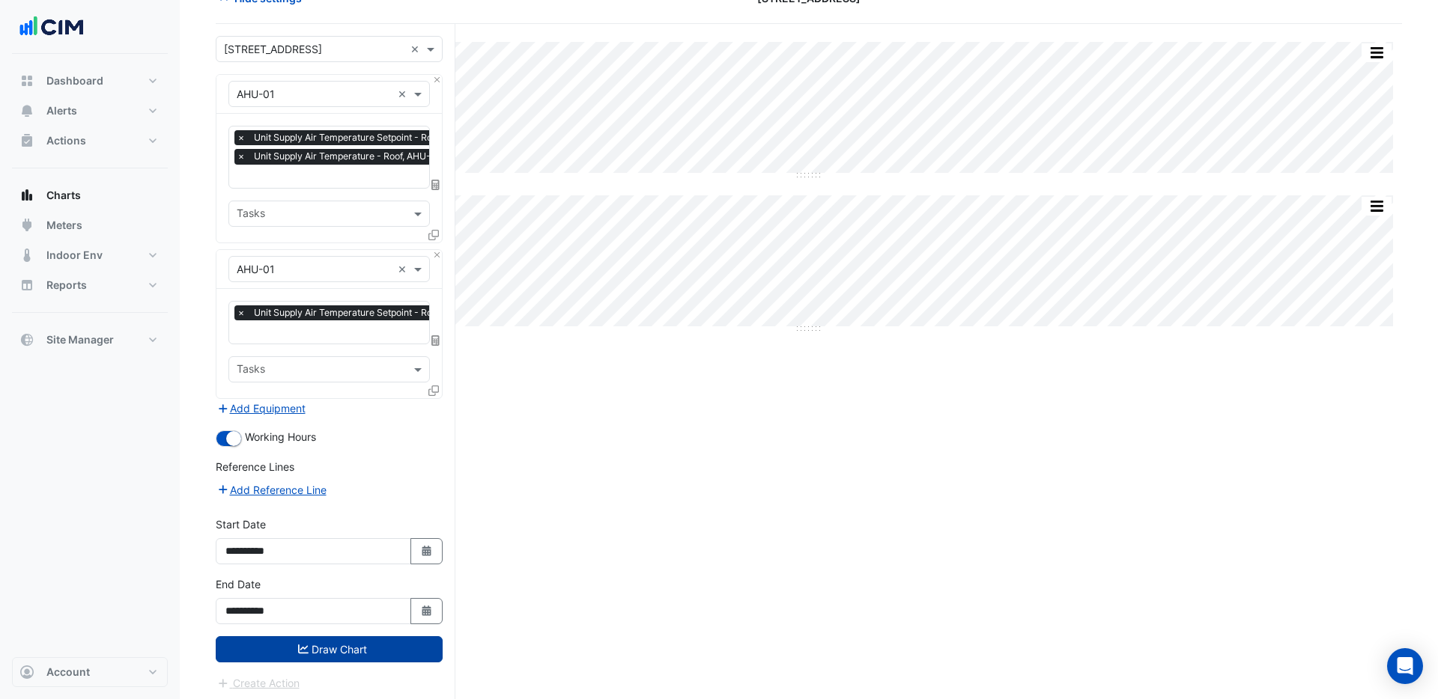
click at [270, 643] on button "Draw Chart" at bounding box center [329, 650] width 227 height 26
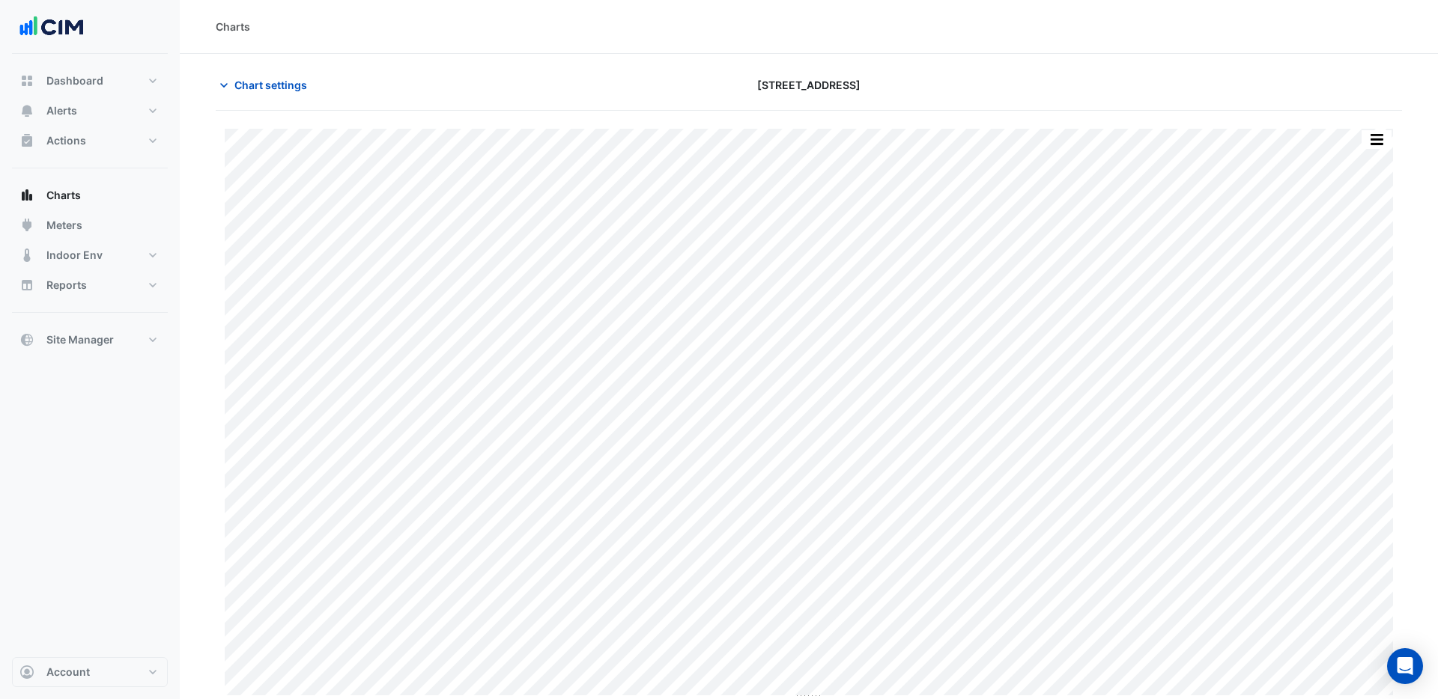
scroll to position [3, 0]
drag, startPoint x: 255, startPoint y: 97, endPoint x: 271, endPoint y: 73, distance: 28.7
click at [271, 73] on div "Chart settings 990 La Trobe Street" at bounding box center [809, 88] width 1186 height 39
click at [270, 83] on span "Chart settings" at bounding box center [270, 82] width 73 height 16
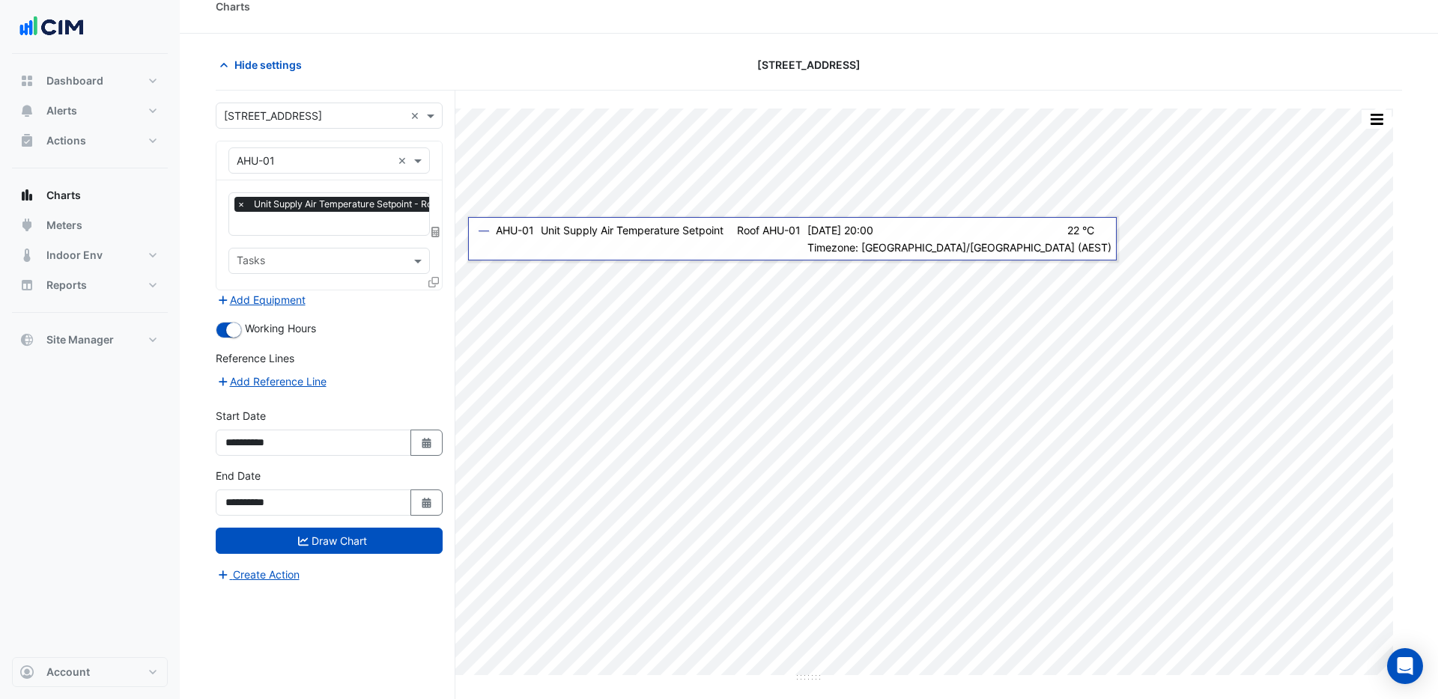
scroll to position [0, 0]
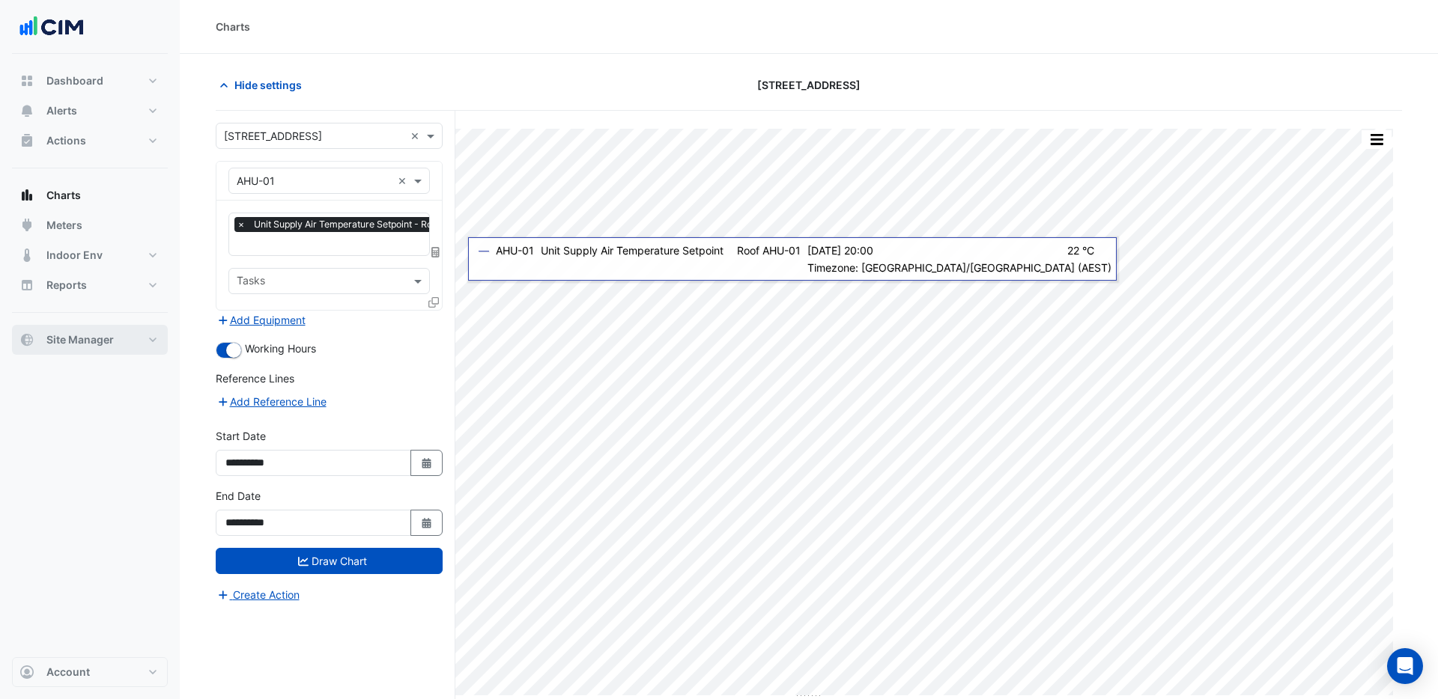
click at [113, 337] on span "Site Manager" at bounding box center [79, 339] width 67 height 15
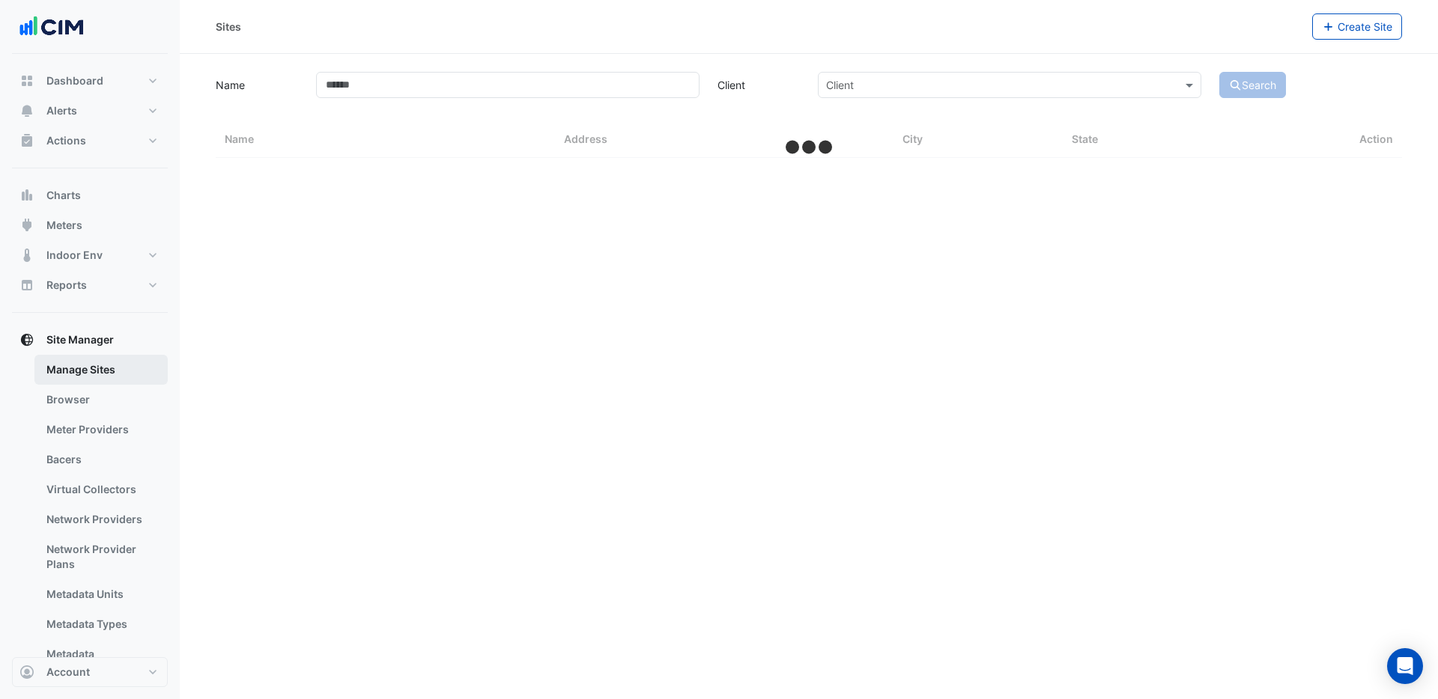
select select "**"
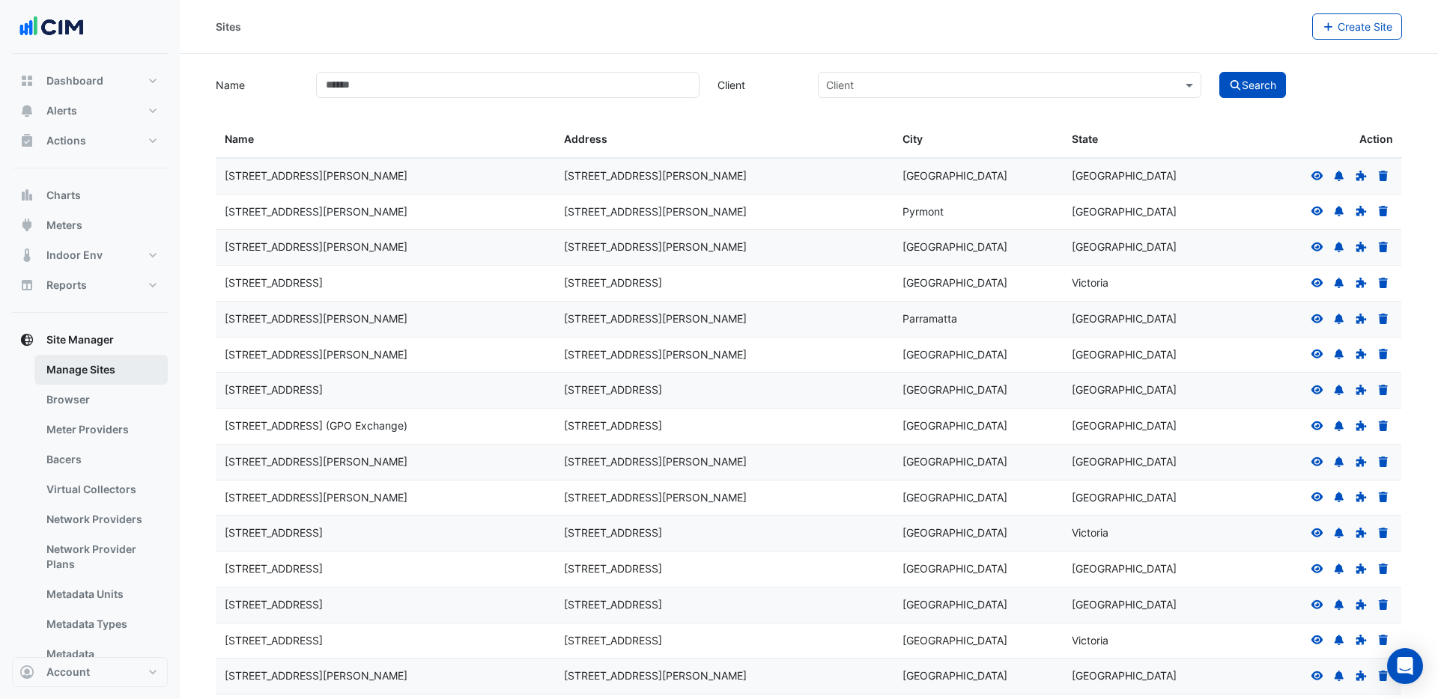
click at [112, 376] on link "Manage Sites" at bounding box center [100, 370] width 133 height 30
click at [286, 379] on datatable-body-cell "10 Barrack Street" at bounding box center [385, 390] width 339 height 35
click at [1317, 174] on icon at bounding box center [1317, 175] width 12 height 9
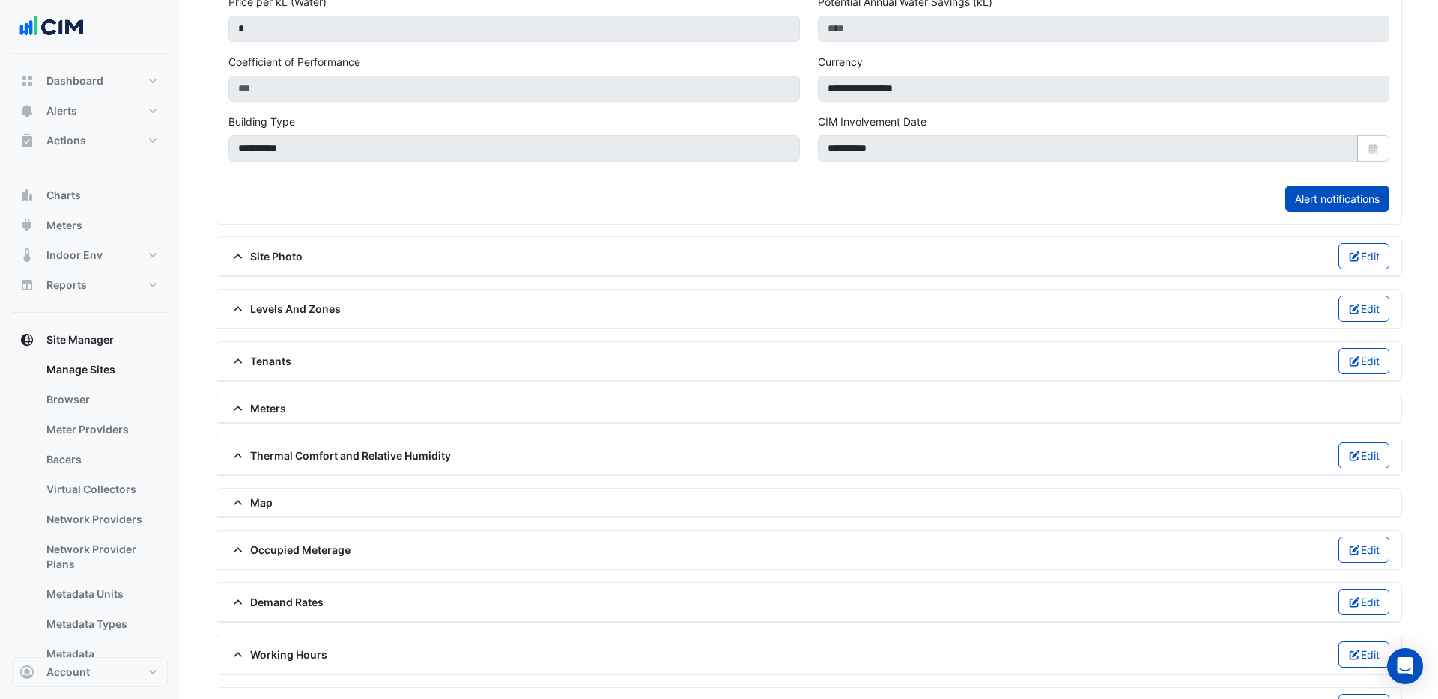
scroll to position [589, 0]
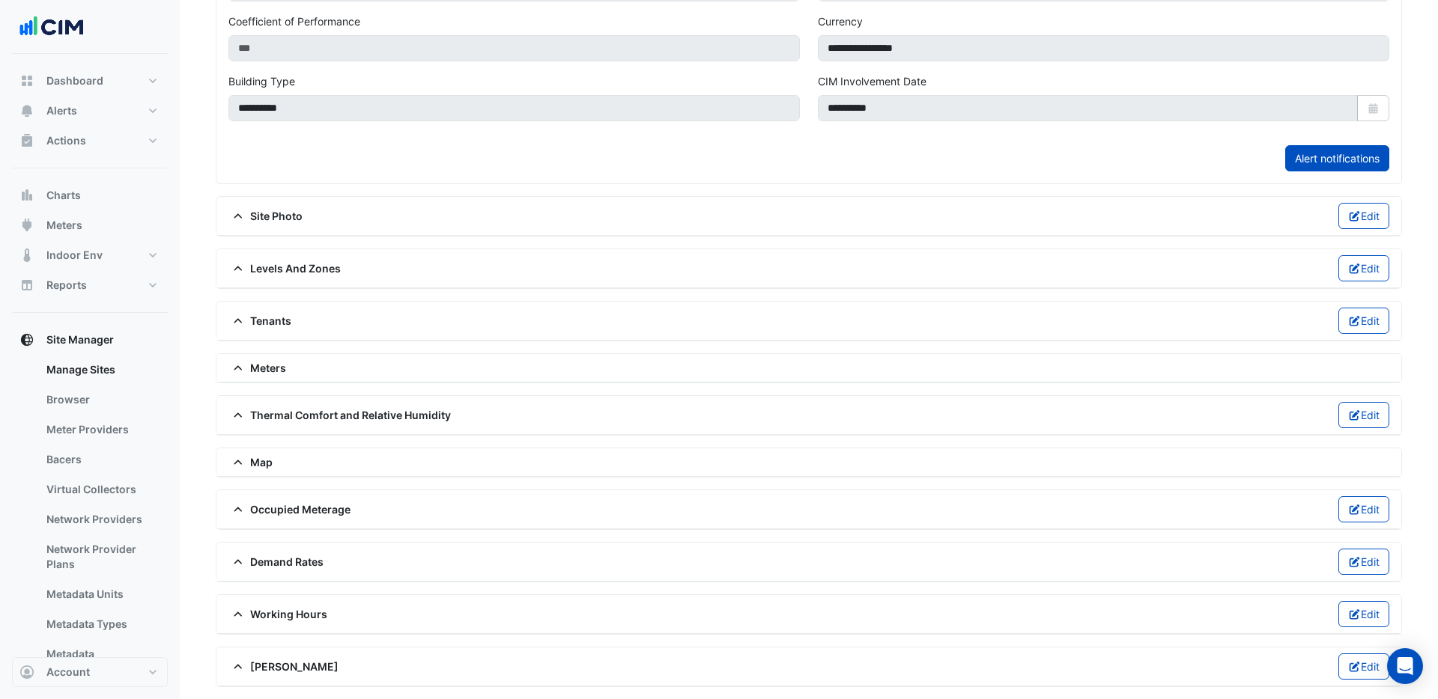
click at [330, 621] on div "Working Hours Edit" at bounding box center [808, 614] width 1161 height 26
click at [290, 603] on div "Working Hours Edit" at bounding box center [808, 614] width 1161 height 26
click at [257, 616] on span "Working Hours" at bounding box center [277, 615] width 99 height 16
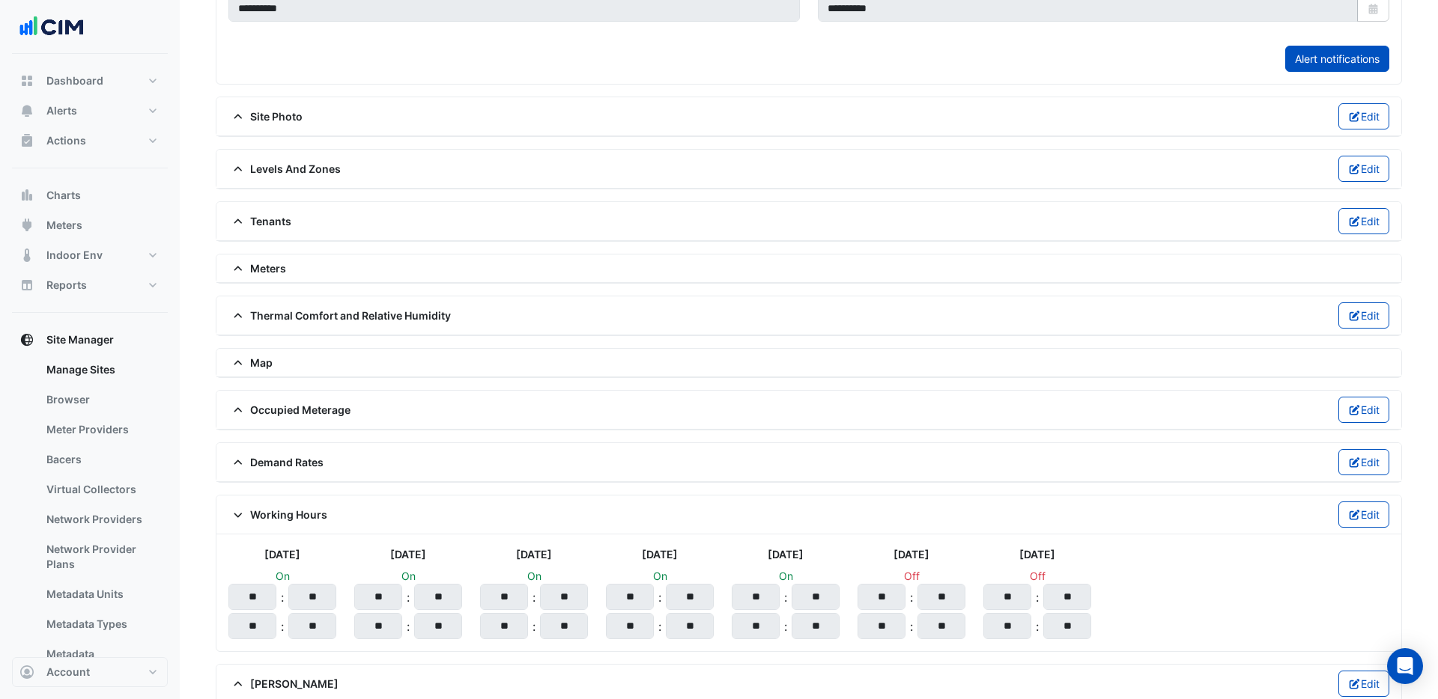
scroll to position [706, 0]
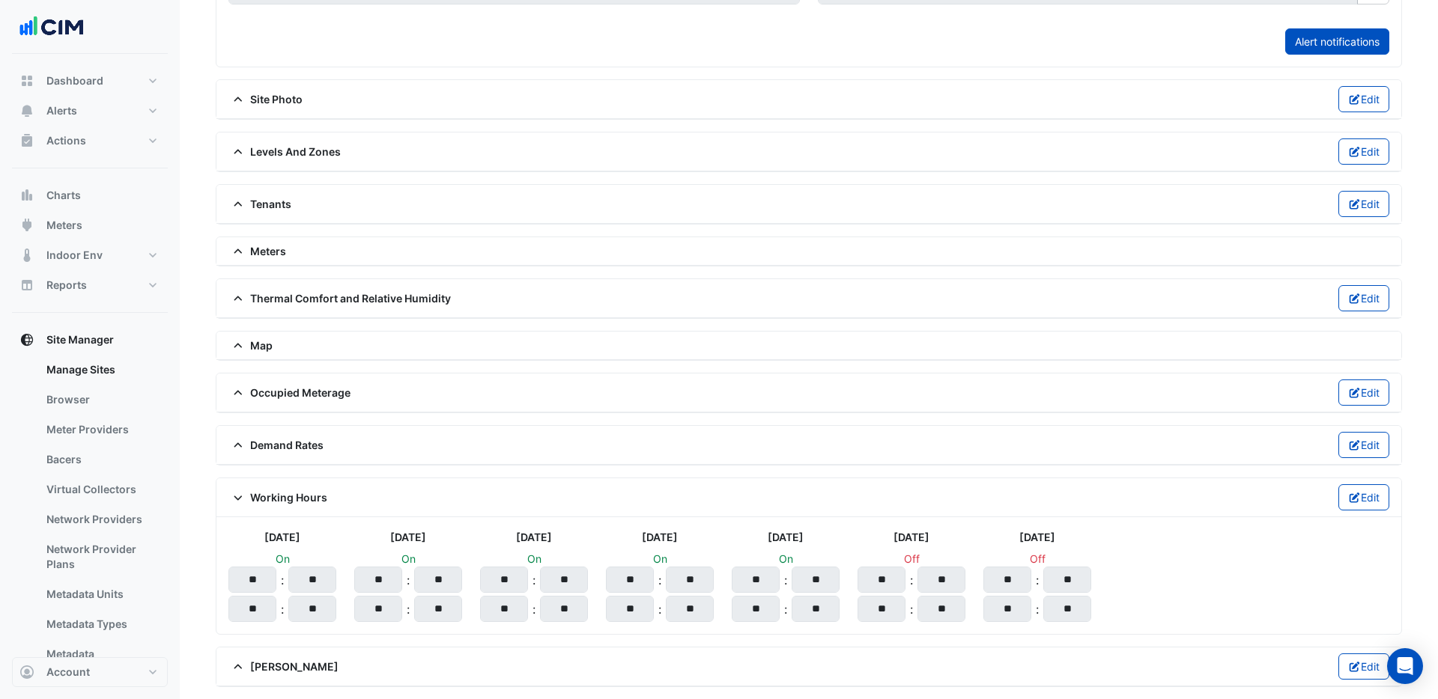
click at [1344, 511] on div "Working Hours Edit" at bounding box center [808, 498] width 1185 height 39
click at [1354, 494] on icon "button" at bounding box center [1354, 498] width 13 height 10
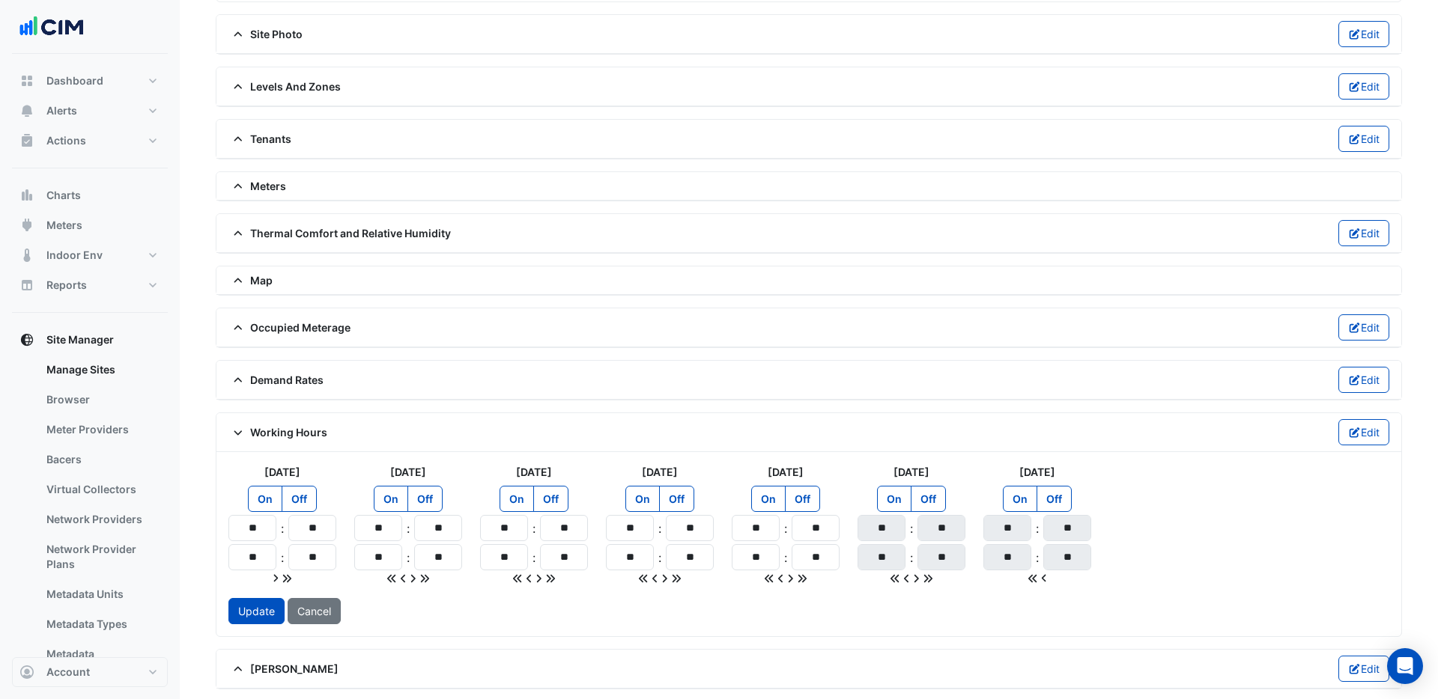
scroll to position [774, 0]
click at [85, 119] on button "Alerts" at bounding box center [90, 111] width 156 height 30
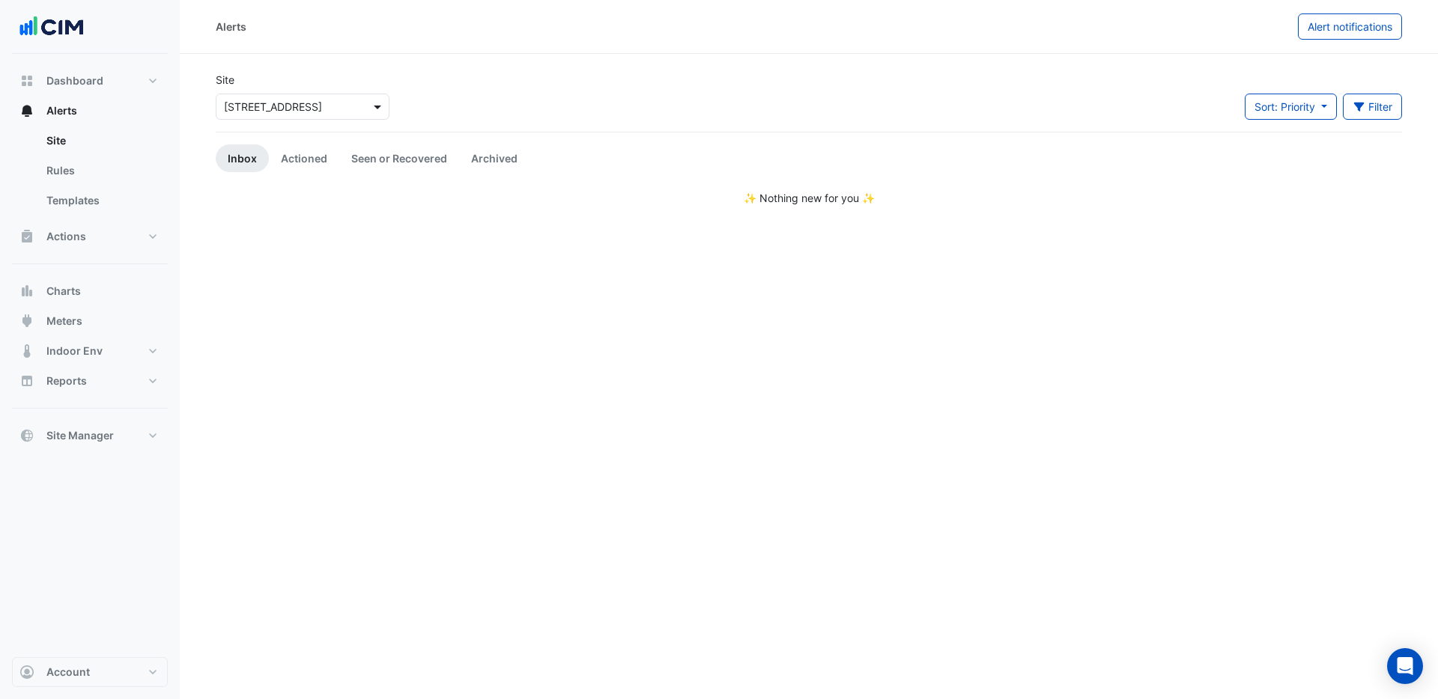
click at [382, 109] on span at bounding box center [379, 107] width 19 height 16
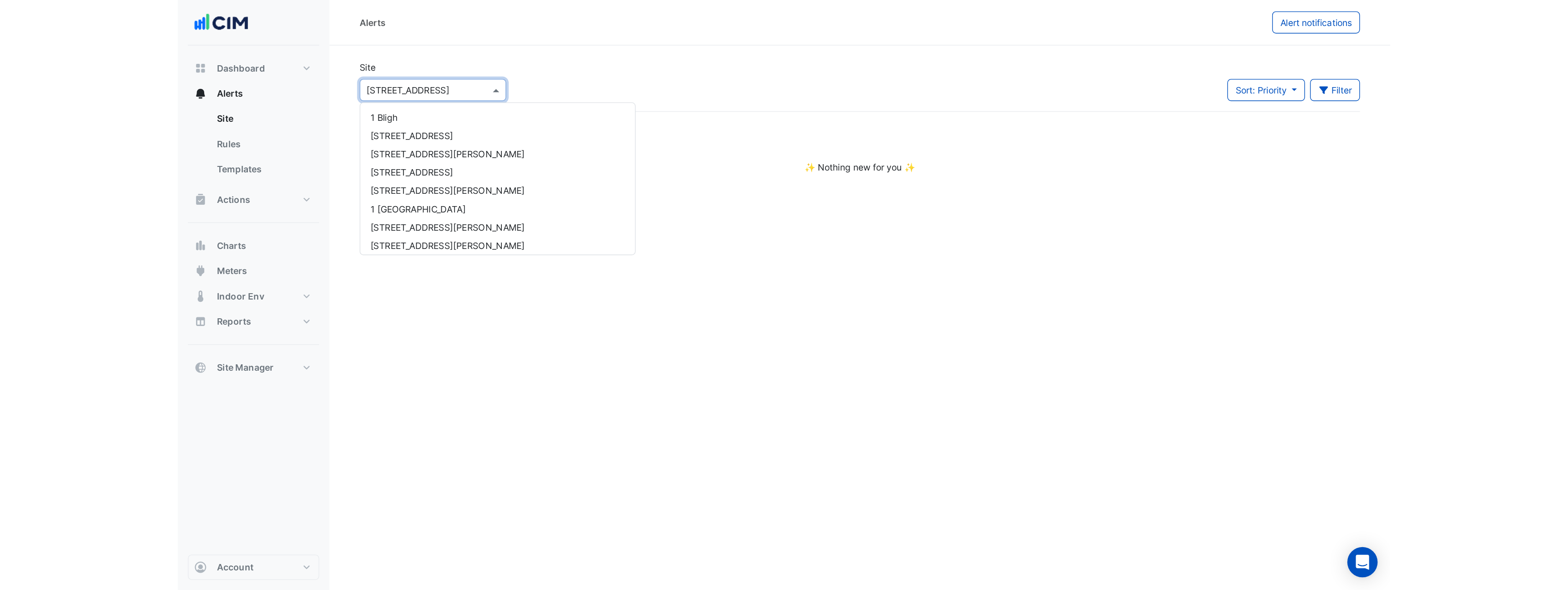
scroll to position [2688, 0]
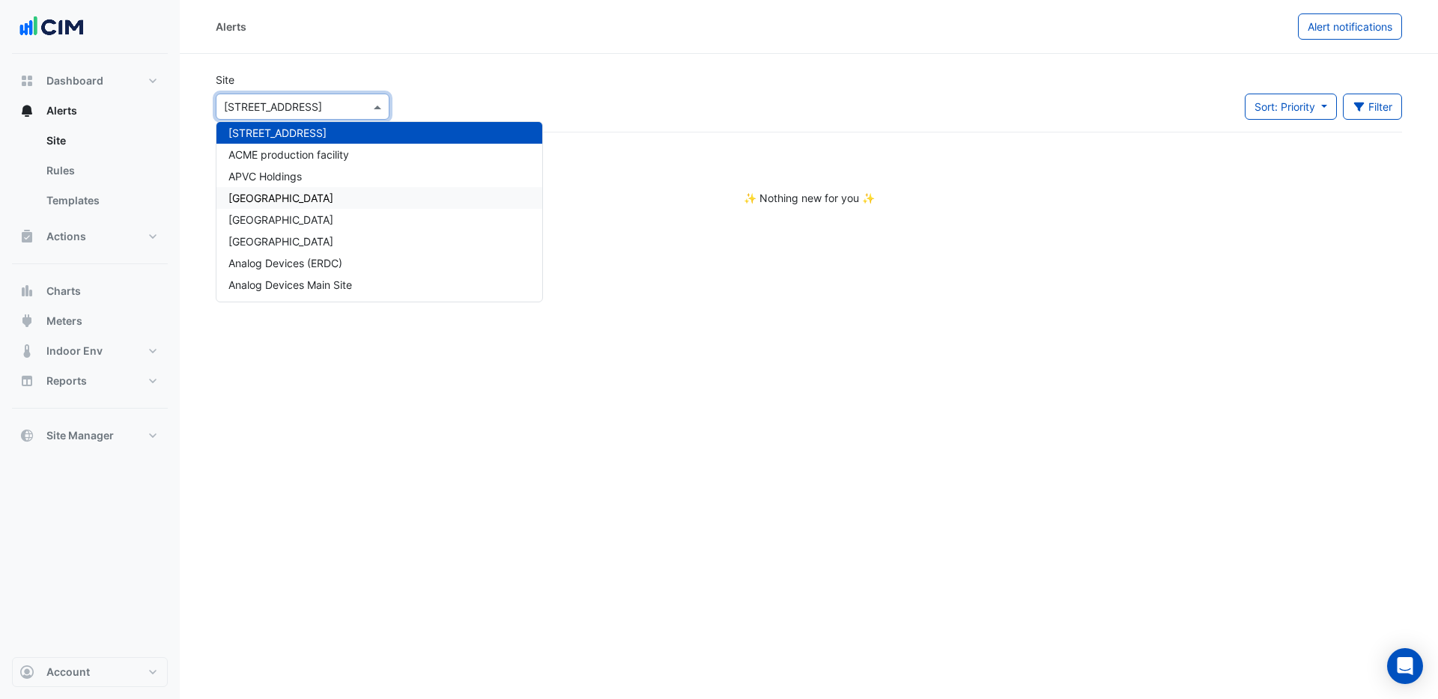
click at [260, 195] on span "[GEOGRAPHIC_DATA]" at bounding box center [280, 198] width 105 height 13
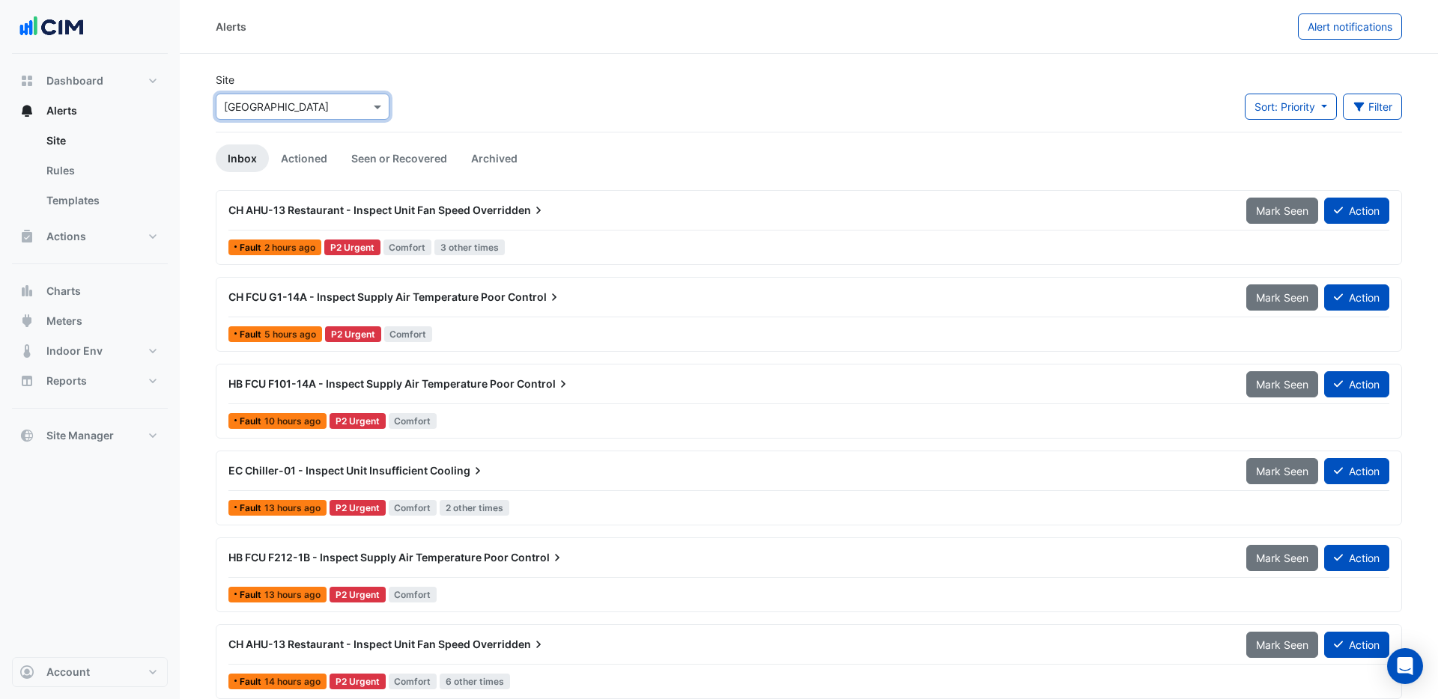
click at [516, 215] on span "Overridden" at bounding box center [509, 210] width 73 height 15
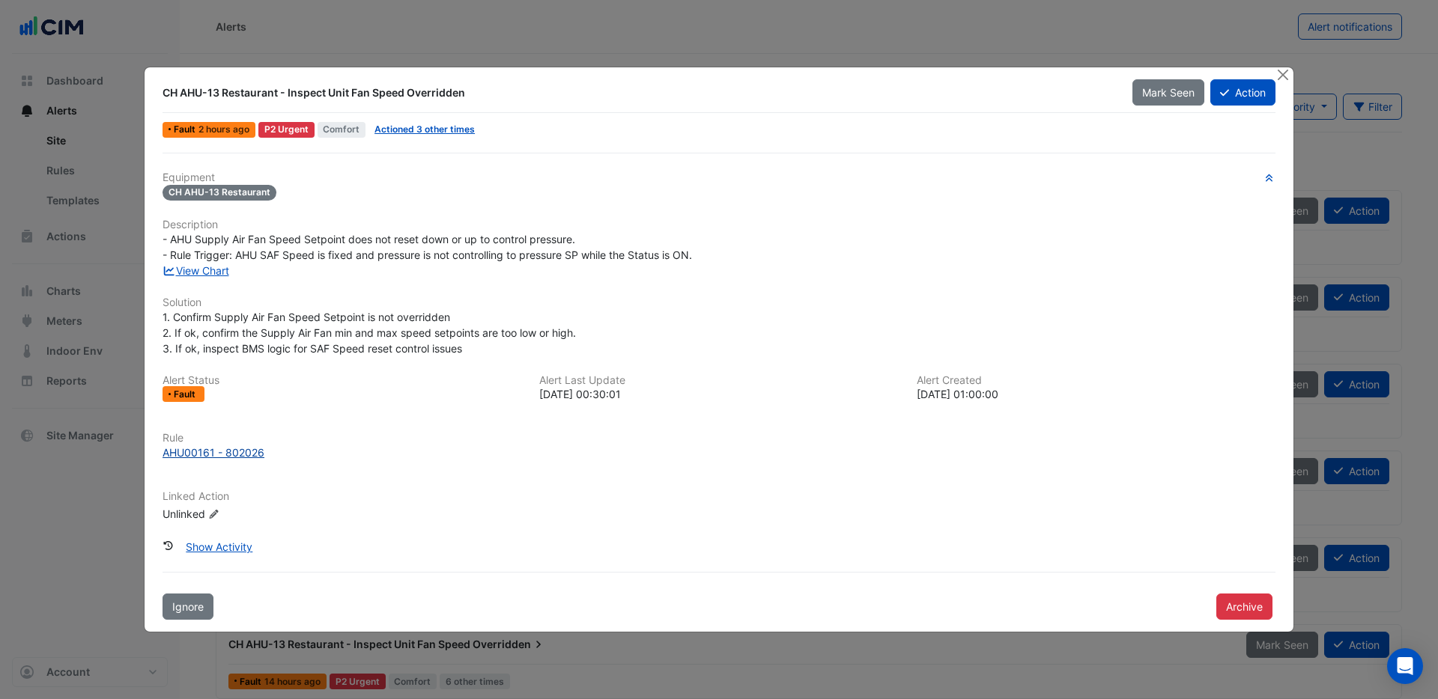
click at [237, 449] on div "AHU00161 - 802026" at bounding box center [213, 453] width 102 height 16
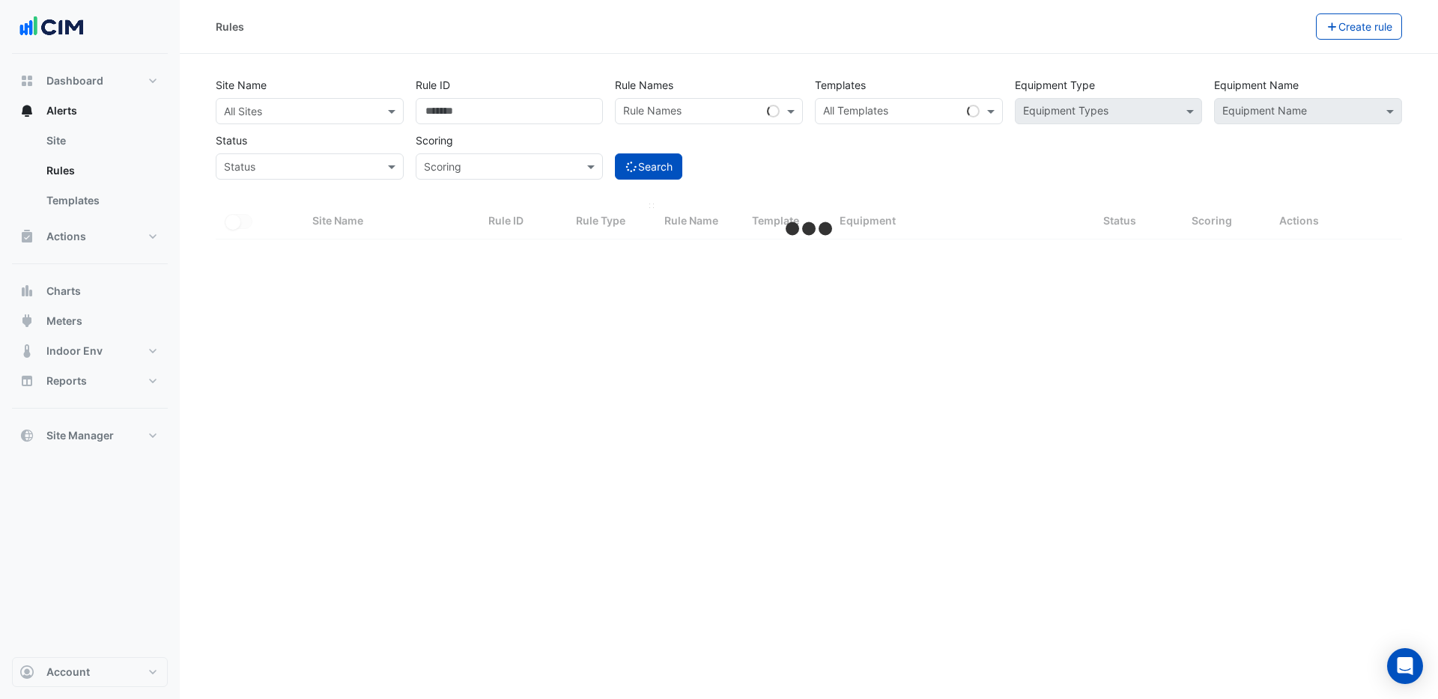
select select "**"
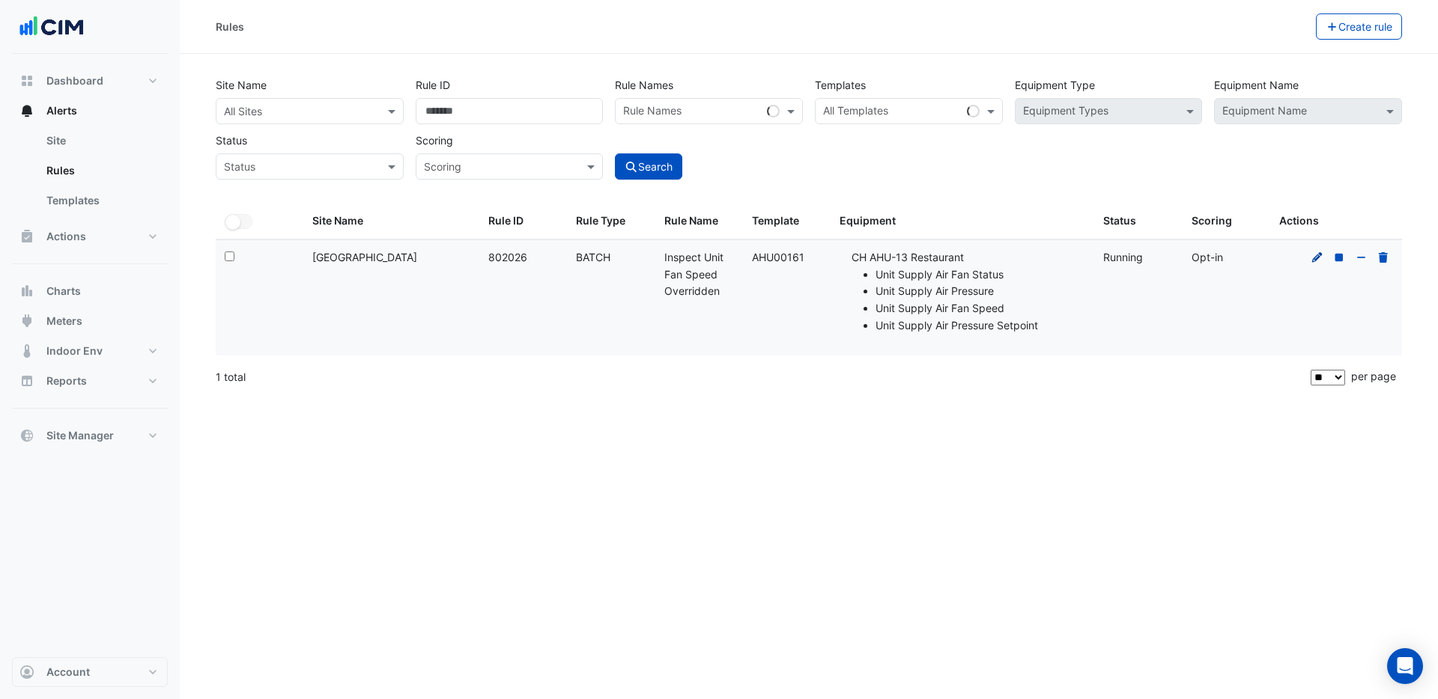
click at [1316, 260] on icon at bounding box center [1317, 257] width 10 height 10
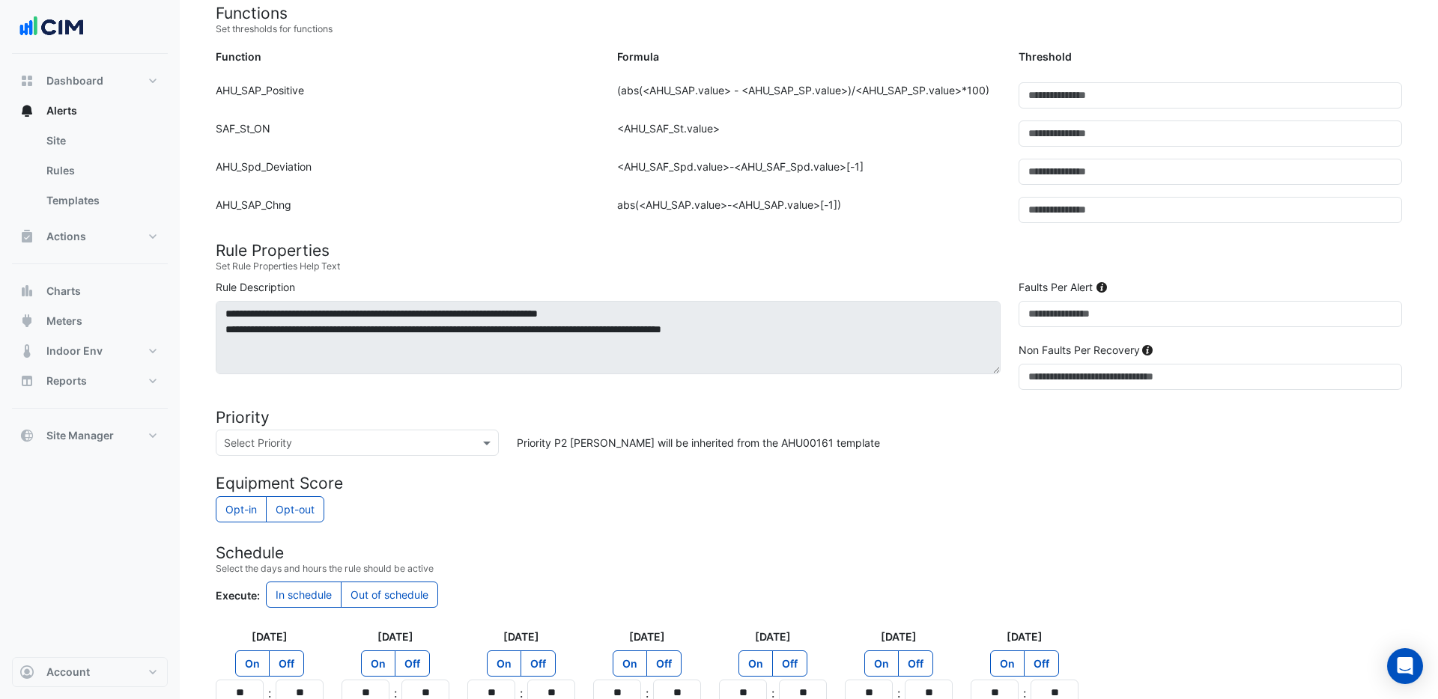
scroll to position [649, 0]
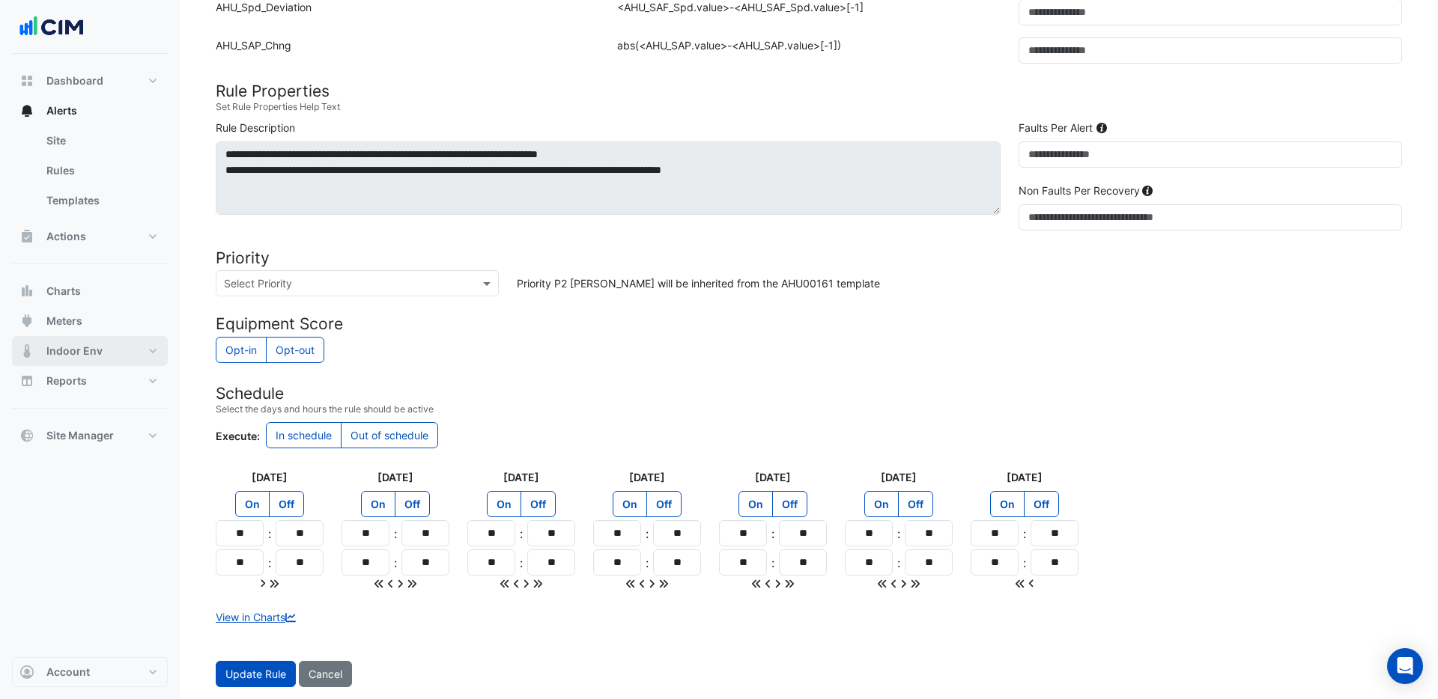
click at [88, 356] on span "Indoor Env" at bounding box center [74, 351] width 56 height 15
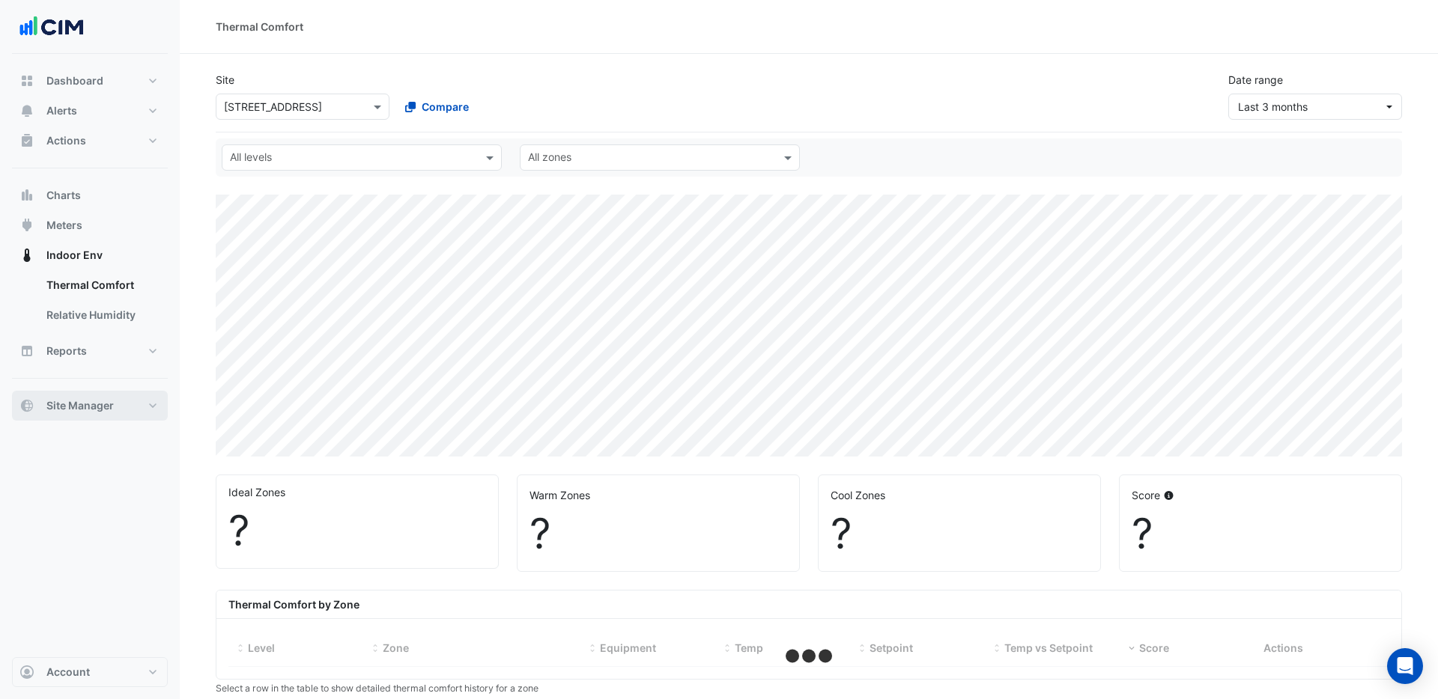
click at [75, 416] on button "Site Manager" at bounding box center [90, 406] width 156 height 30
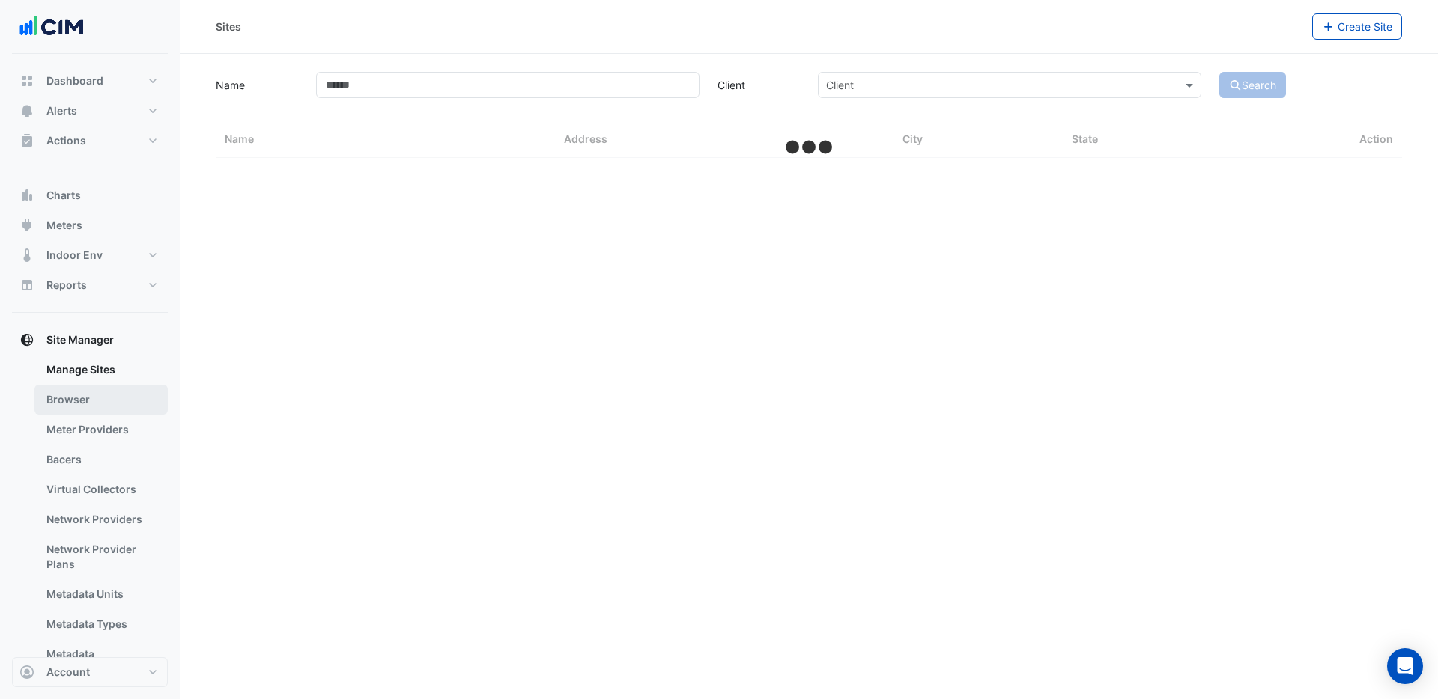
select select "**"
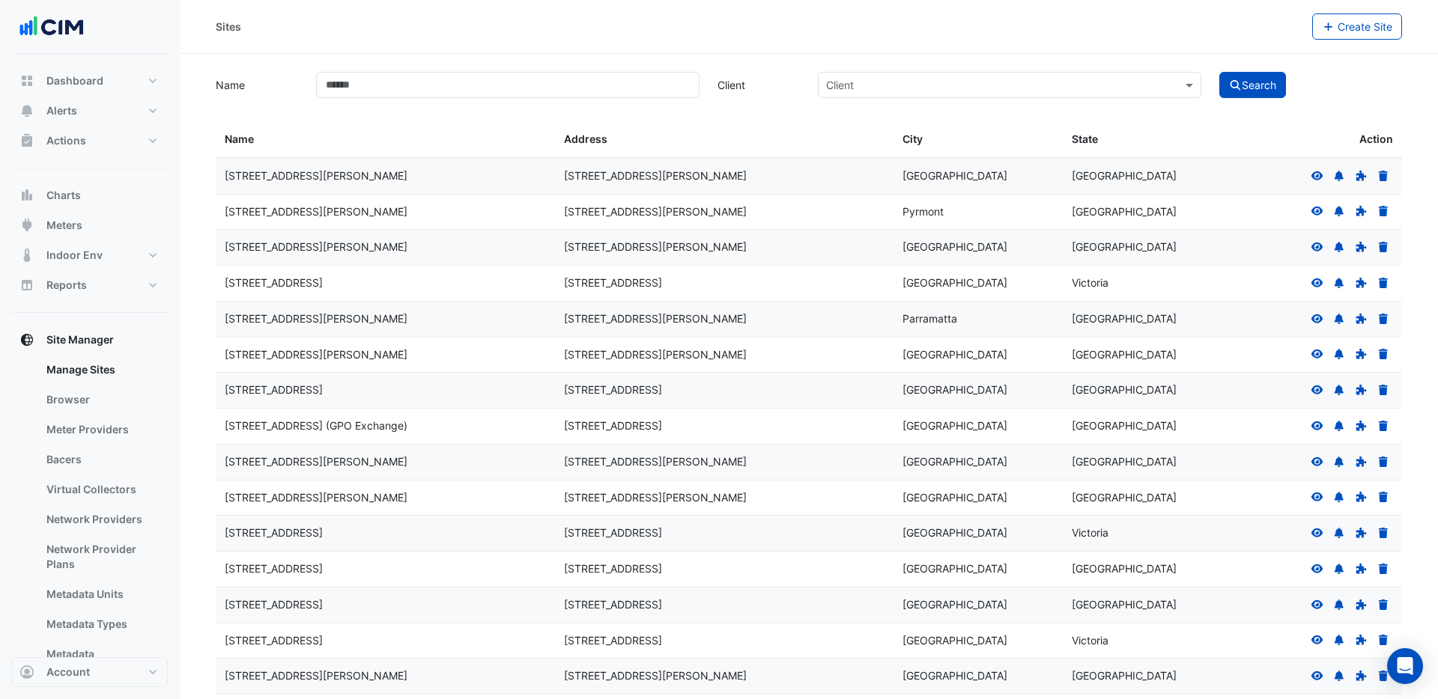
click at [1322, 180] on icon at bounding box center [1316, 176] width 13 height 10
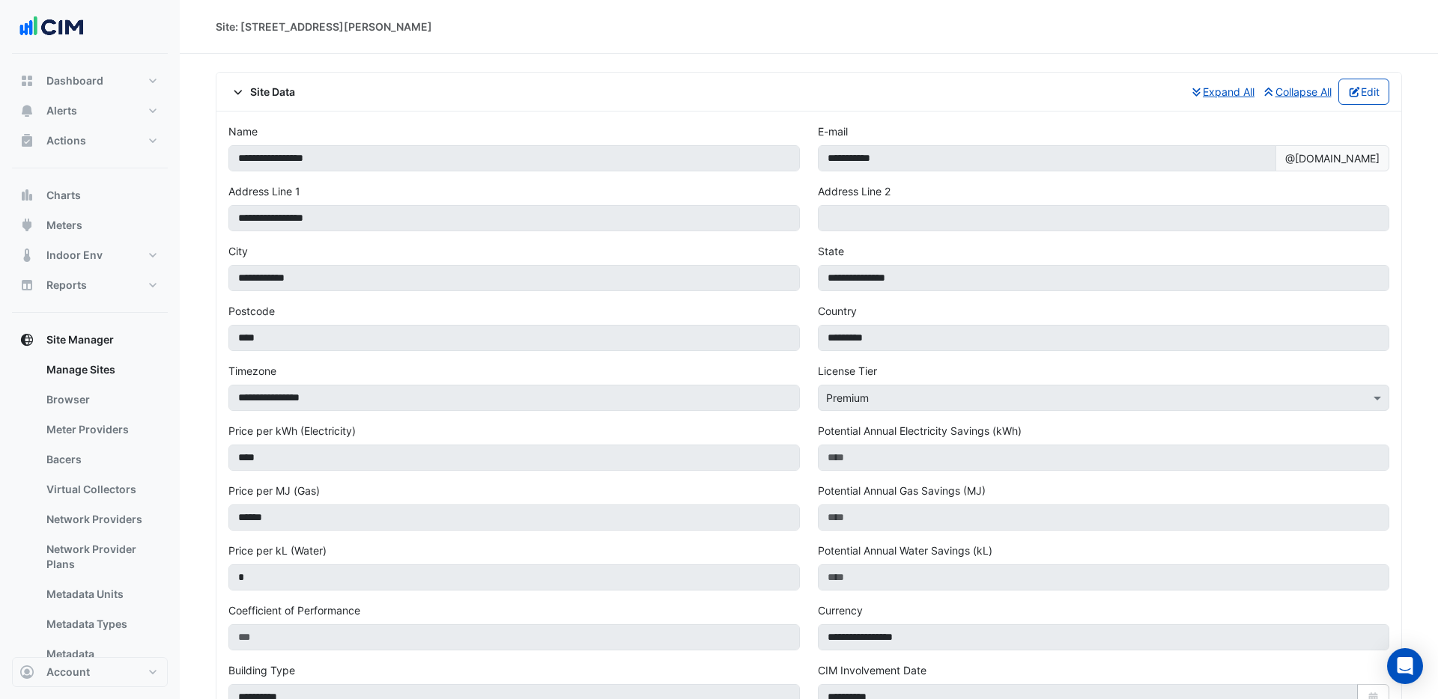
click at [259, 97] on span "Site Data" at bounding box center [261, 92] width 67 height 16
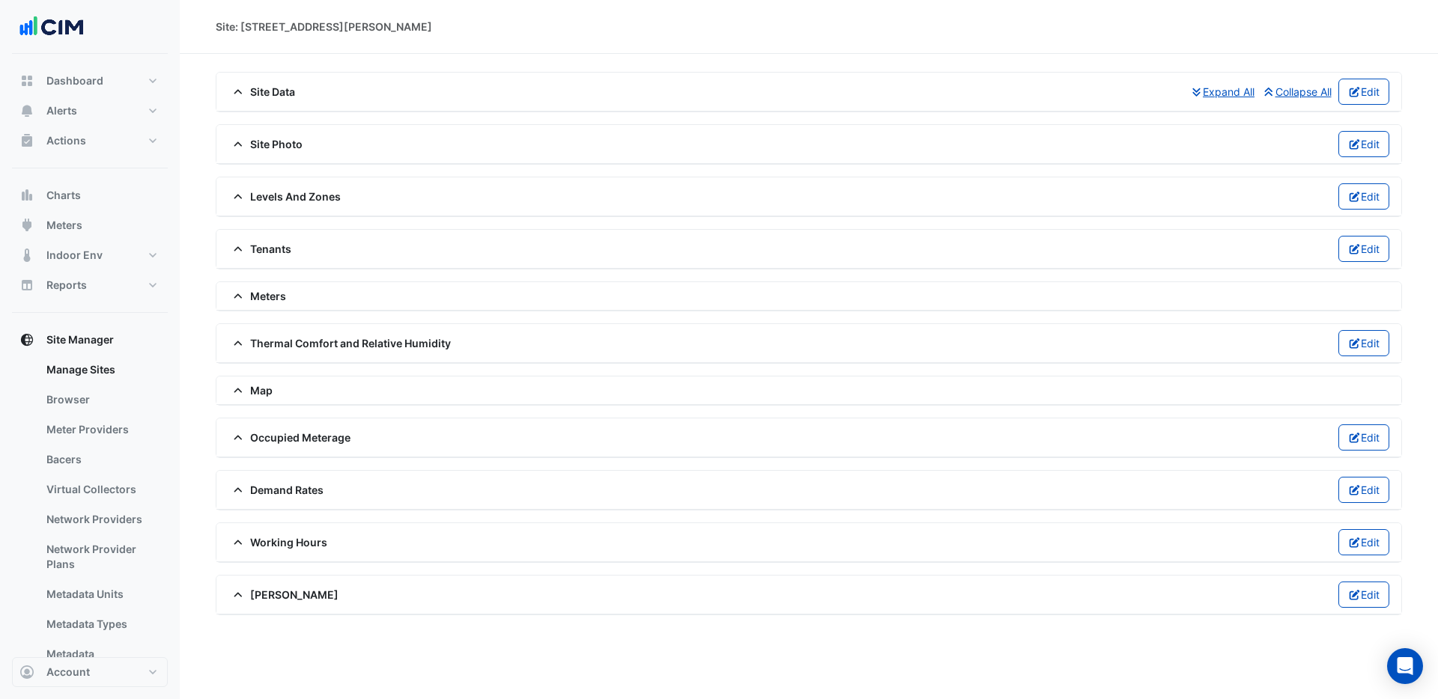
click at [298, 340] on span "Thermal Comfort and Relative Humidity" at bounding box center [339, 343] width 222 height 16
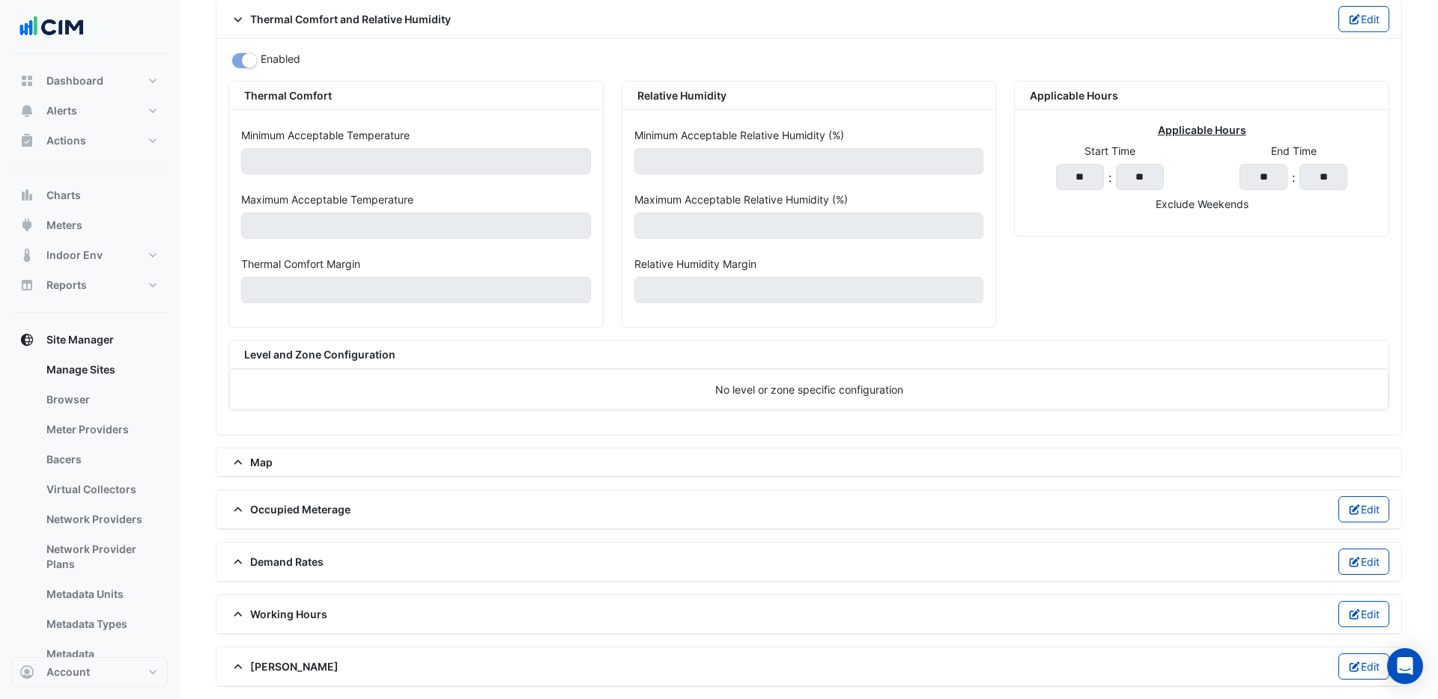
scroll to position [291, 0]
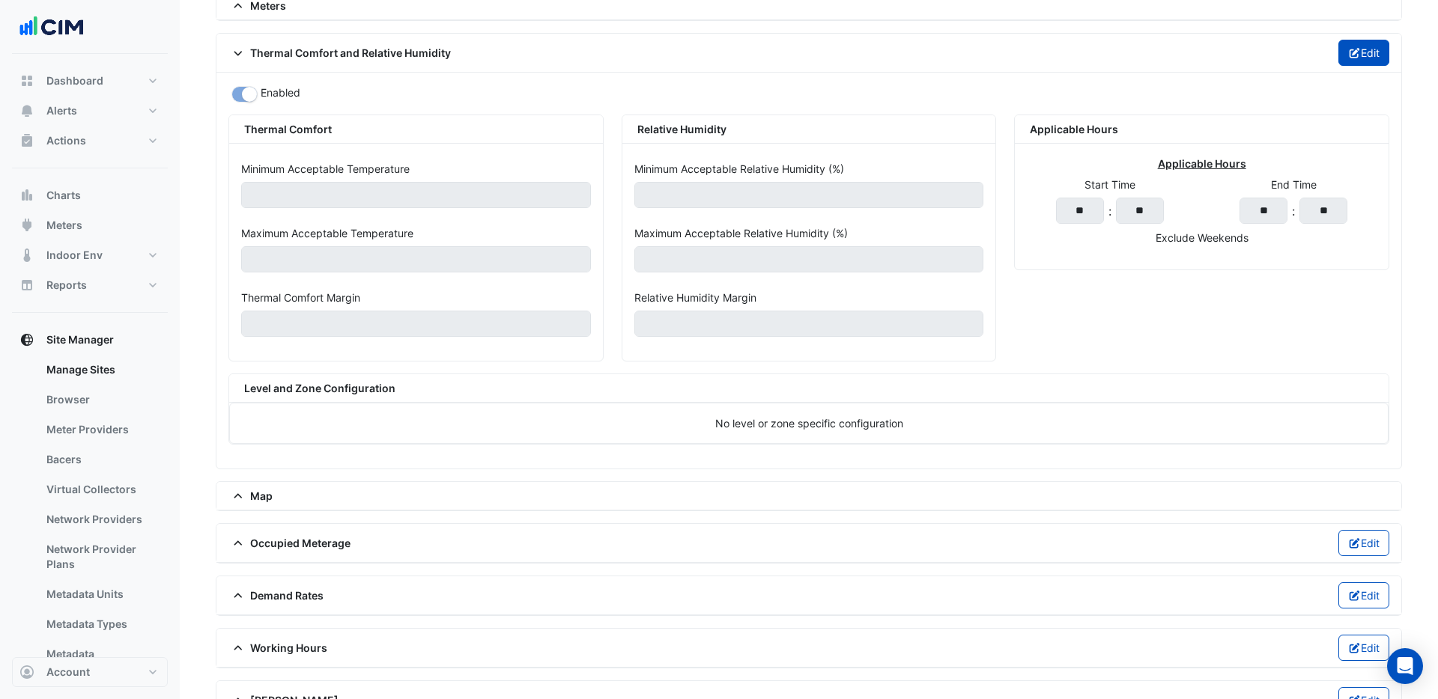
click at [1358, 58] on button "Edit" at bounding box center [1364, 53] width 52 height 26
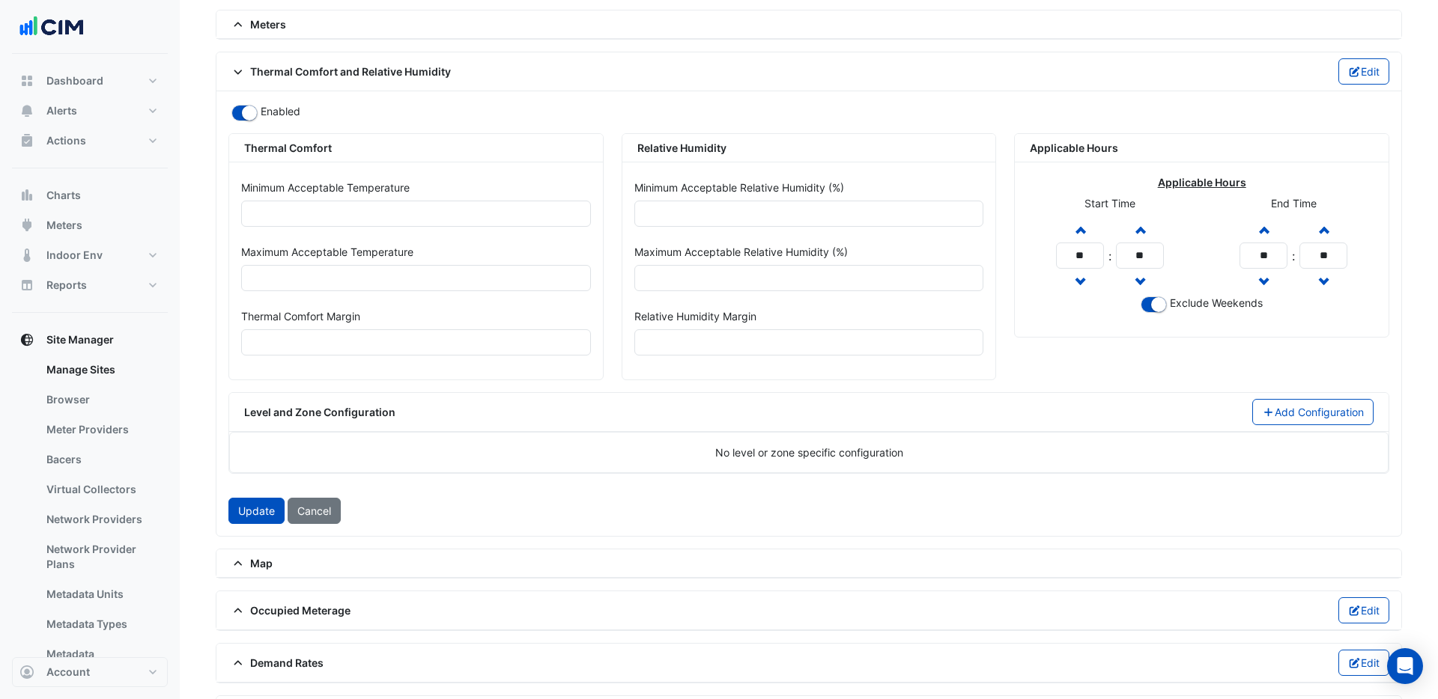
scroll to position [180, 0]
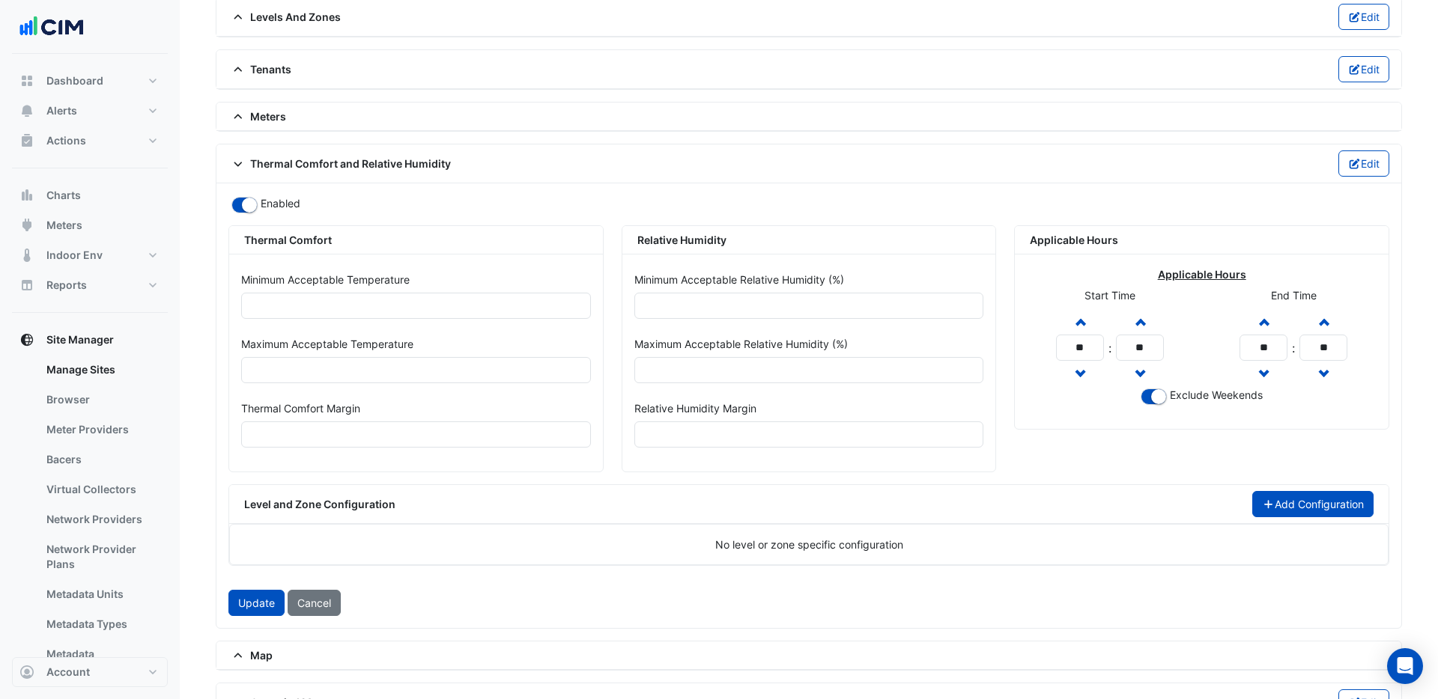
click at [1310, 509] on button "Add Configuration" at bounding box center [1313, 504] width 122 height 26
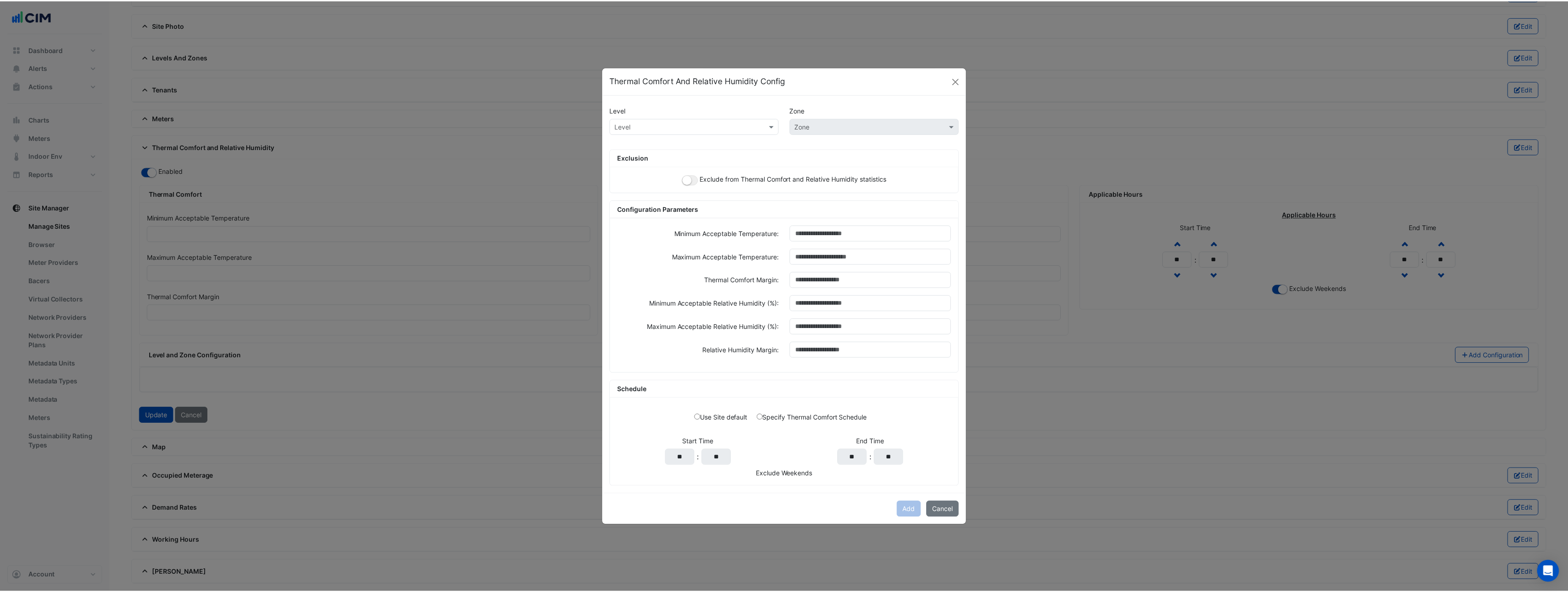
scroll to position [0, 0]
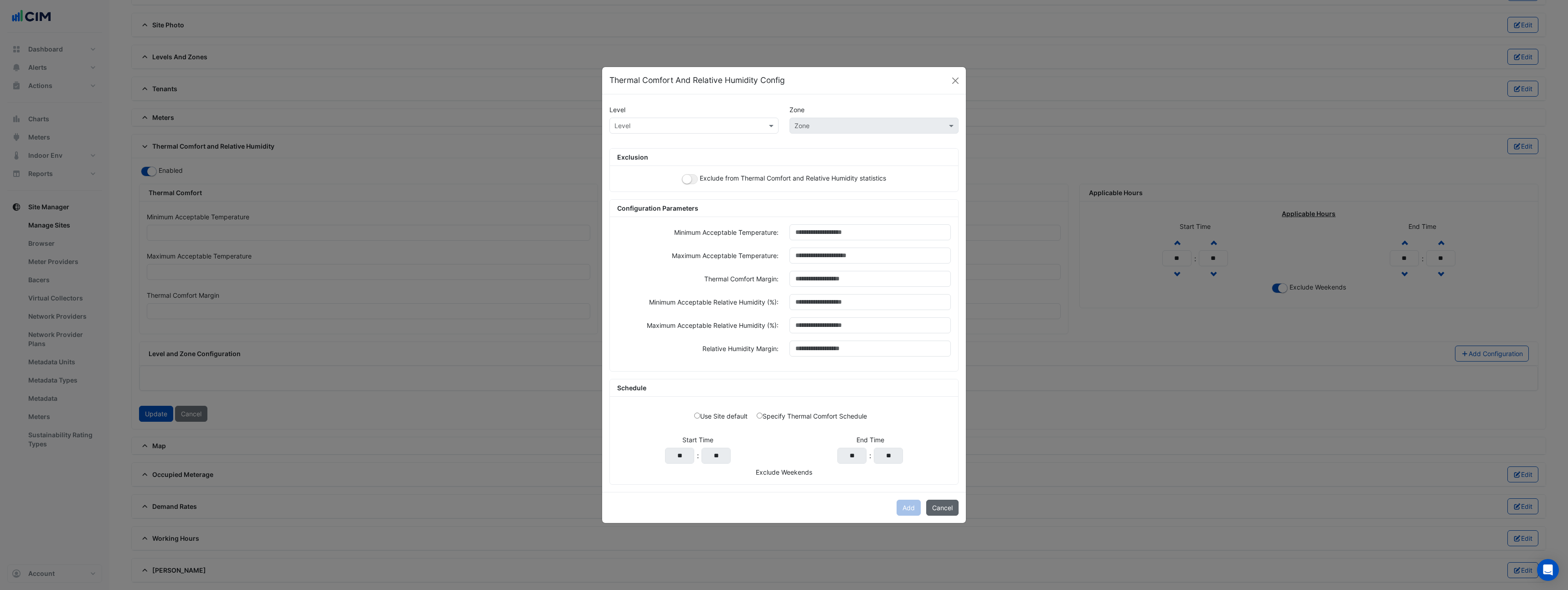
click at [875, 426] on button "Cancel" at bounding box center [942, 508] width 32 height 16
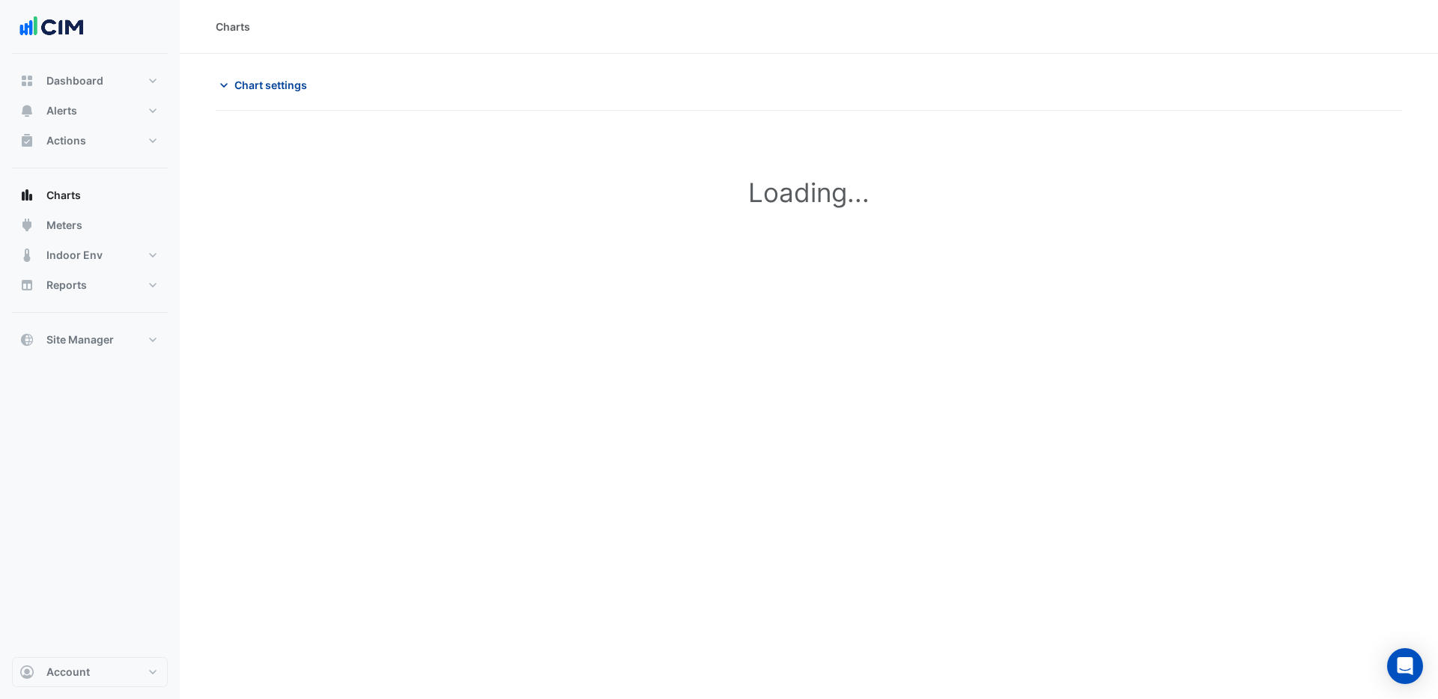
click at [248, 83] on span "Chart settings" at bounding box center [270, 85] width 73 height 16
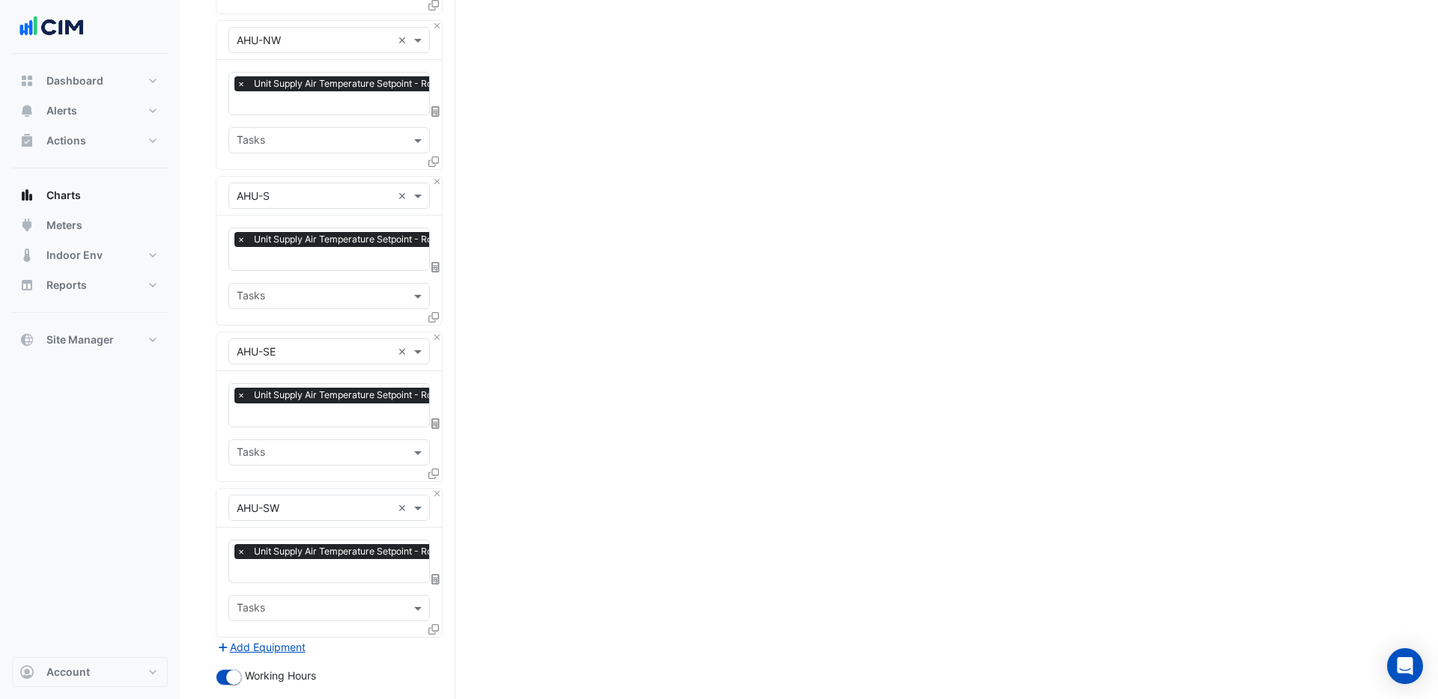
scroll to position [1443, 0]
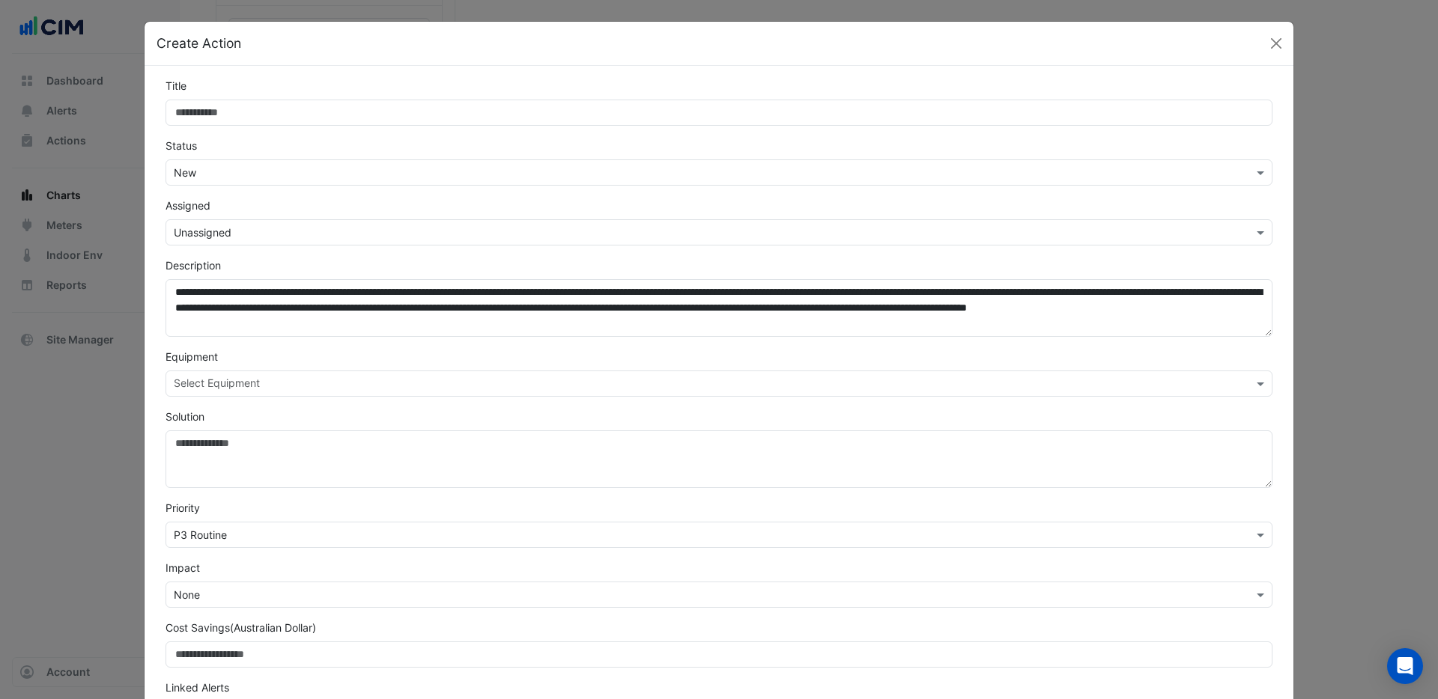
click at [441, 384] on div "Equipment Select Equipment" at bounding box center [719, 373] width 1125 height 48
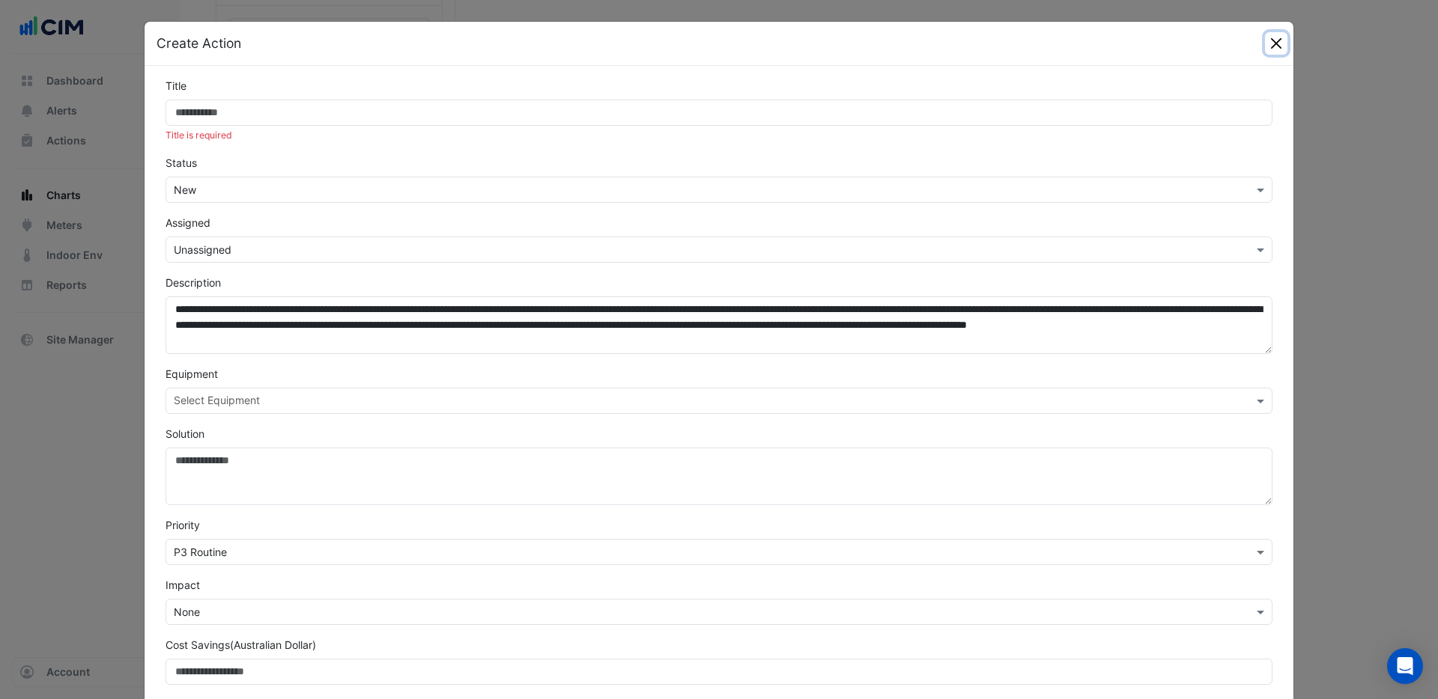
click at [1272, 45] on button "Close" at bounding box center [1276, 43] width 22 height 22
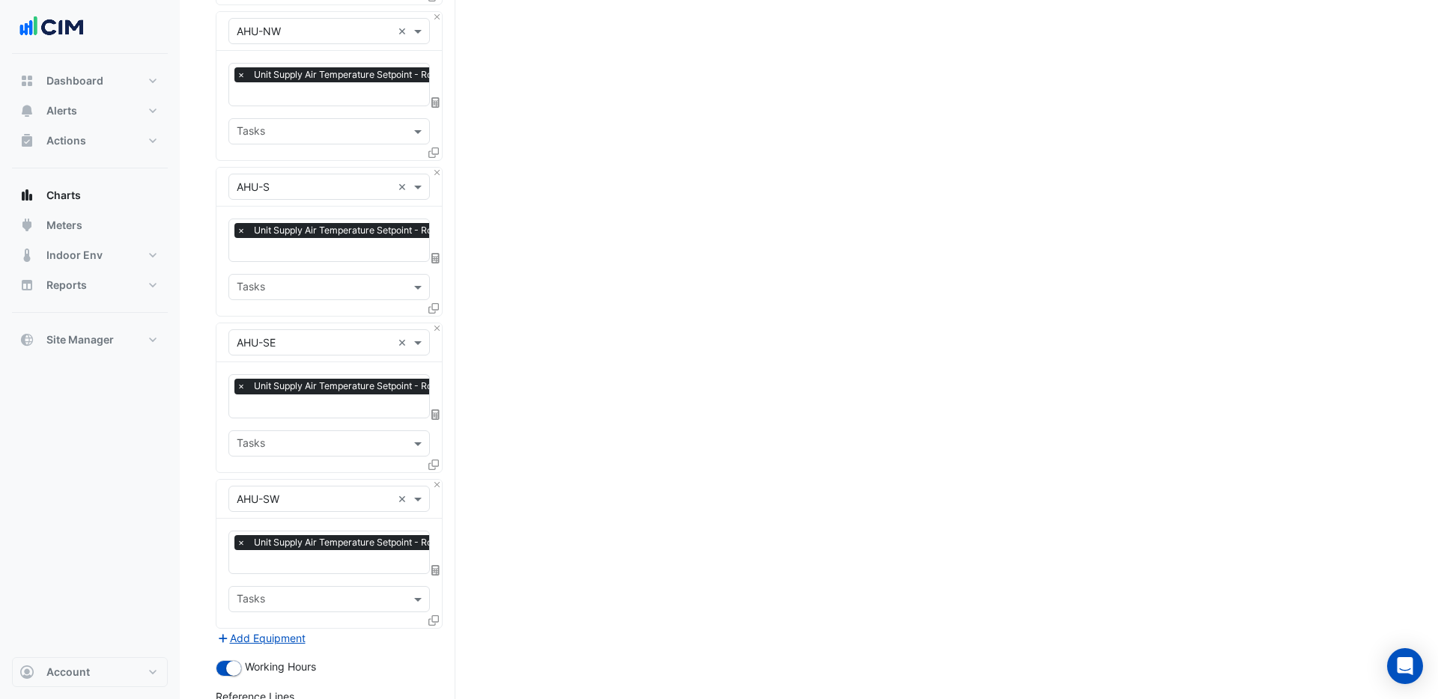
scroll to position [0, 0]
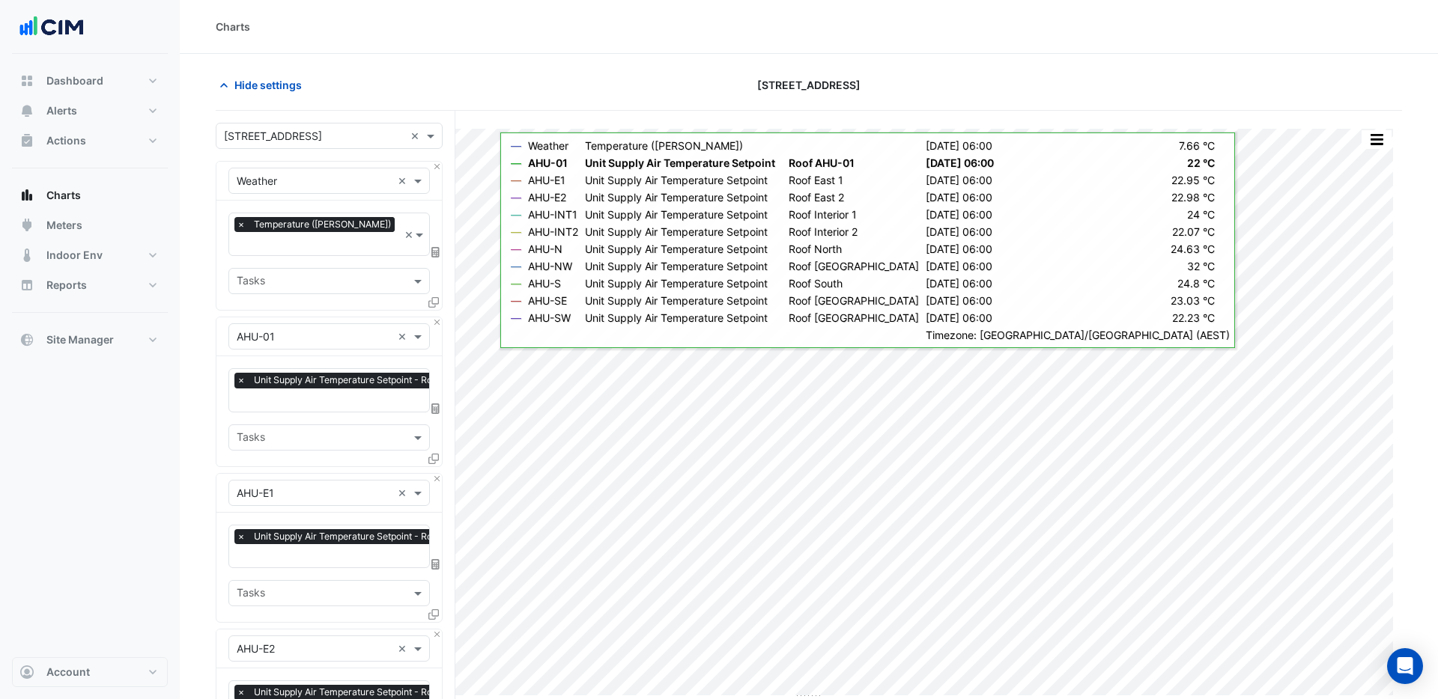
click at [437, 247] on icon at bounding box center [435, 252] width 8 height 10
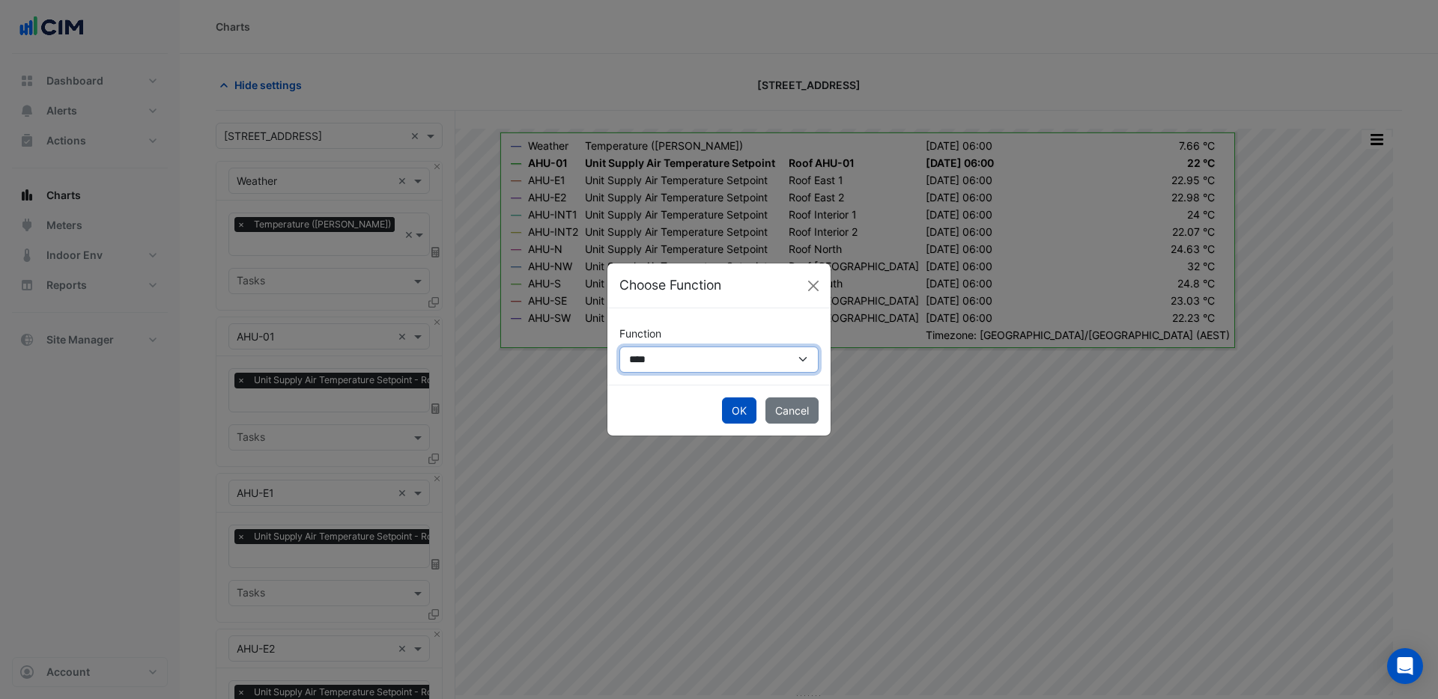
click at [738, 363] on select "**********" at bounding box center [718, 360] width 199 height 26
select select "******"
click at [619, 347] on select "**********" at bounding box center [718, 360] width 199 height 26
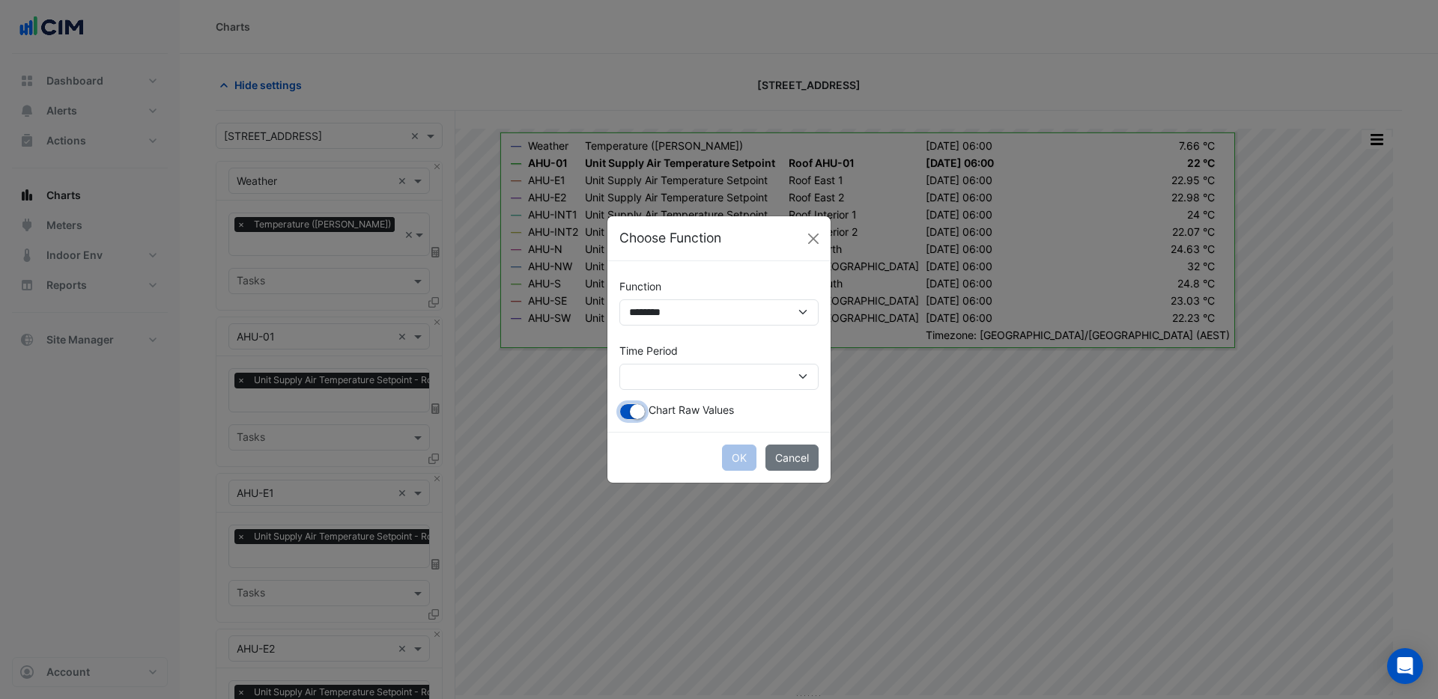
click at [637, 416] on small "button" at bounding box center [637, 411] width 15 height 15
click at [738, 458] on div "OK Cancel" at bounding box center [718, 457] width 223 height 51
click at [743, 380] on select "**********" at bounding box center [718, 377] width 199 height 26
select select "*********"
click at [619, 364] on select "**********" at bounding box center [718, 377] width 199 height 26
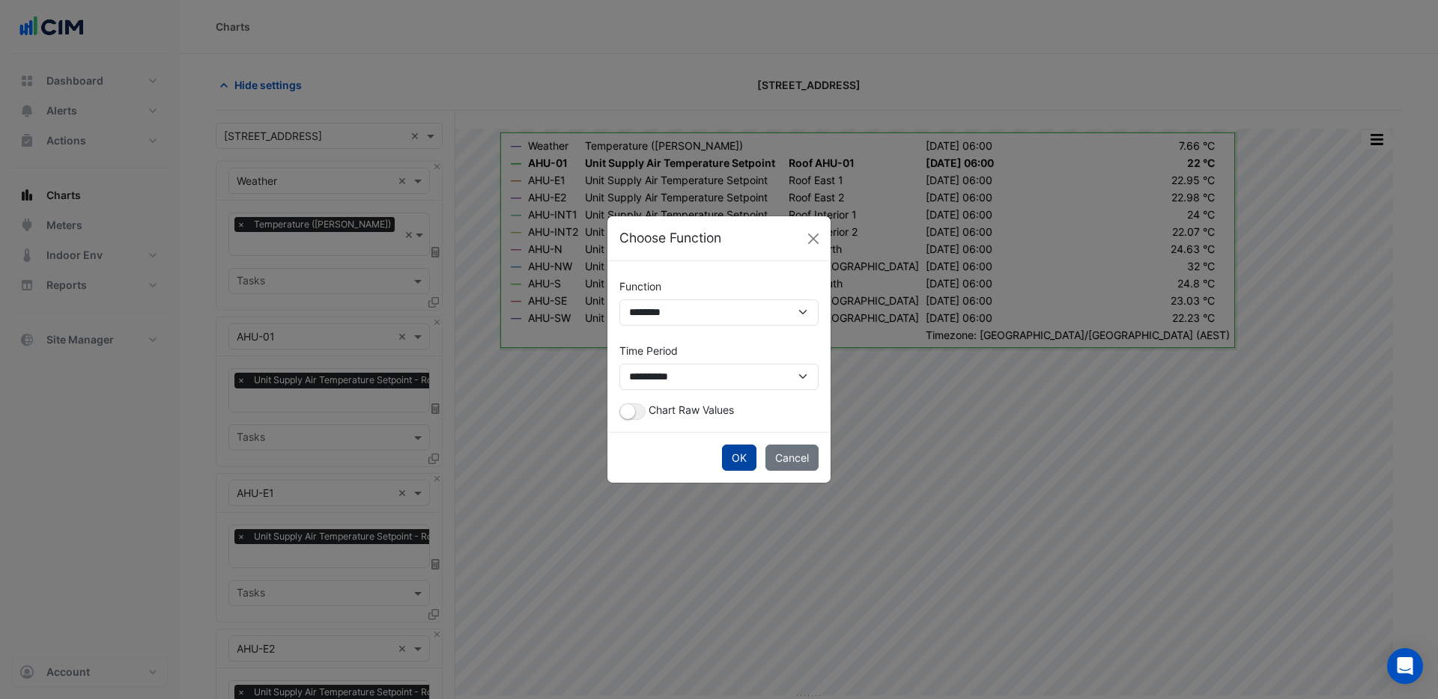
click at [743, 458] on button "OK" at bounding box center [739, 458] width 34 height 26
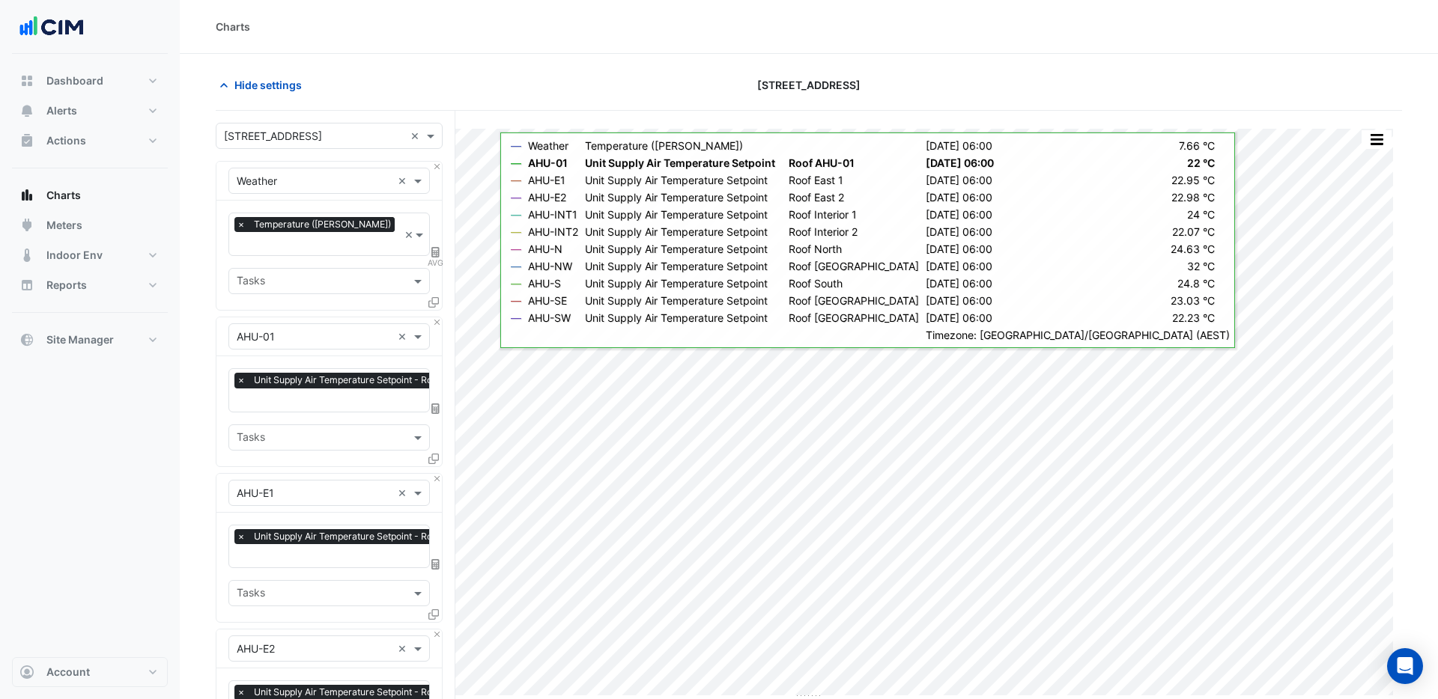
click at [433, 454] on icon at bounding box center [433, 459] width 10 height 10
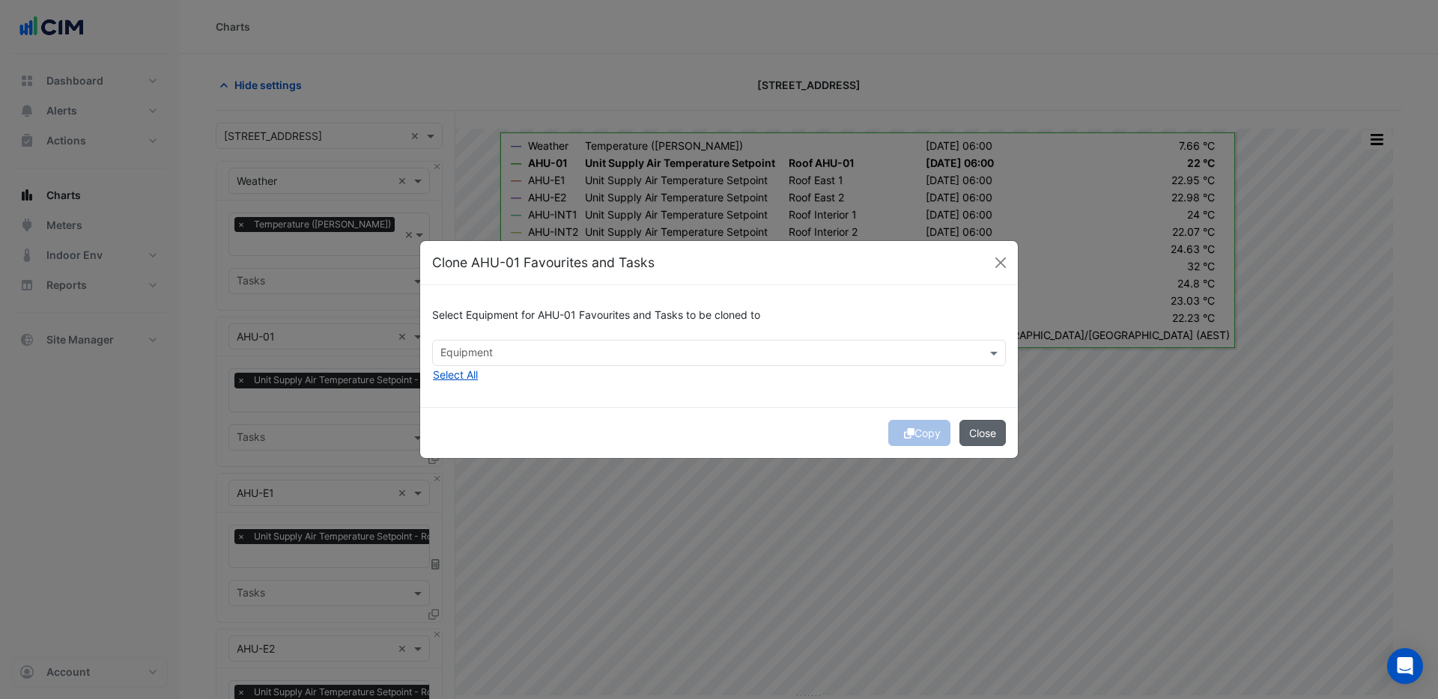
click at [989, 429] on button "Close" at bounding box center [982, 433] width 46 height 26
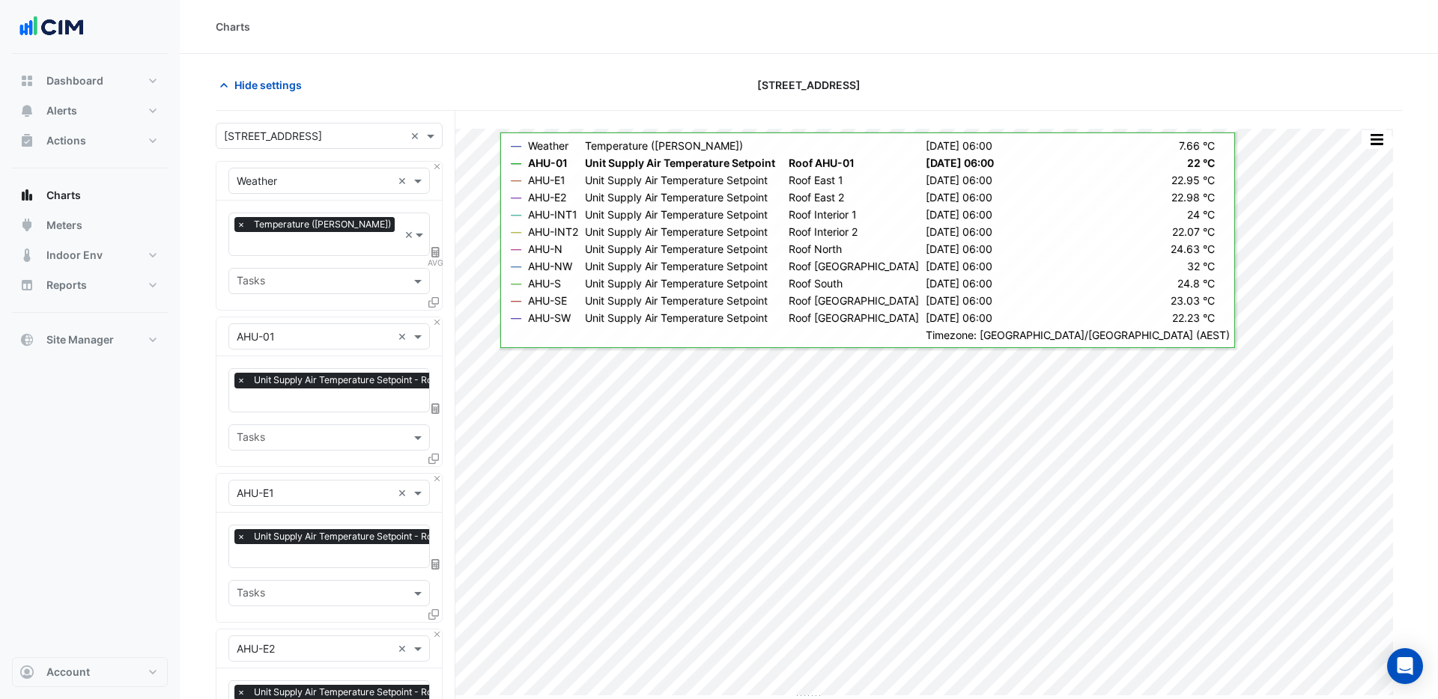
click at [435, 404] on icon at bounding box center [435, 409] width 8 height 10
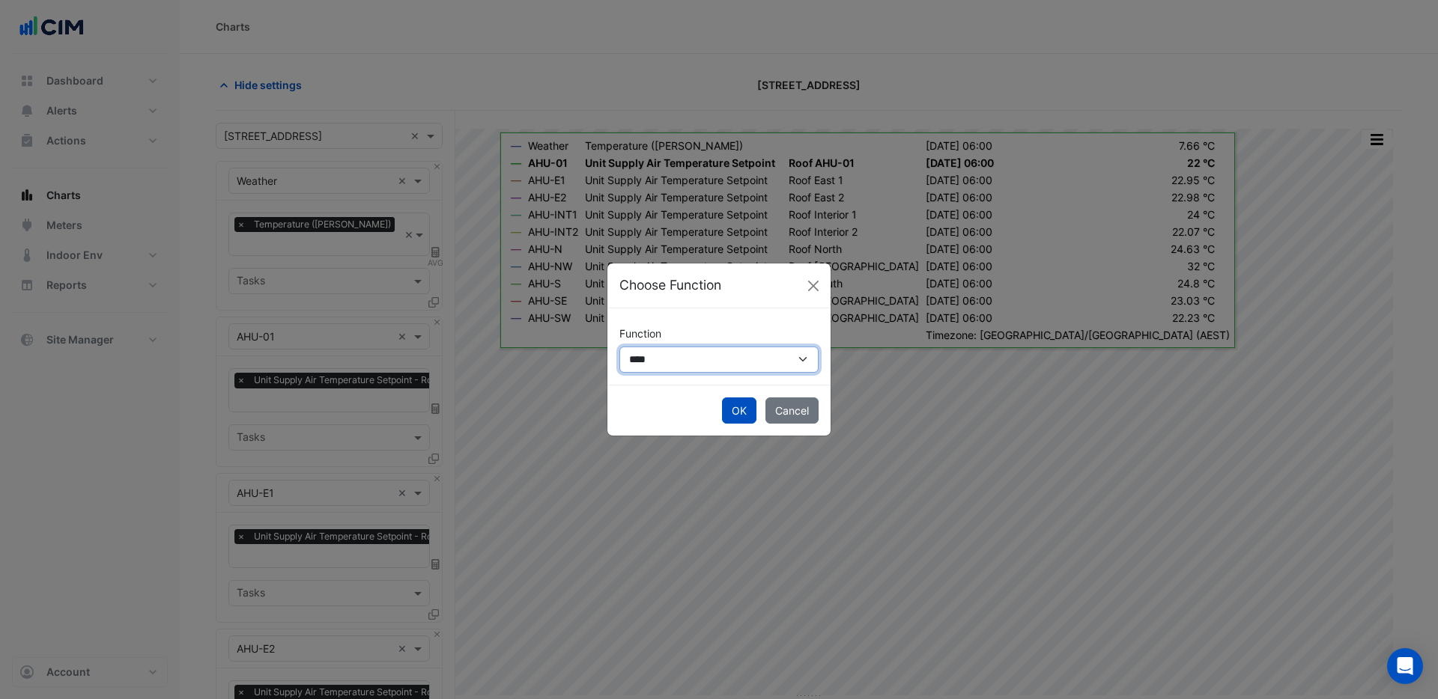
click at [696, 364] on select "**********" at bounding box center [718, 360] width 199 height 26
select select "******"
click at [619, 347] on select "**********" at bounding box center [718, 360] width 199 height 26
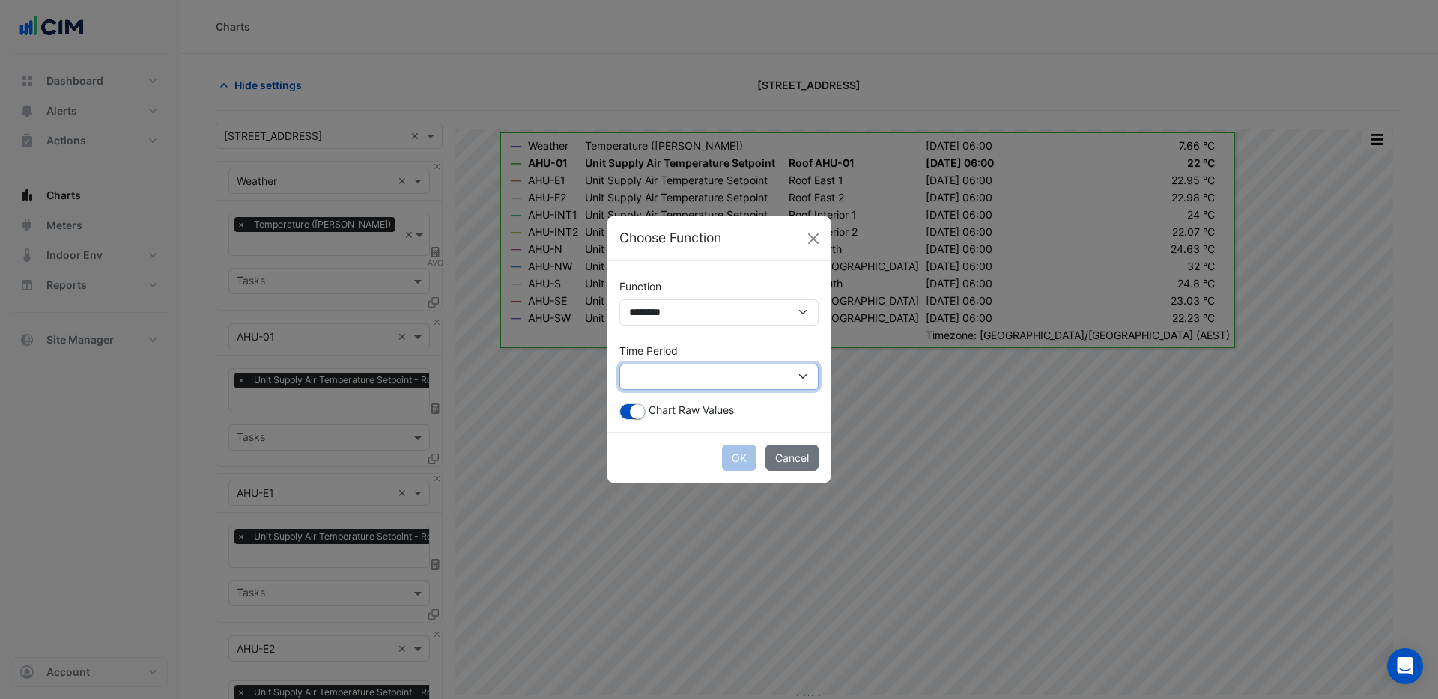
click at [684, 368] on select "**********" at bounding box center [718, 377] width 199 height 26
select select "*********"
click at [619, 364] on select "**********" at bounding box center [718, 377] width 199 height 26
click at [634, 412] on small "button" at bounding box center [637, 411] width 15 height 15
click at [734, 450] on button "OK" at bounding box center [739, 458] width 34 height 26
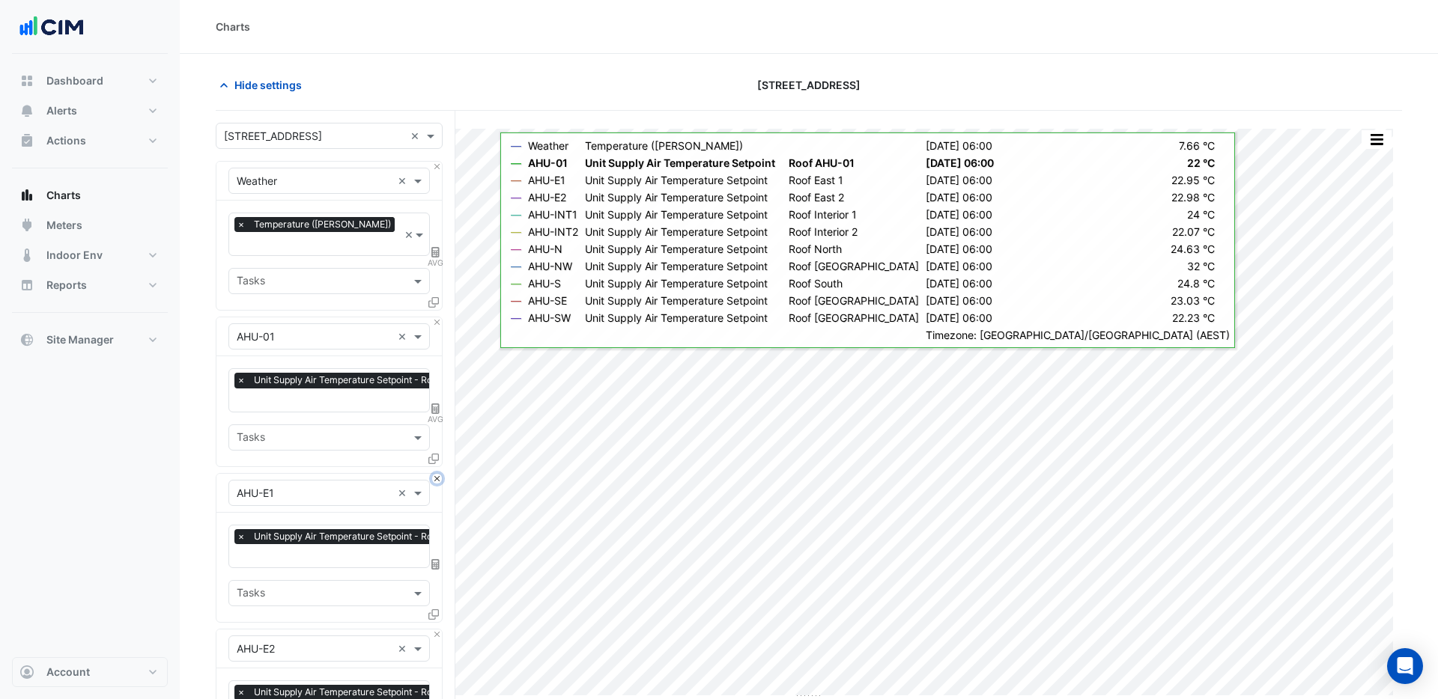
click at [435, 474] on button "Close" at bounding box center [437, 479] width 10 height 10
click at [435, 630] on button "Close" at bounding box center [437, 635] width 10 height 10
click at [435, 474] on button "Close" at bounding box center [437, 479] width 10 height 10
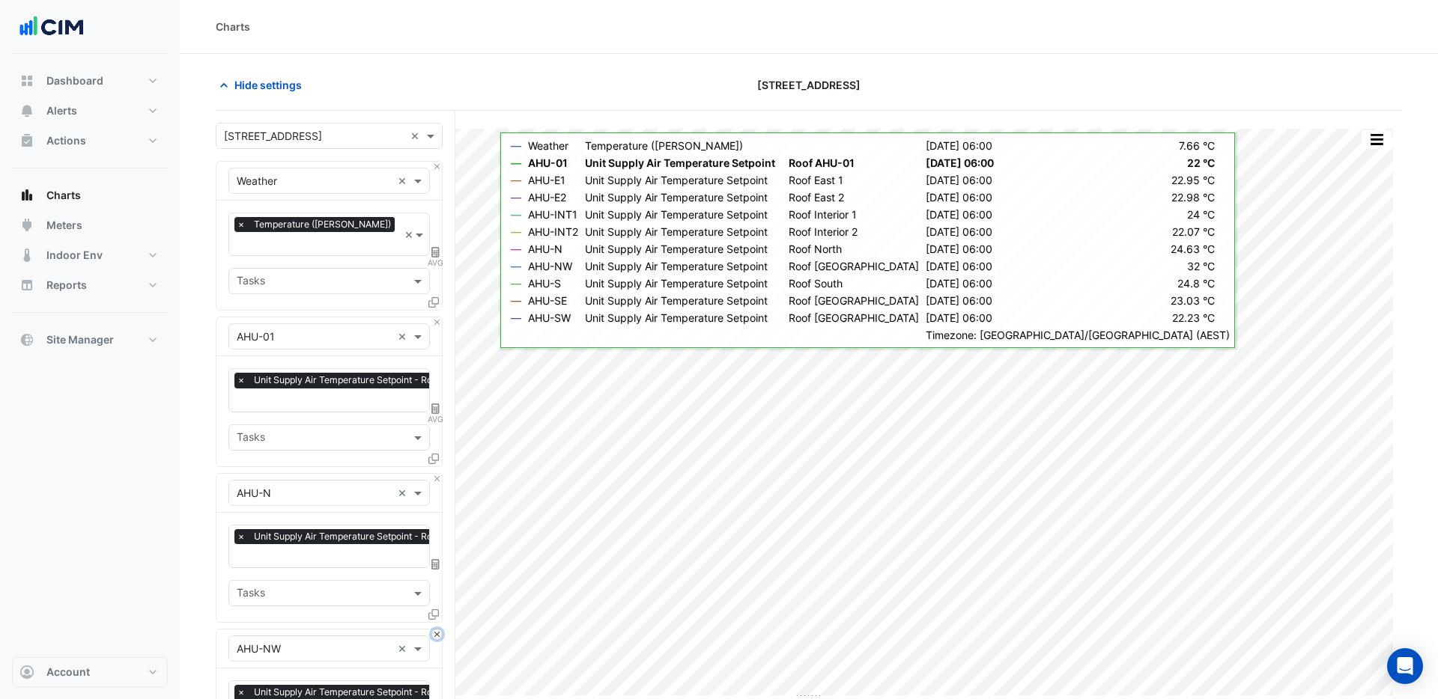
click at [435, 630] on button "Close" at bounding box center [437, 635] width 10 height 10
click at [435, 474] on button "Close" at bounding box center [437, 479] width 10 height 10
click at [435, 623] on div "Add Equipment" at bounding box center [329, 632] width 227 height 18
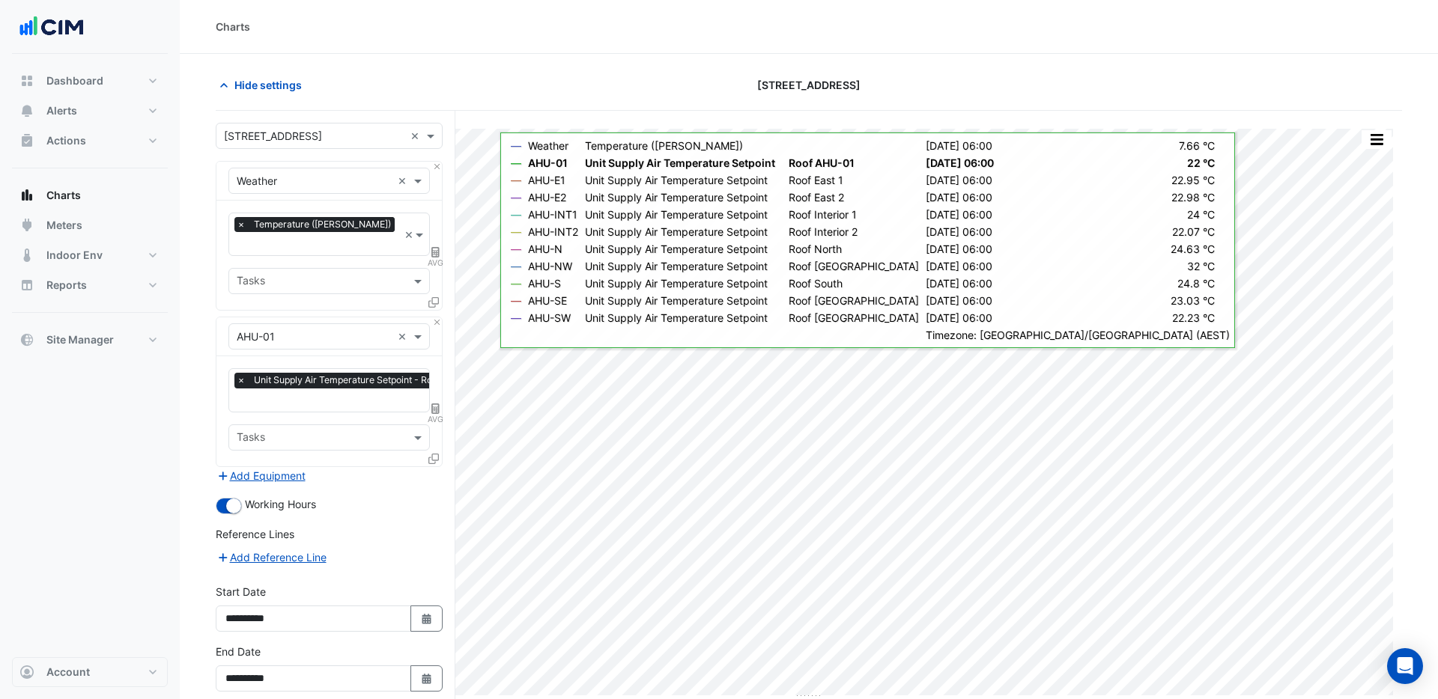
click at [434, 454] on icon at bounding box center [433, 459] width 10 height 10
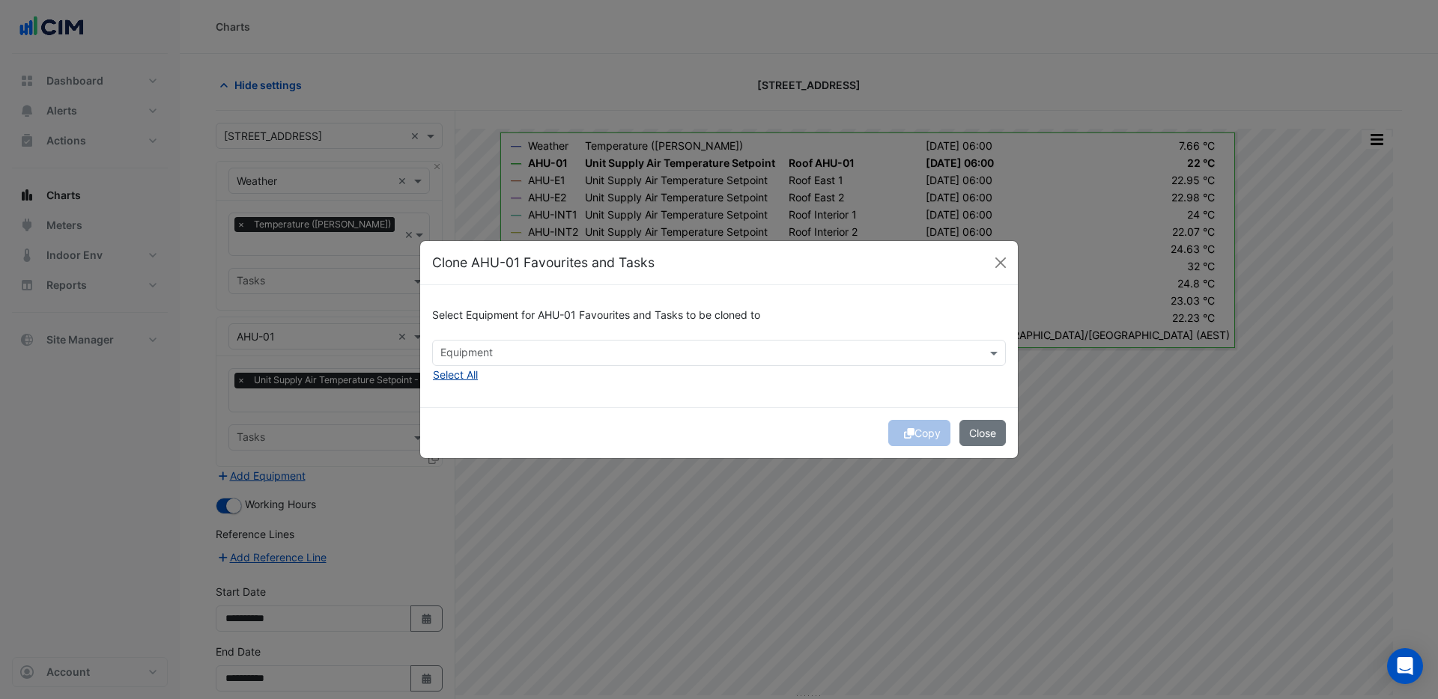
click at [473, 371] on button "Select All" at bounding box center [455, 374] width 46 height 17
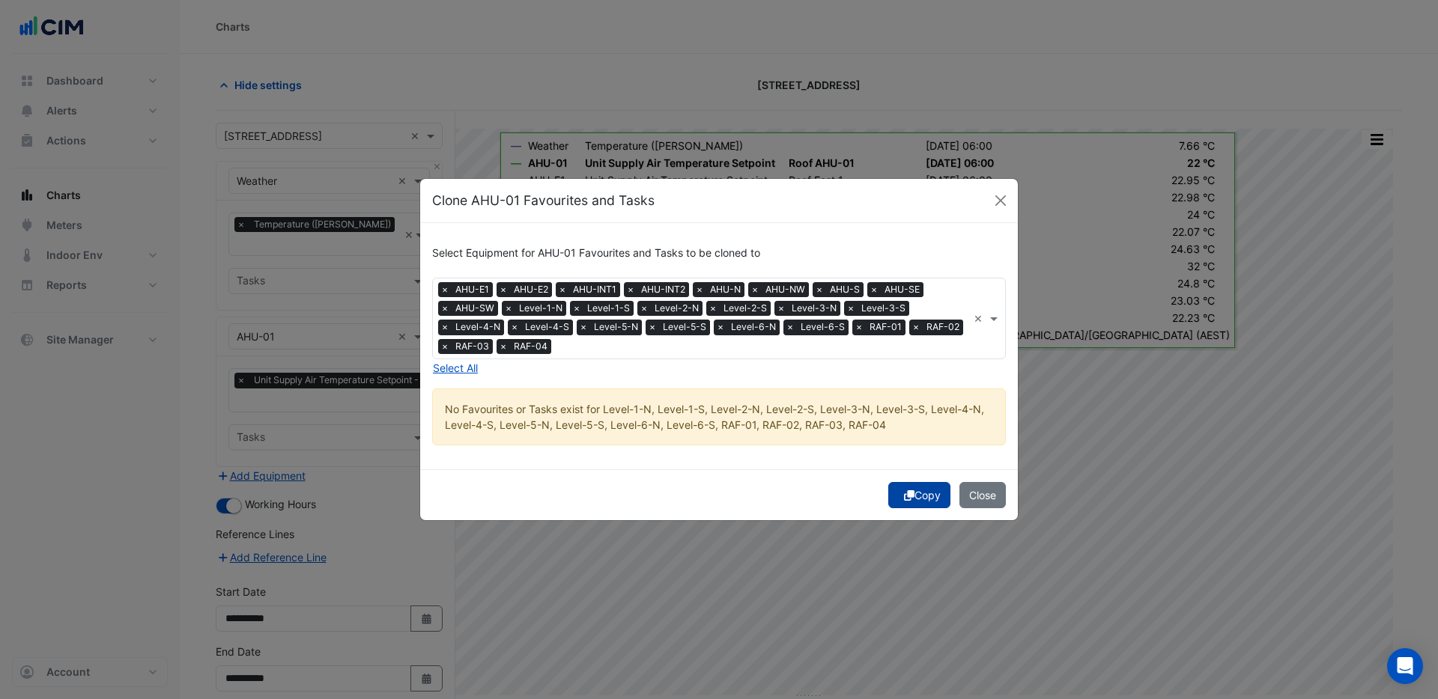
click at [902, 503] on button "Copy" at bounding box center [919, 495] width 62 height 26
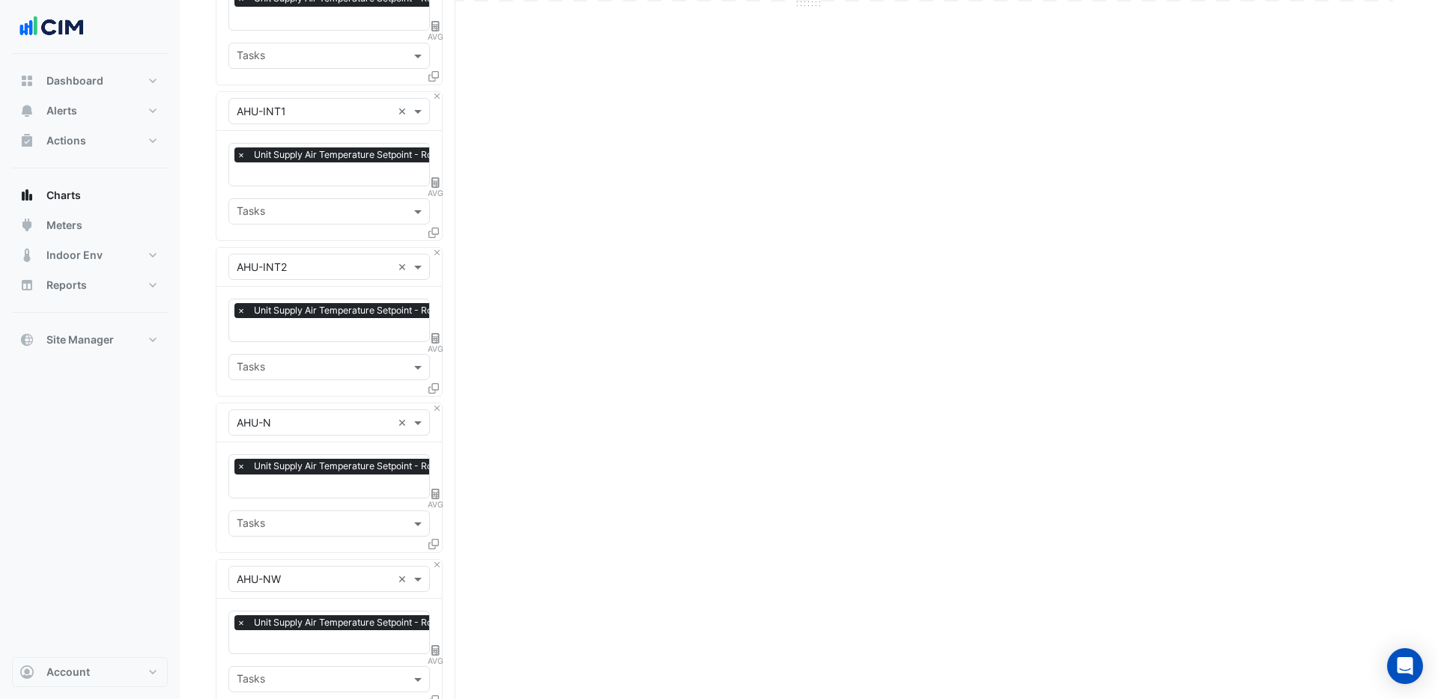
scroll to position [1443, 0]
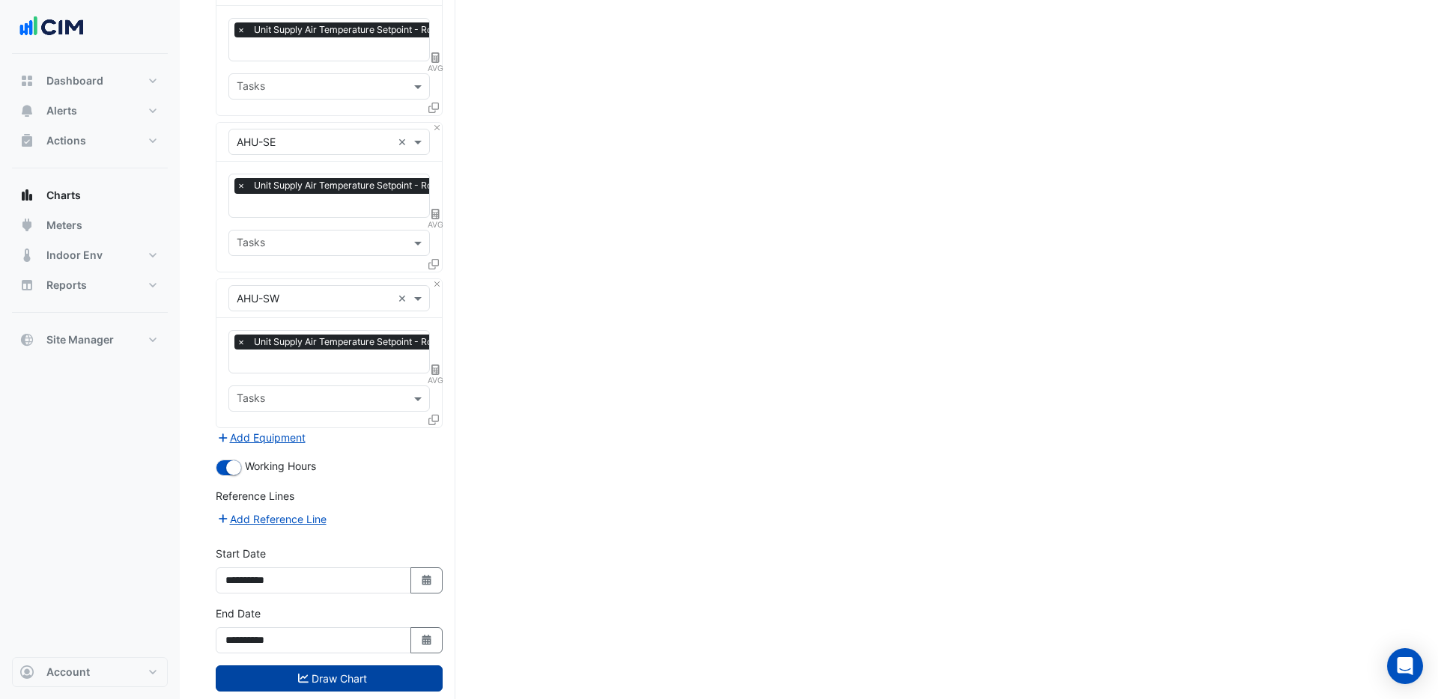
click at [332, 666] on button "Draw Chart" at bounding box center [329, 679] width 227 height 26
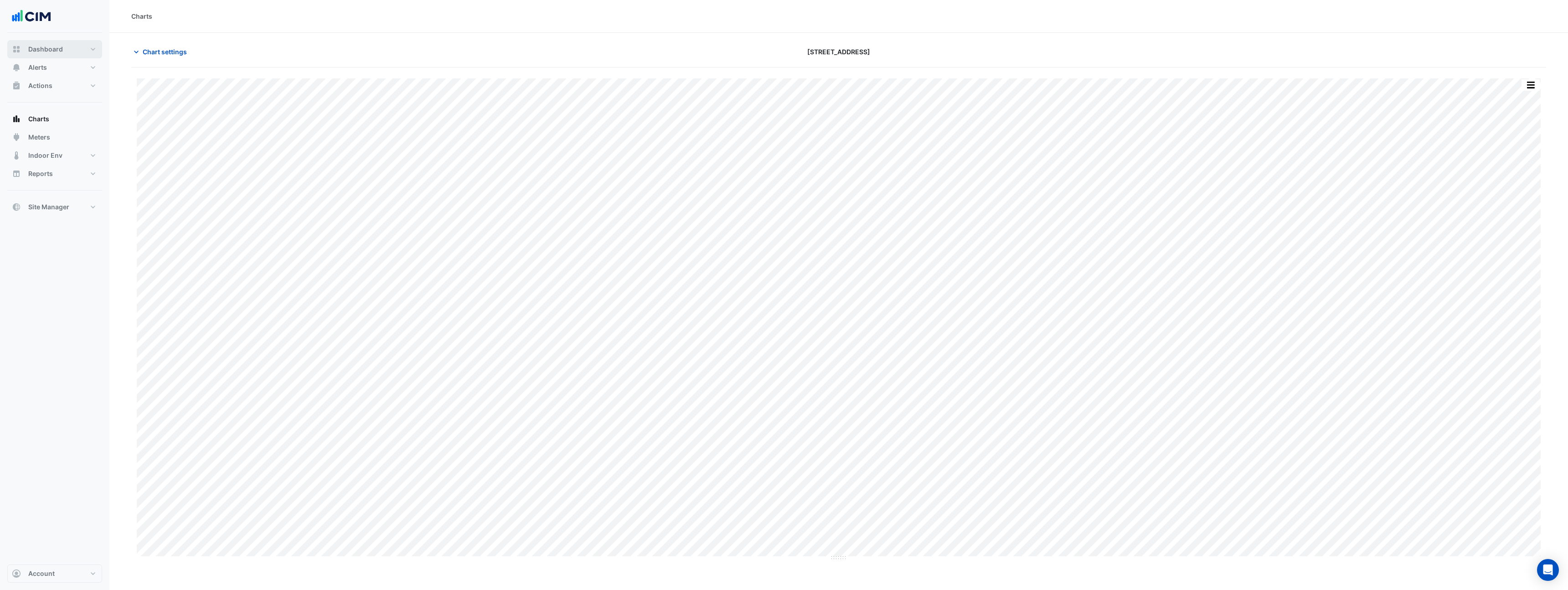
click at [51, 49] on span "Dashboard" at bounding box center [45, 49] width 35 height 9
select select "**"
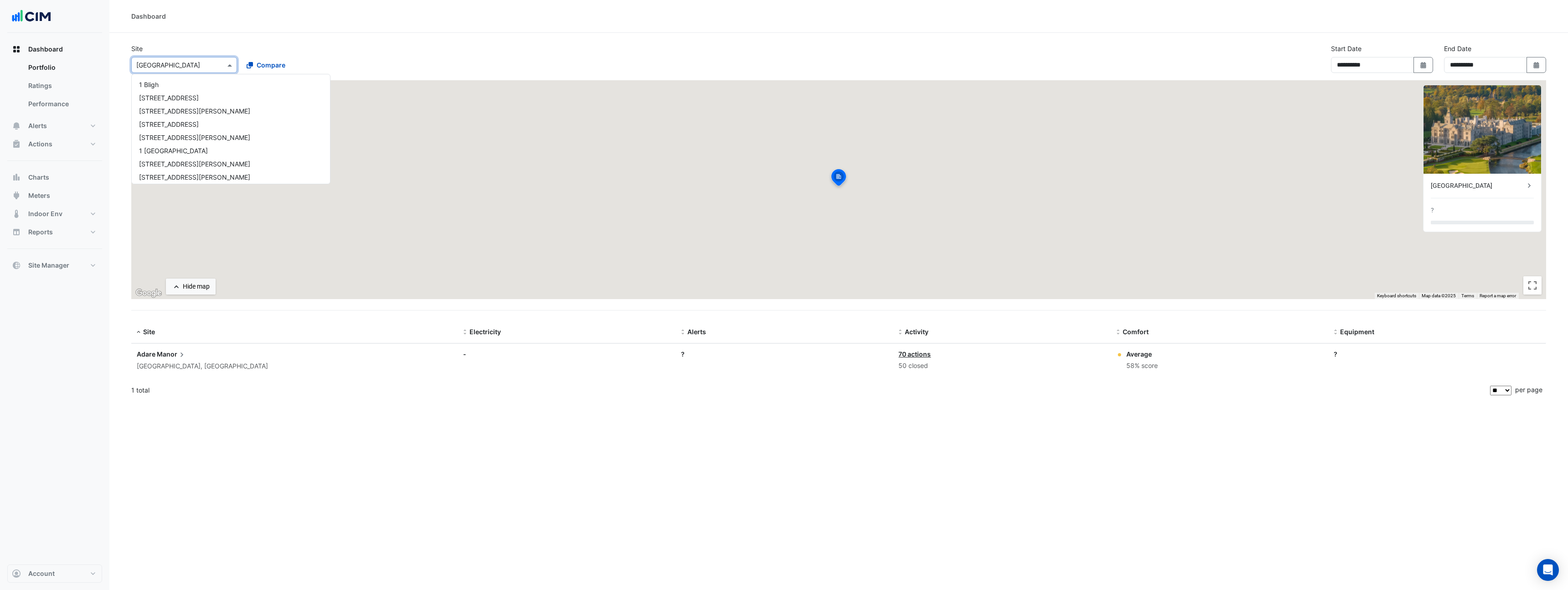
click at [226, 64] on span at bounding box center [231, 65] width 12 height 10
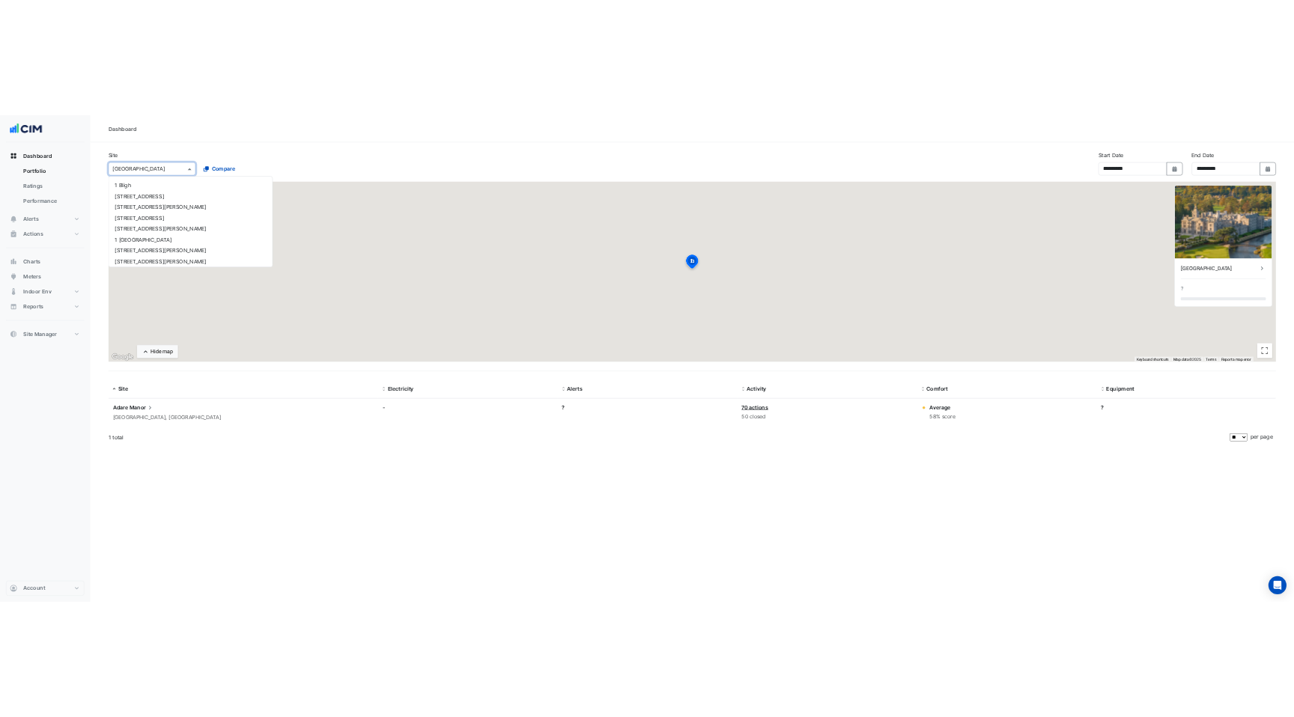
scroll to position [4480, 0]
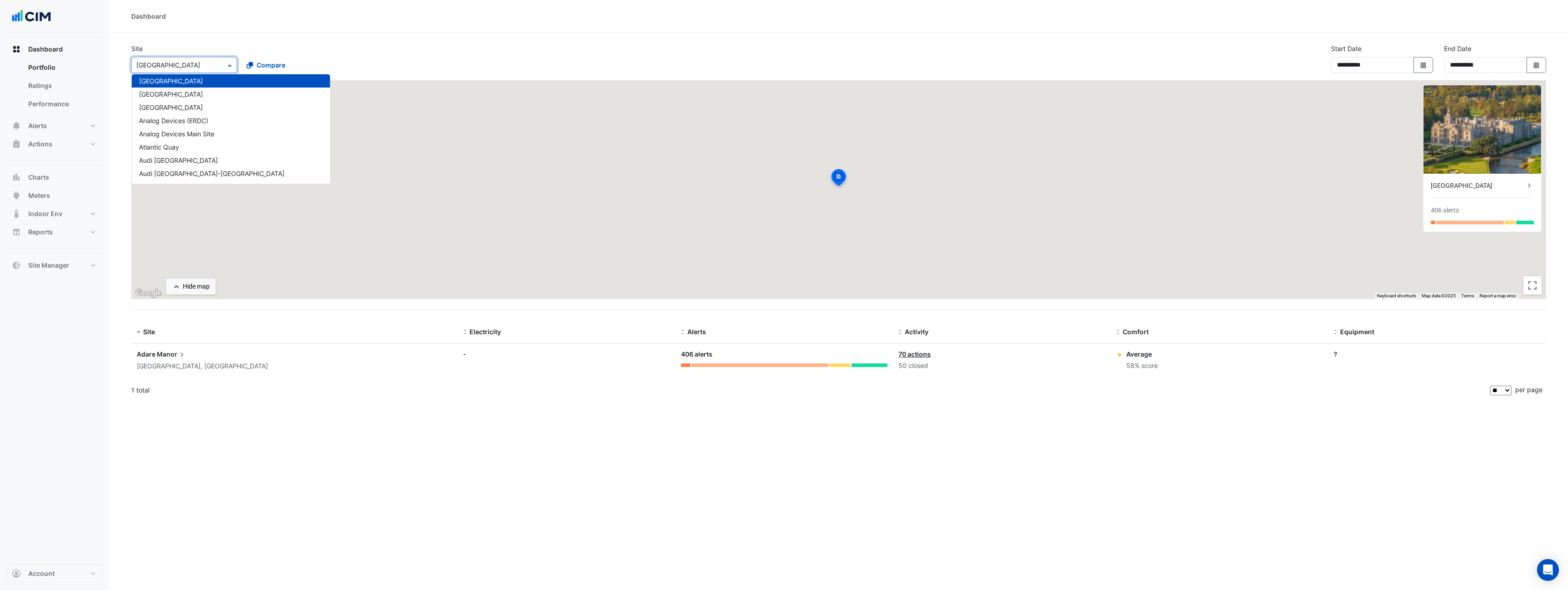
click at [257, 45] on div "Site Select a Site × [GEOGRAPHIC_DATA] [GEOGRAPHIC_DATA][PERSON_NAME] [GEOGRAPH…" at bounding box center [239, 58] width 226 height 29
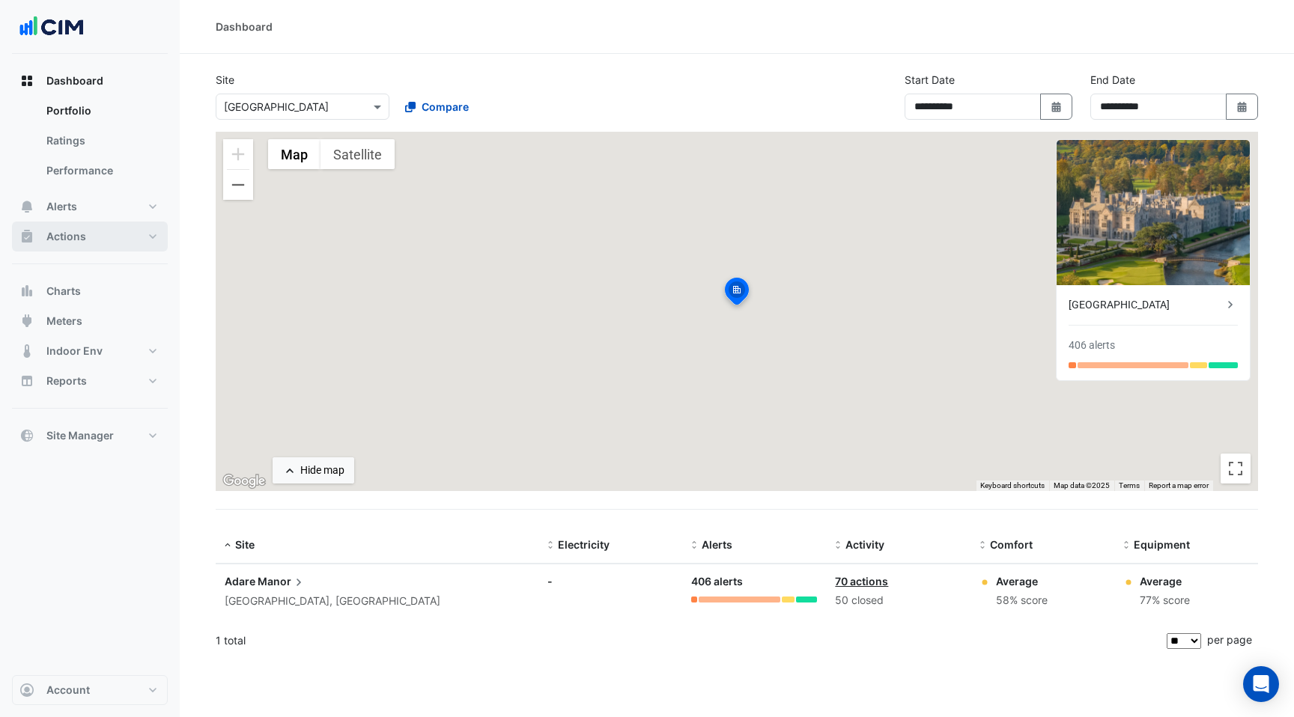
click at [88, 231] on button "Actions" at bounding box center [90, 237] width 156 height 30
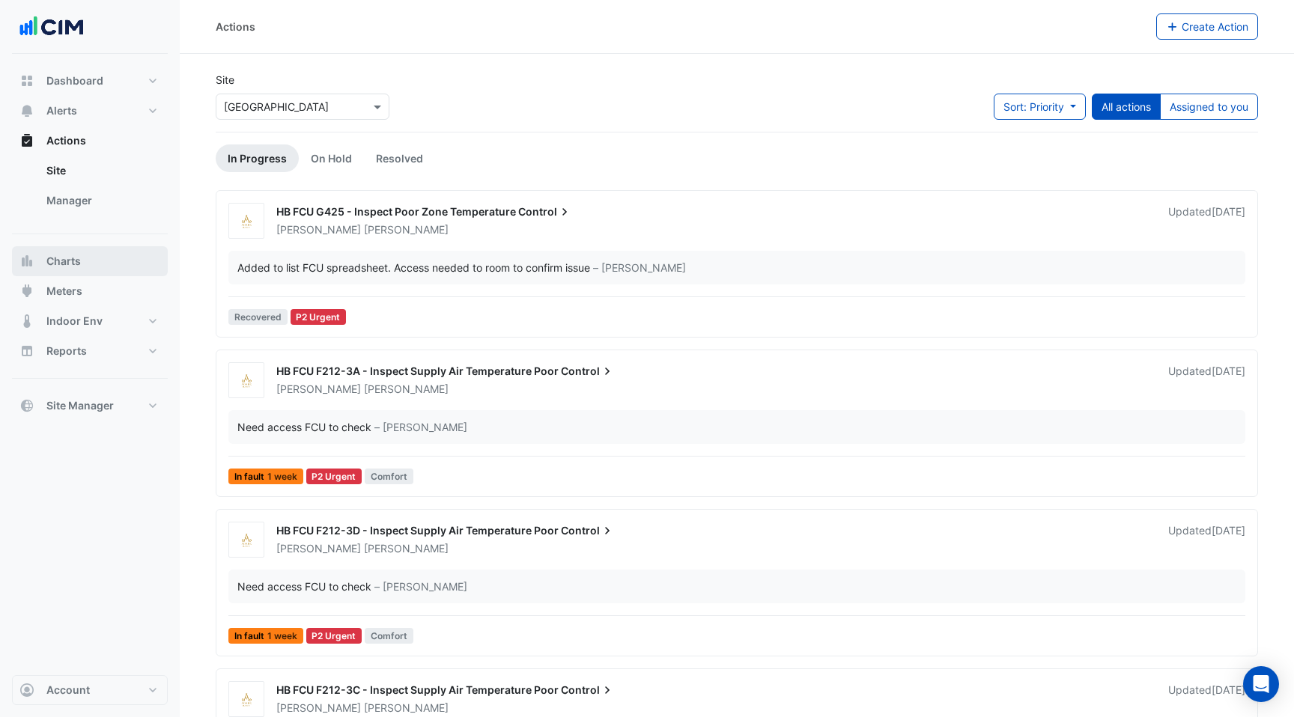
click at [82, 256] on button "Charts" at bounding box center [90, 261] width 156 height 30
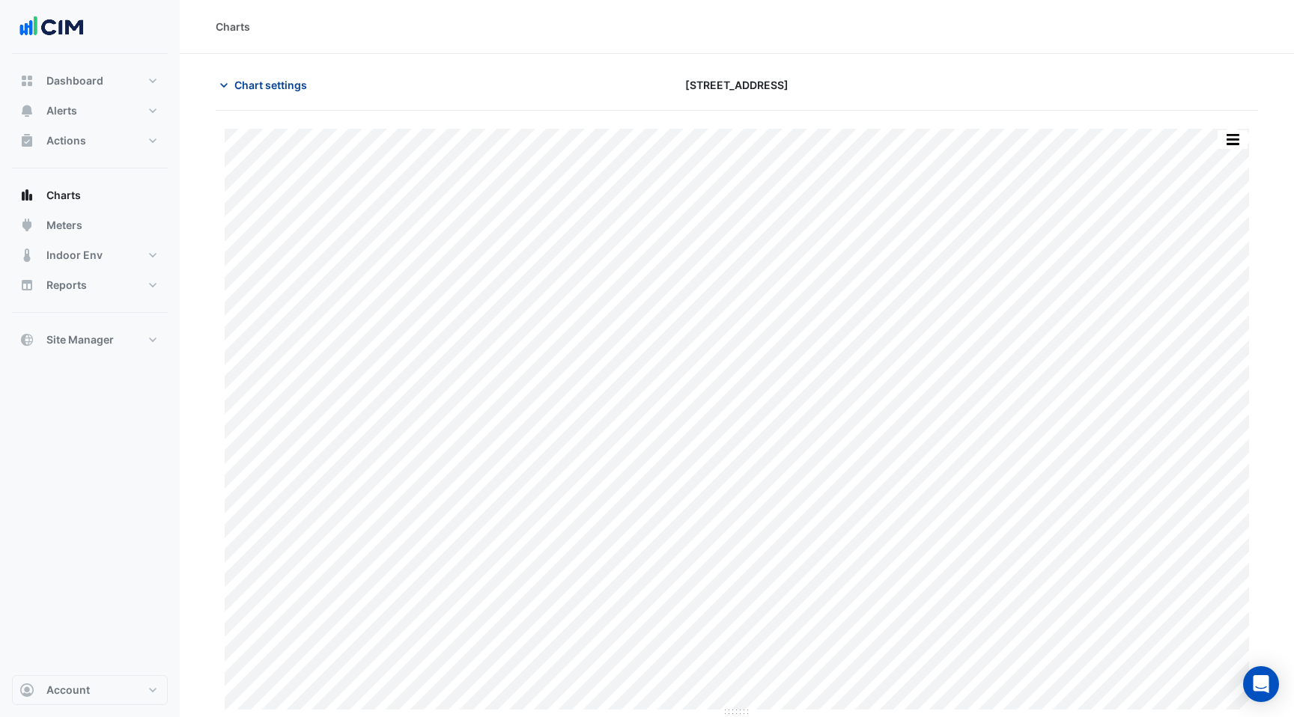
click at [290, 86] on span "Chart settings" at bounding box center [270, 85] width 73 height 16
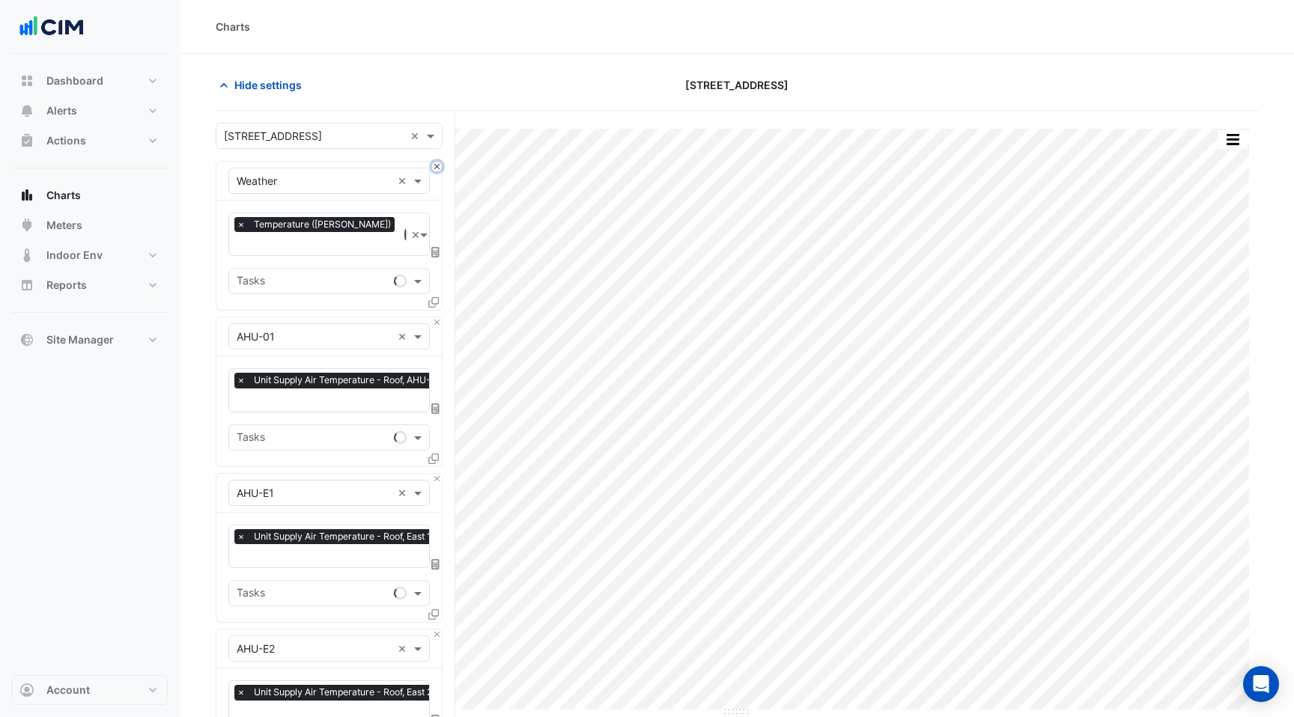
click at [436, 164] on button "Close" at bounding box center [437, 167] width 10 height 10
click at [436, 318] on button "Close" at bounding box center [437, 323] width 10 height 10
click at [436, 164] on button "Close" at bounding box center [437, 167] width 10 height 10
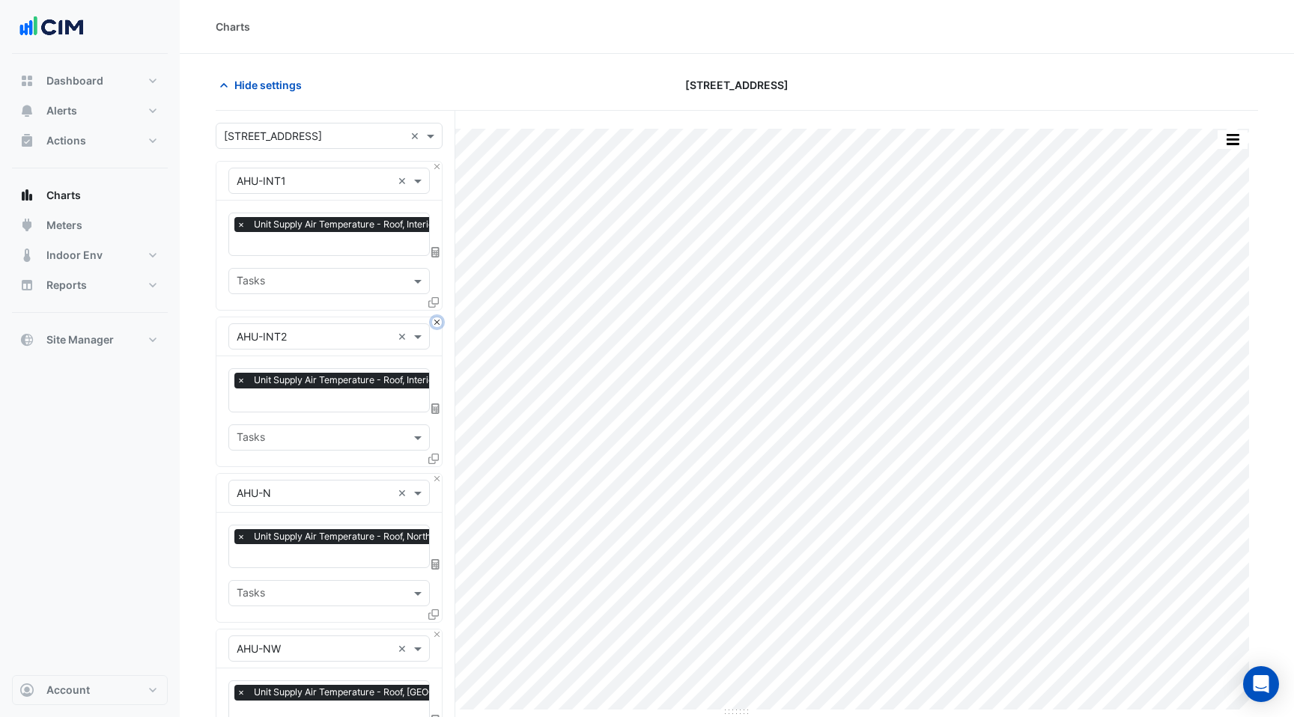
click at [436, 318] on button "Close" at bounding box center [437, 323] width 10 height 10
click at [436, 164] on button "Close" at bounding box center [437, 167] width 10 height 10
click at [436, 318] on button "Close" at bounding box center [437, 323] width 10 height 10
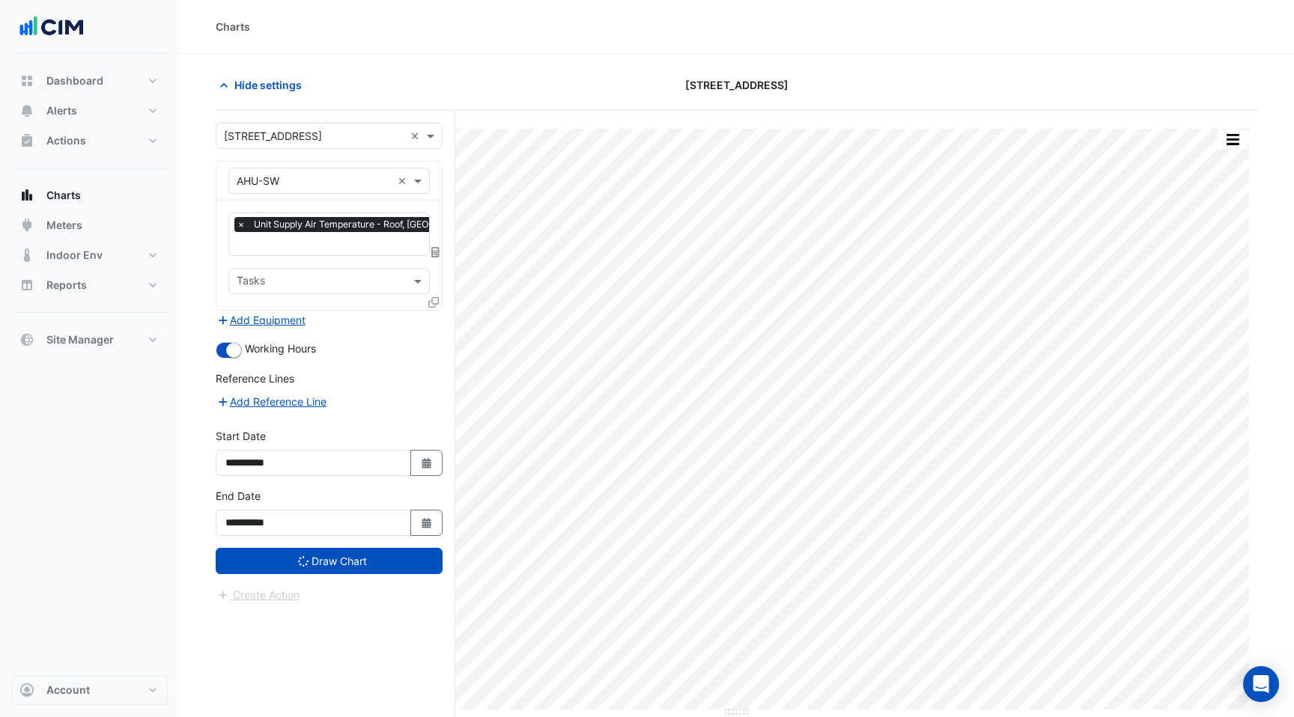
click at [436, 164] on div "Equipment × AHU-SW ×" at bounding box center [328, 181] width 225 height 39
click at [439, 171] on div "Equipment × AHU-SW ×" at bounding box center [328, 181] width 225 height 39
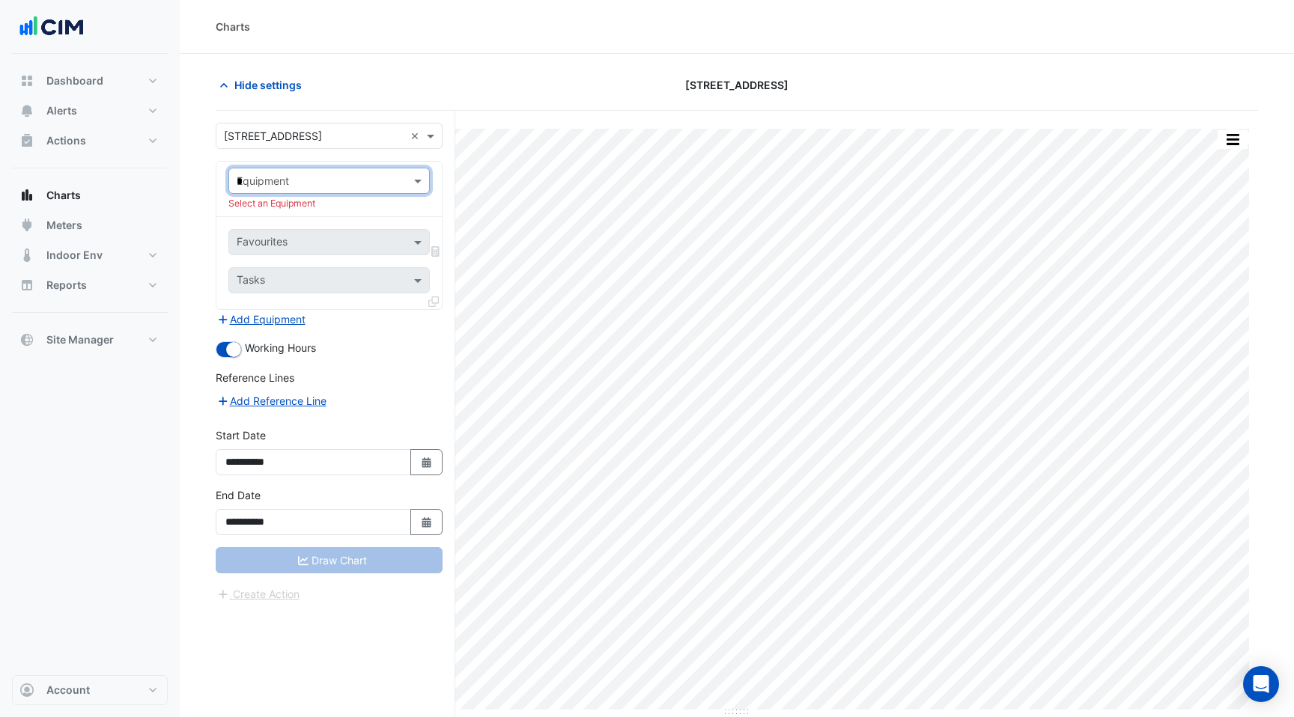
type input "**"
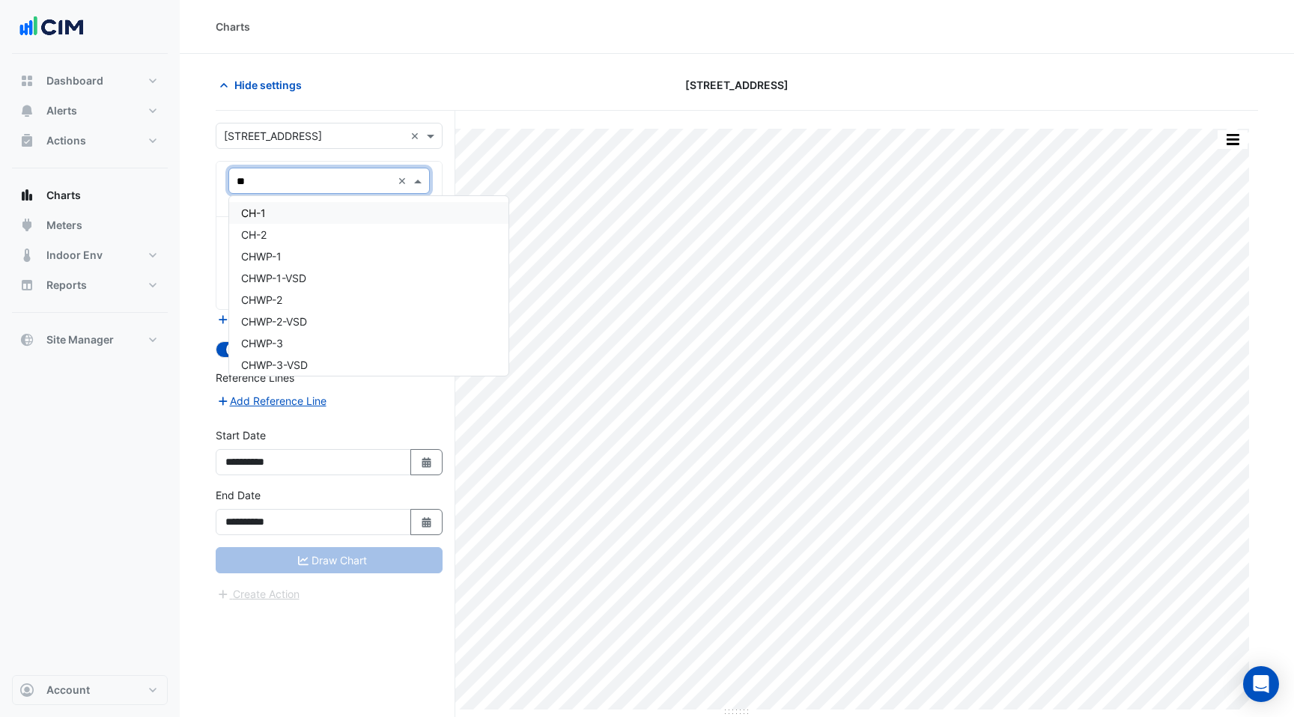
click at [368, 209] on div "CH-1" at bounding box center [368, 213] width 279 height 22
